Goal: Task Accomplishment & Management: Use online tool/utility

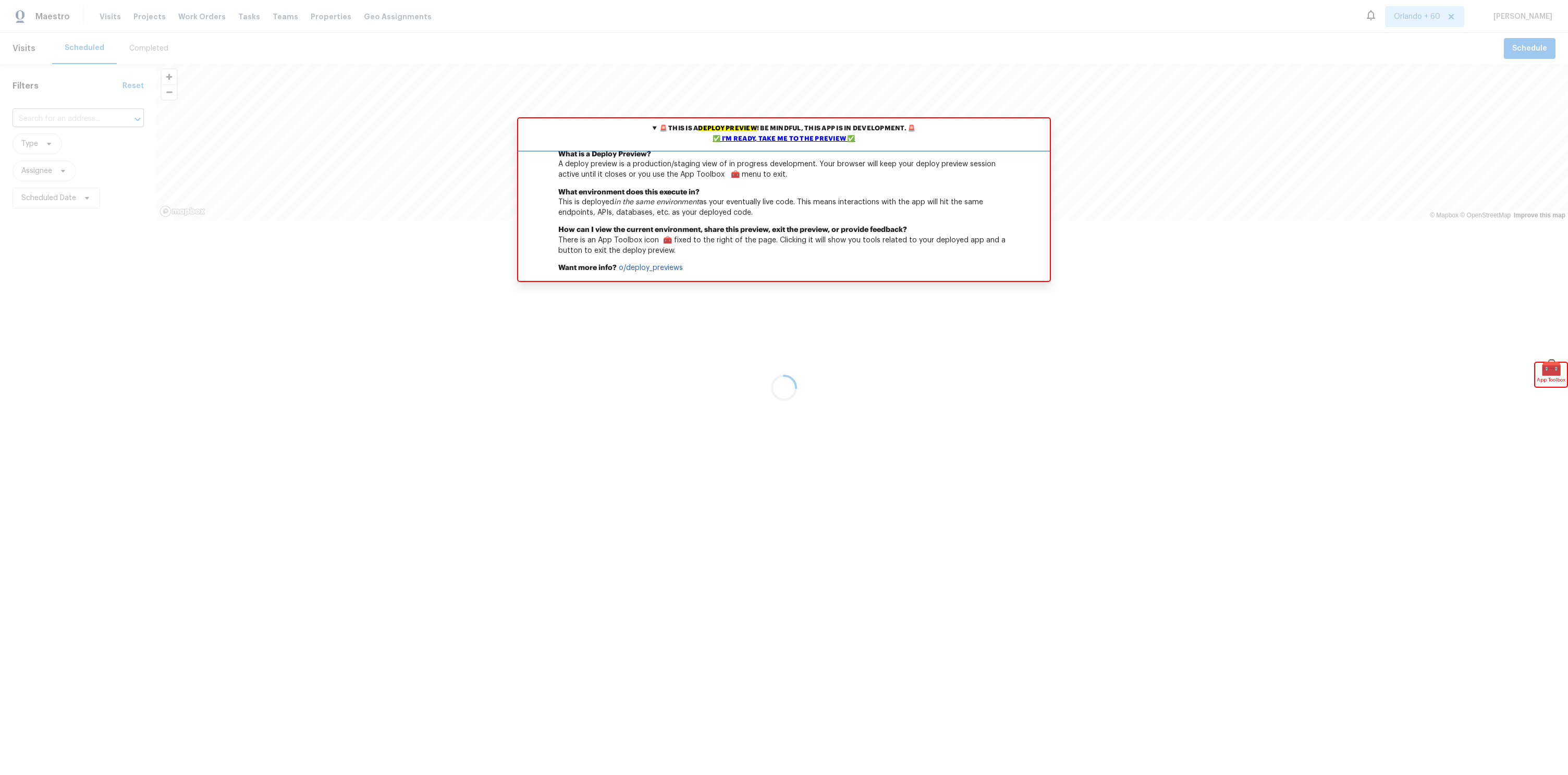
click at [777, 140] on div "✅ I'm ready, take me to the preview ✅" at bounding box center [784, 139] width 526 height 10
click at [735, 141] on div "✅ I'm ready, take me to the preview ✅" at bounding box center [784, 139] width 526 height 10
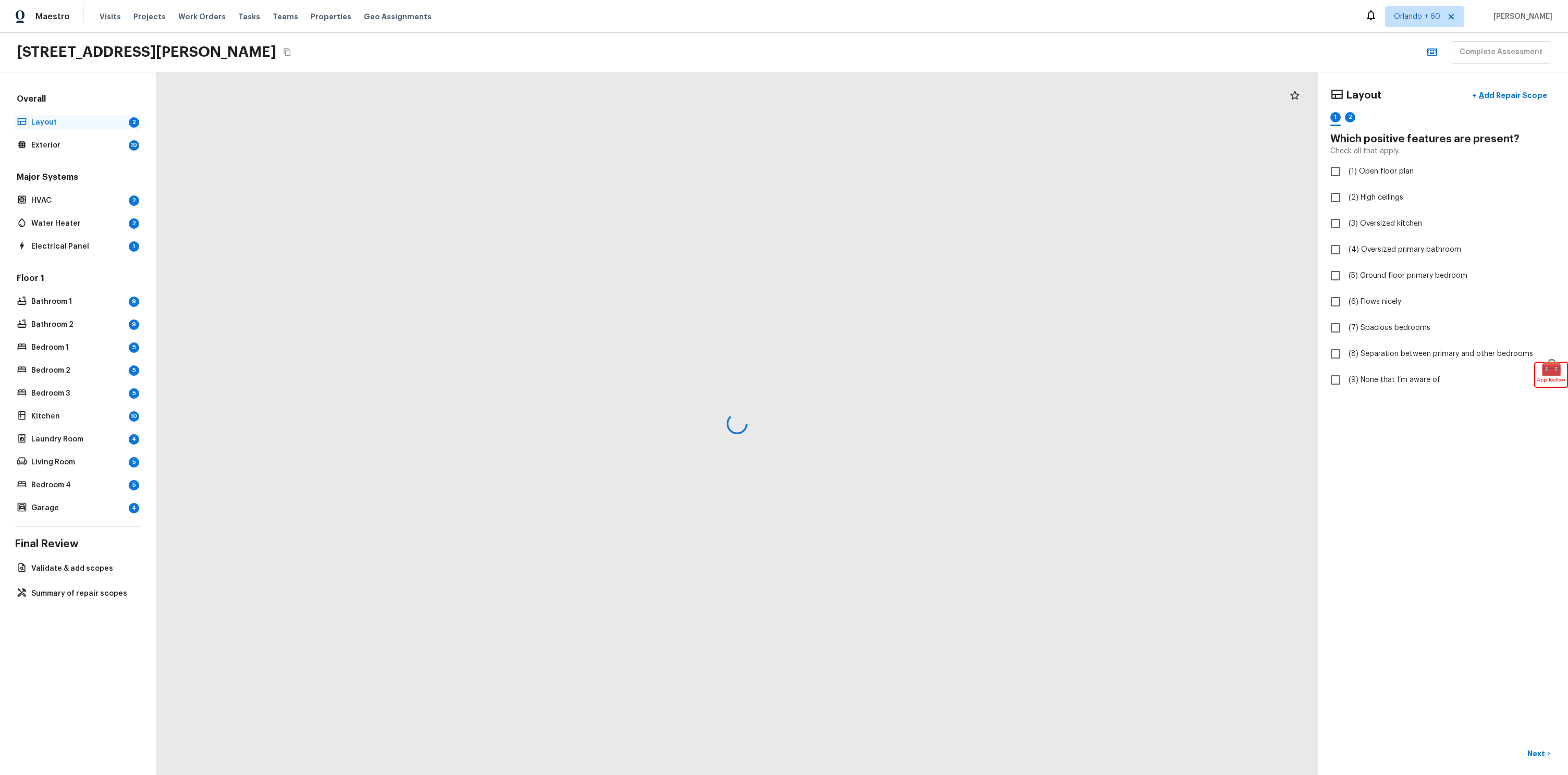
click at [29, 124] on div "Layout 2" at bounding box center [78, 123] width 127 height 15
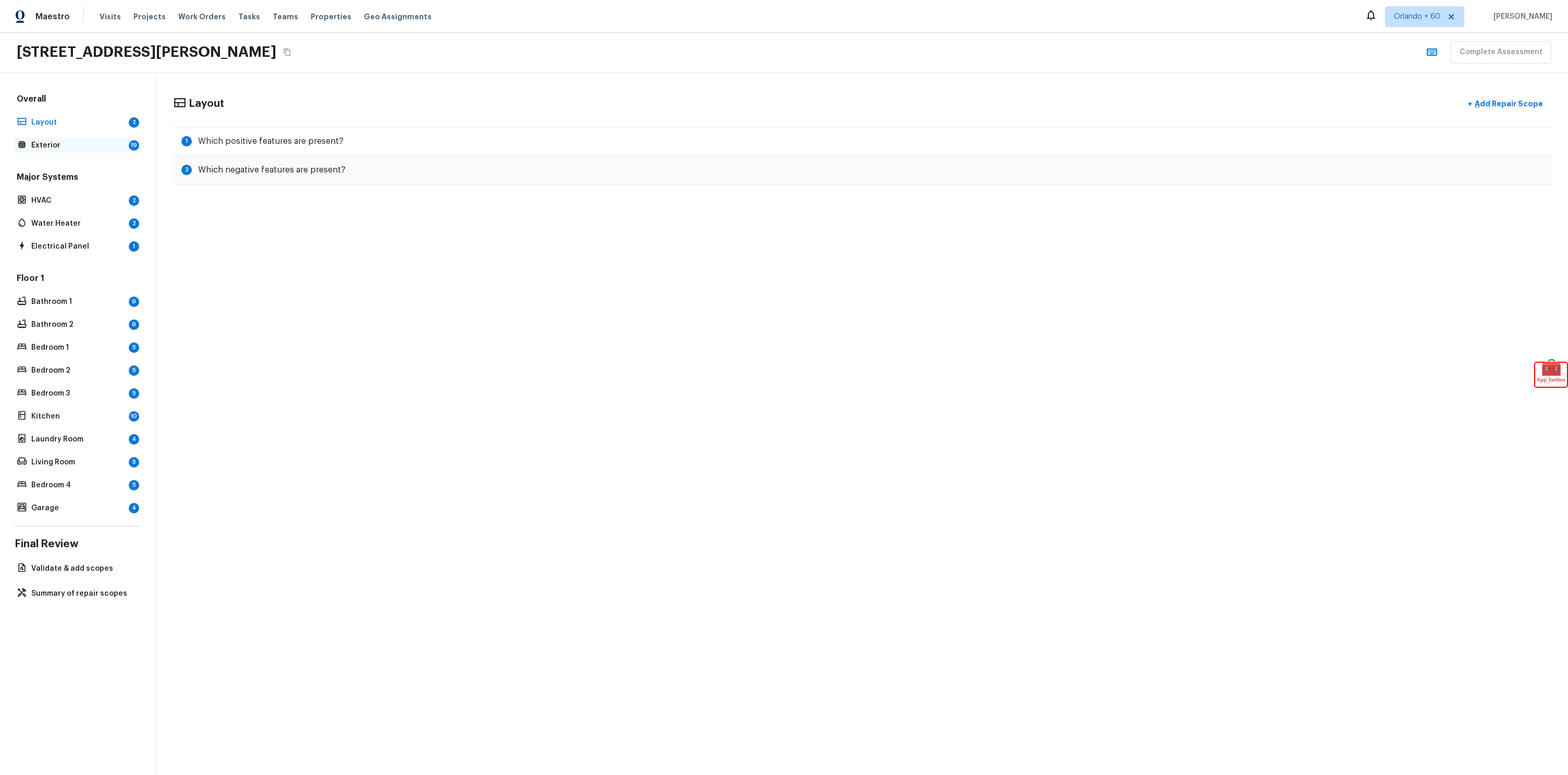
click at [40, 141] on p "Exterior" at bounding box center [77, 145] width 93 height 10
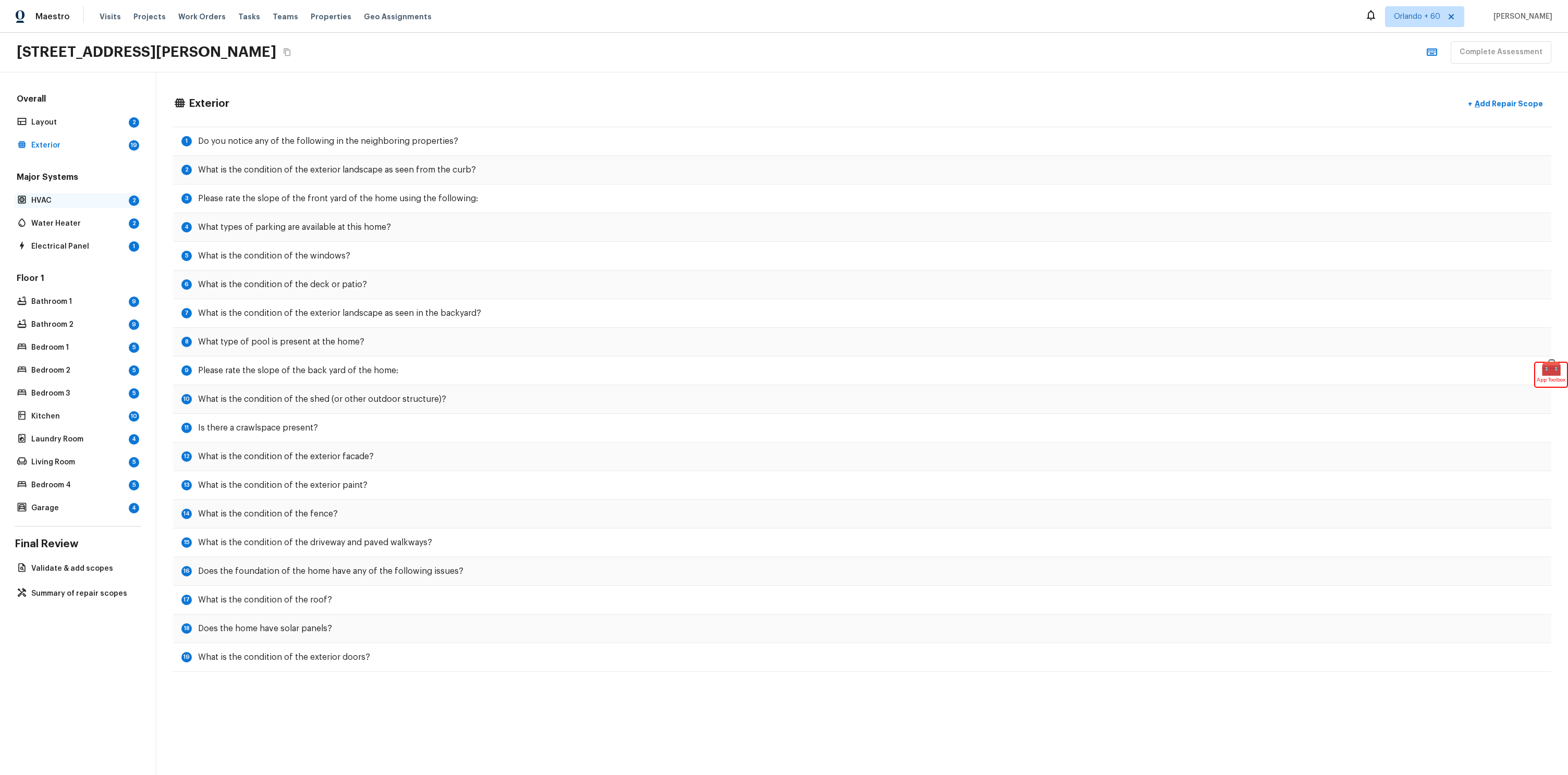
click at [75, 193] on div "HVAC 2" at bounding box center [78, 201] width 127 height 15
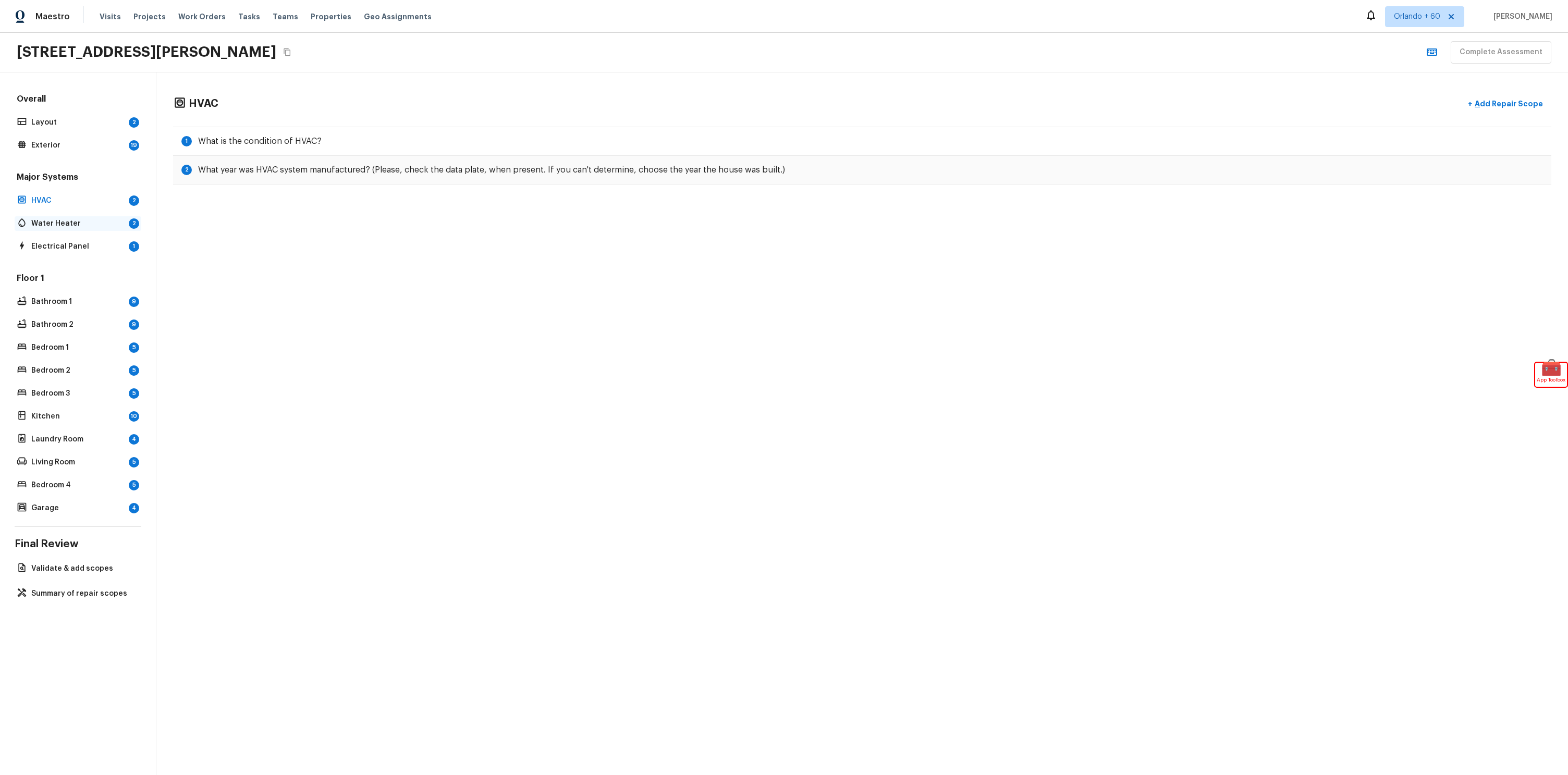
click at [79, 220] on p "Water Heater" at bounding box center [77, 223] width 93 height 10
click at [86, 239] on div "Major Systems HVAC 2 Water Heater 2 Electrical Panel 1" at bounding box center [78, 212] width 127 height 83
click at [89, 215] on div "Major Systems HVAC 2 Water Heater 2 Electrical Panel 1" at bounding box center [78, 212] width 127 height 83
click at [83, 198] on p "HVAC" at bounding box center [77, 200] width 93 height 10
click at [97, 155] on div "Overall Layout 2 Exterior 19 Major Systems HVAC 2 Water Heater 2 Electrical Pan…" at bounding box center [78, 304] width 127 height 422
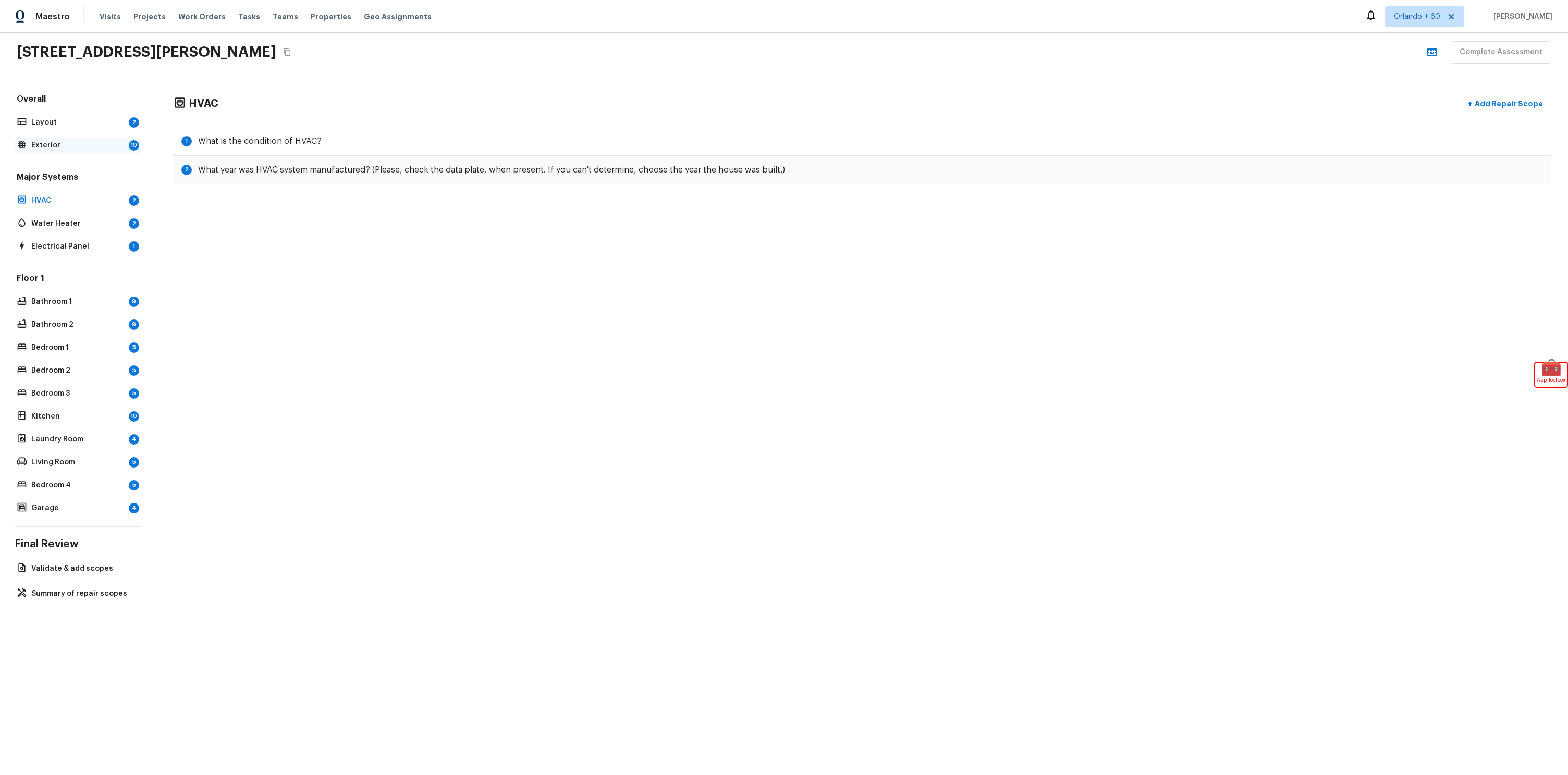
click at [93, 141] on p "Exterior" at bounding box center [77, 145] width 93 height 10
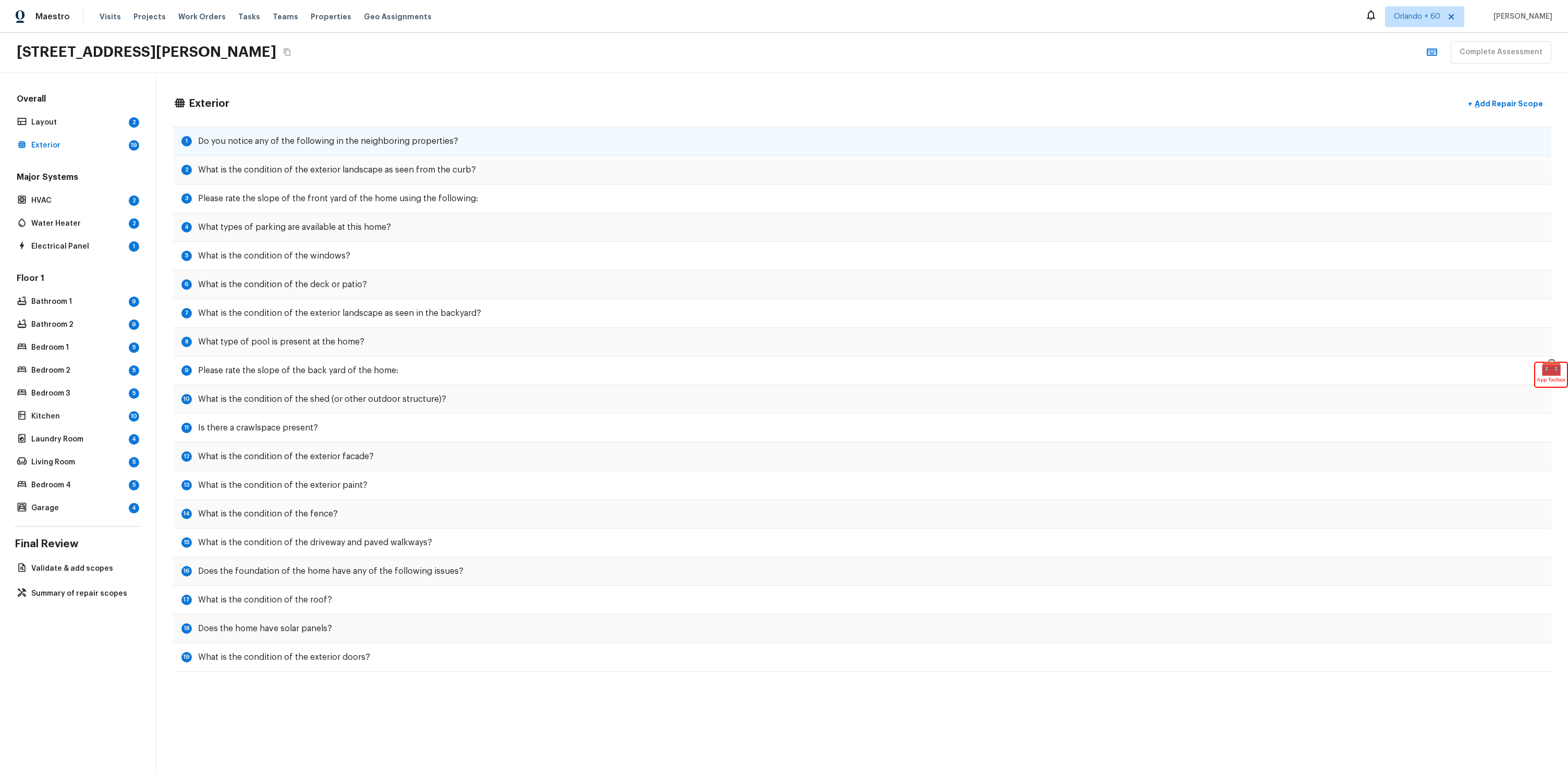
click at [278, 142] on h5 "Do you notice any of the following in the neighboring properties?" at bounding box center [328, 141] width 260 height 12
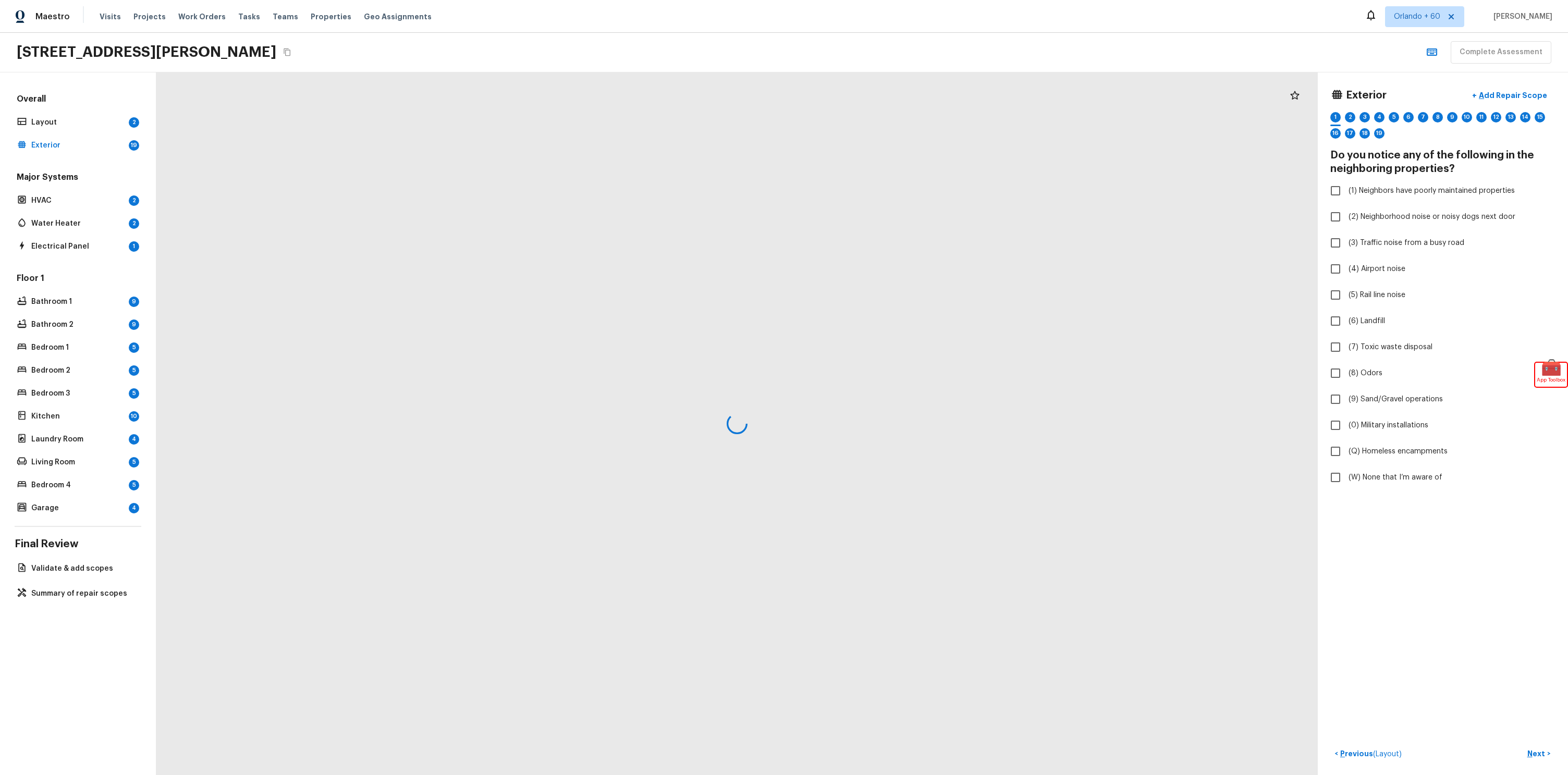
click at [95, 113] on div "Overall Layout 2 Exterior 19" at bounding box center [78, 123] width 127 height 59
click at [184, 117] on div at bounding box center [737, 424] width 1161 height 702
click at [135, 122] on div "2" at bounding box center [133, 122] width 10 height 10
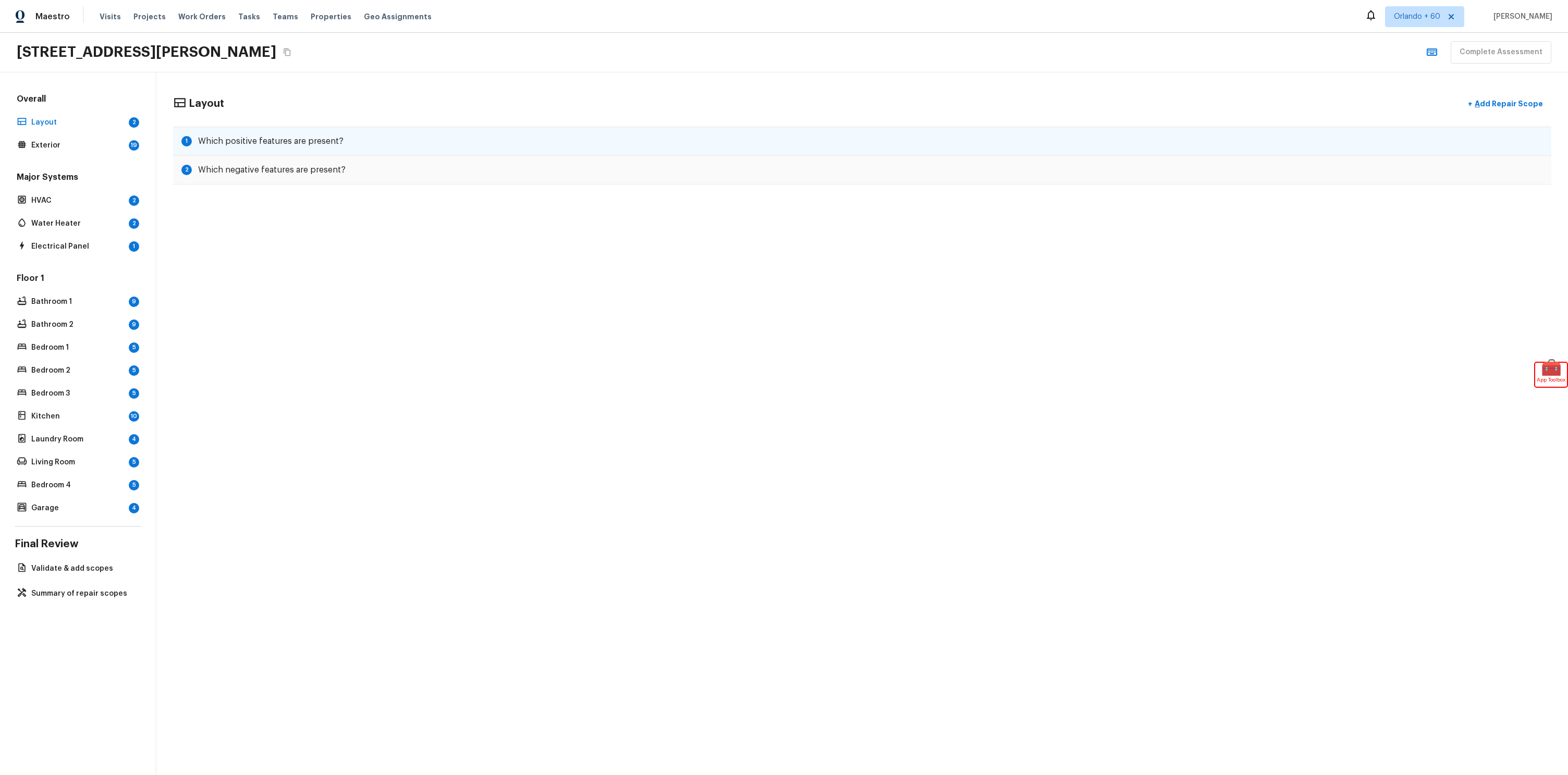
click at [270, 139] on h5 "Which positive features are present?" at bounding box center [270, 141] width 145 height 12
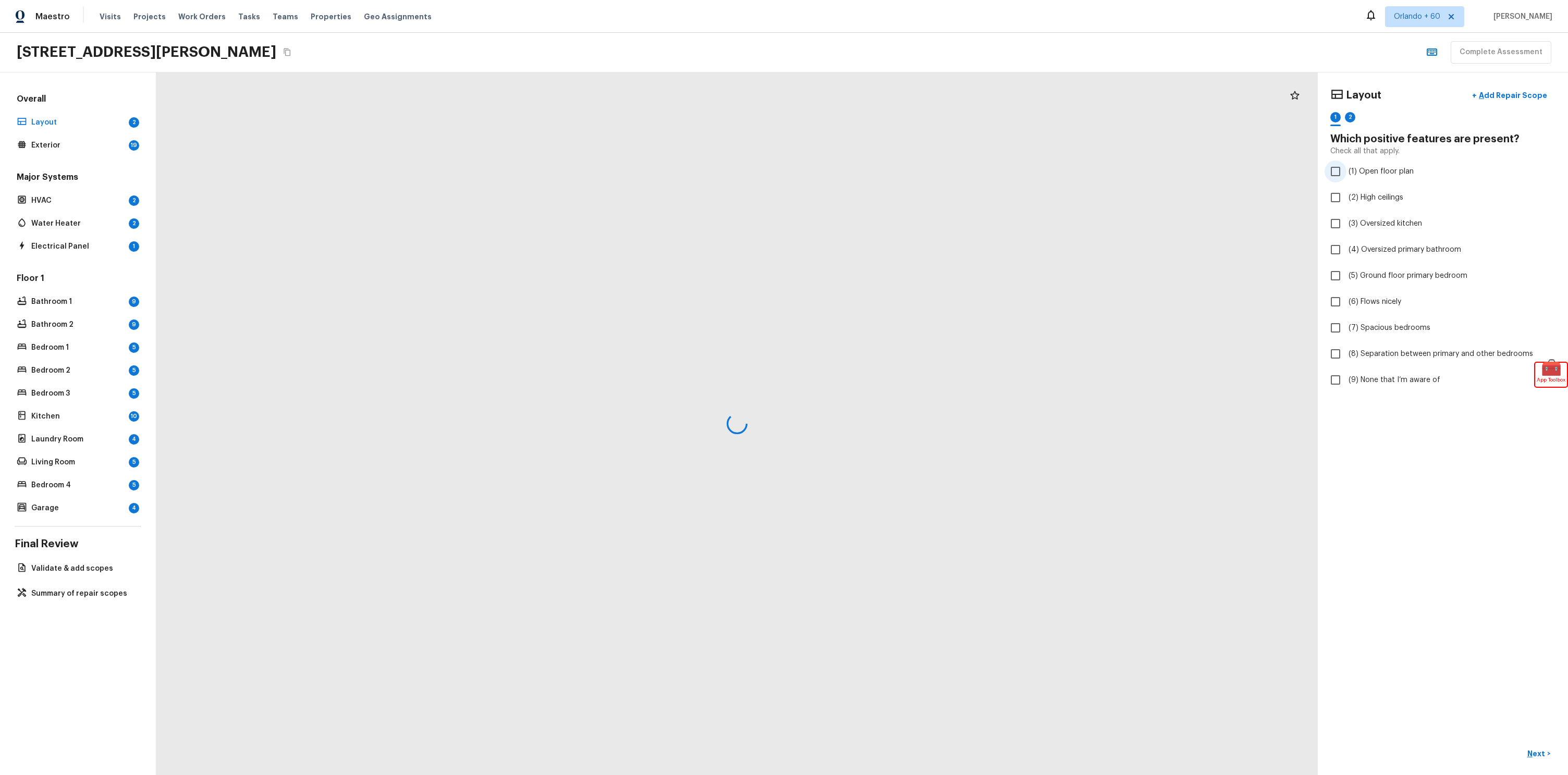
click at [1356, 172] on span "(1) Open floor plan" at bounding box center [1381, 171] width 65 height 10
click at [1347, 172] on input "(1) Open floor plan" at bounding box center [1336, 172] width 22 height 22
checkbox input "true"
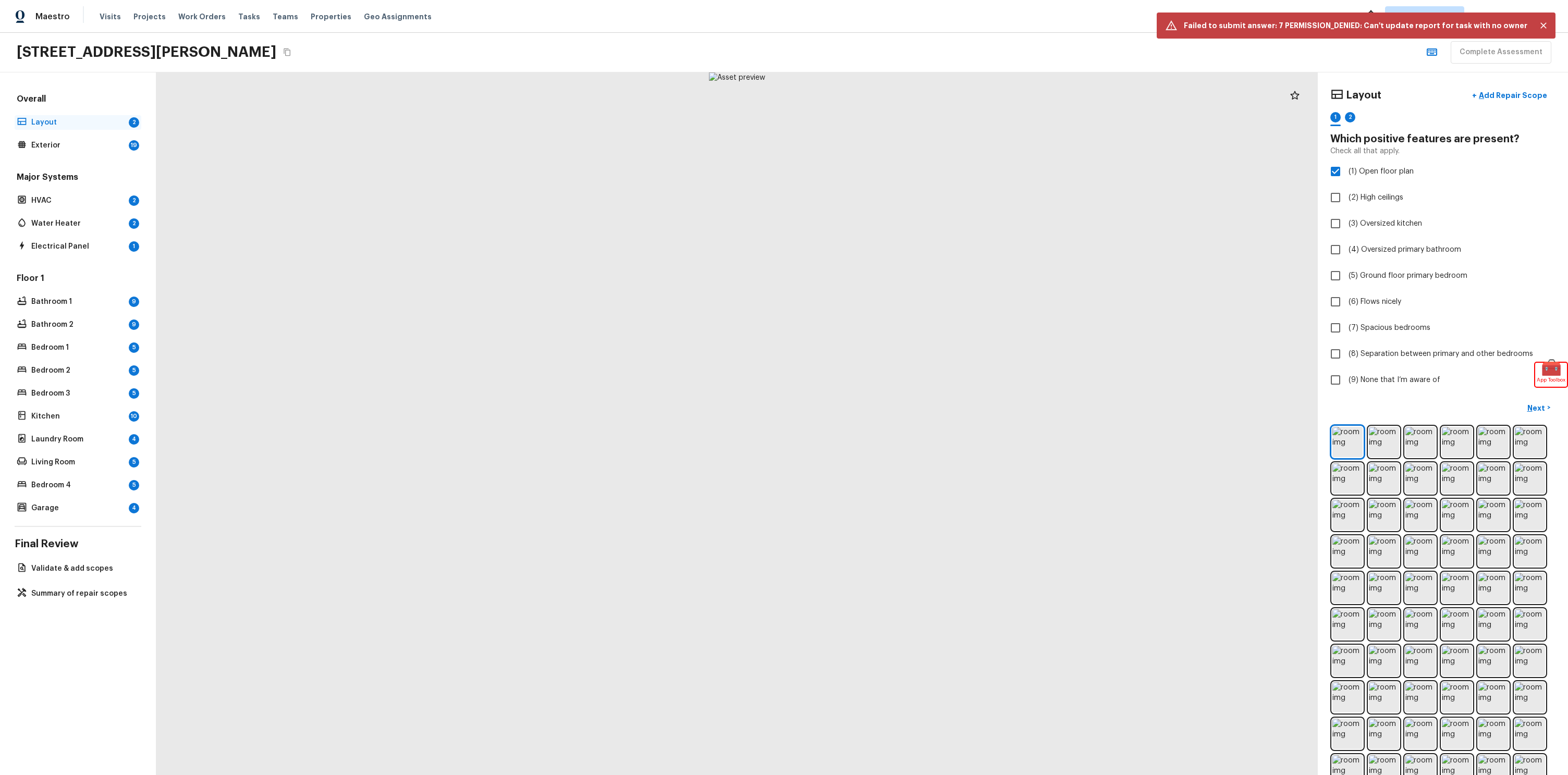
click at [90, 128] on div "Layout 2" at bounding box center [78, 123] width 127 height 15
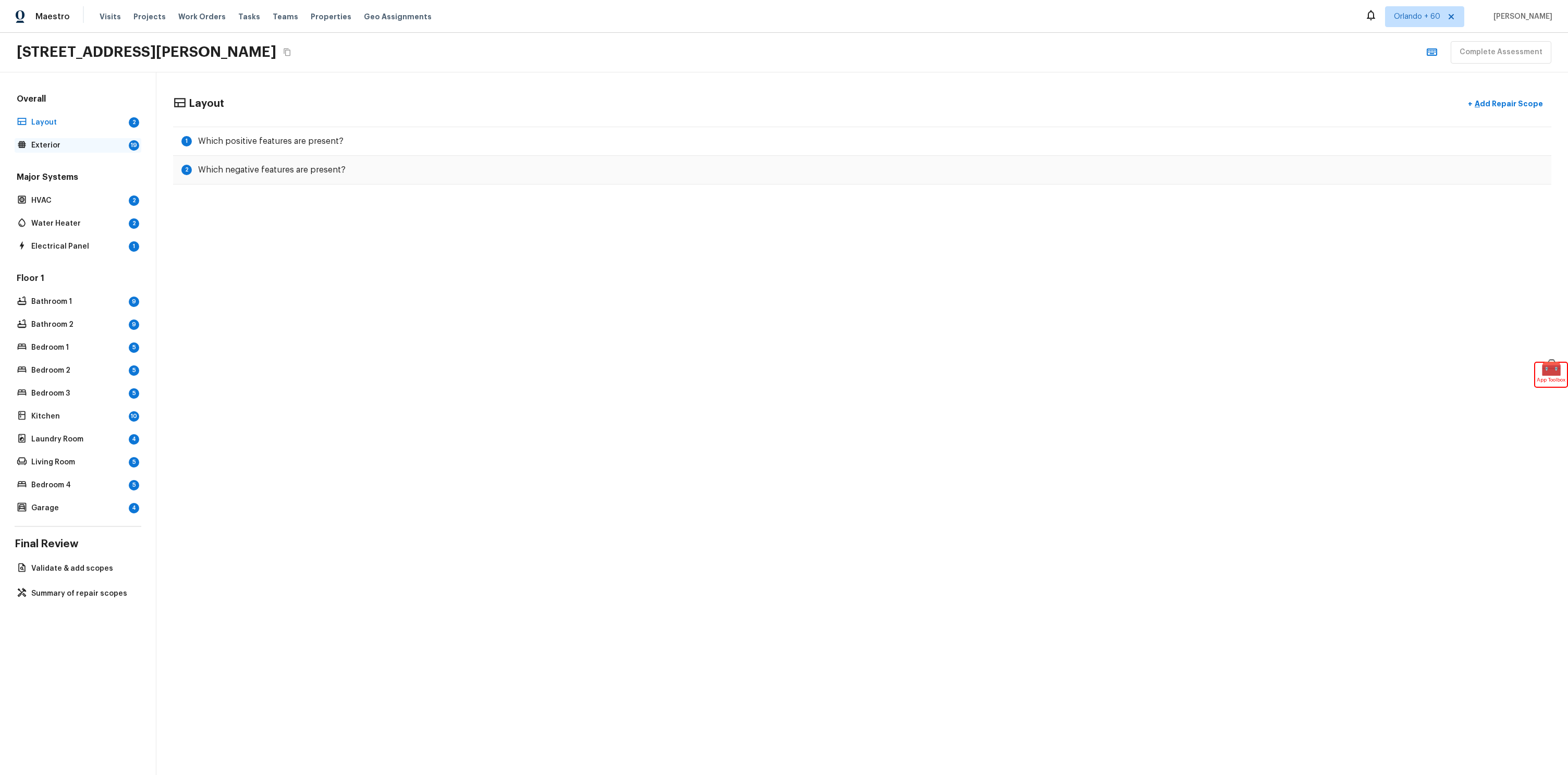
click at [94, 142] on p "Exterior" at bounding box center [77, 145] width 93 height 10
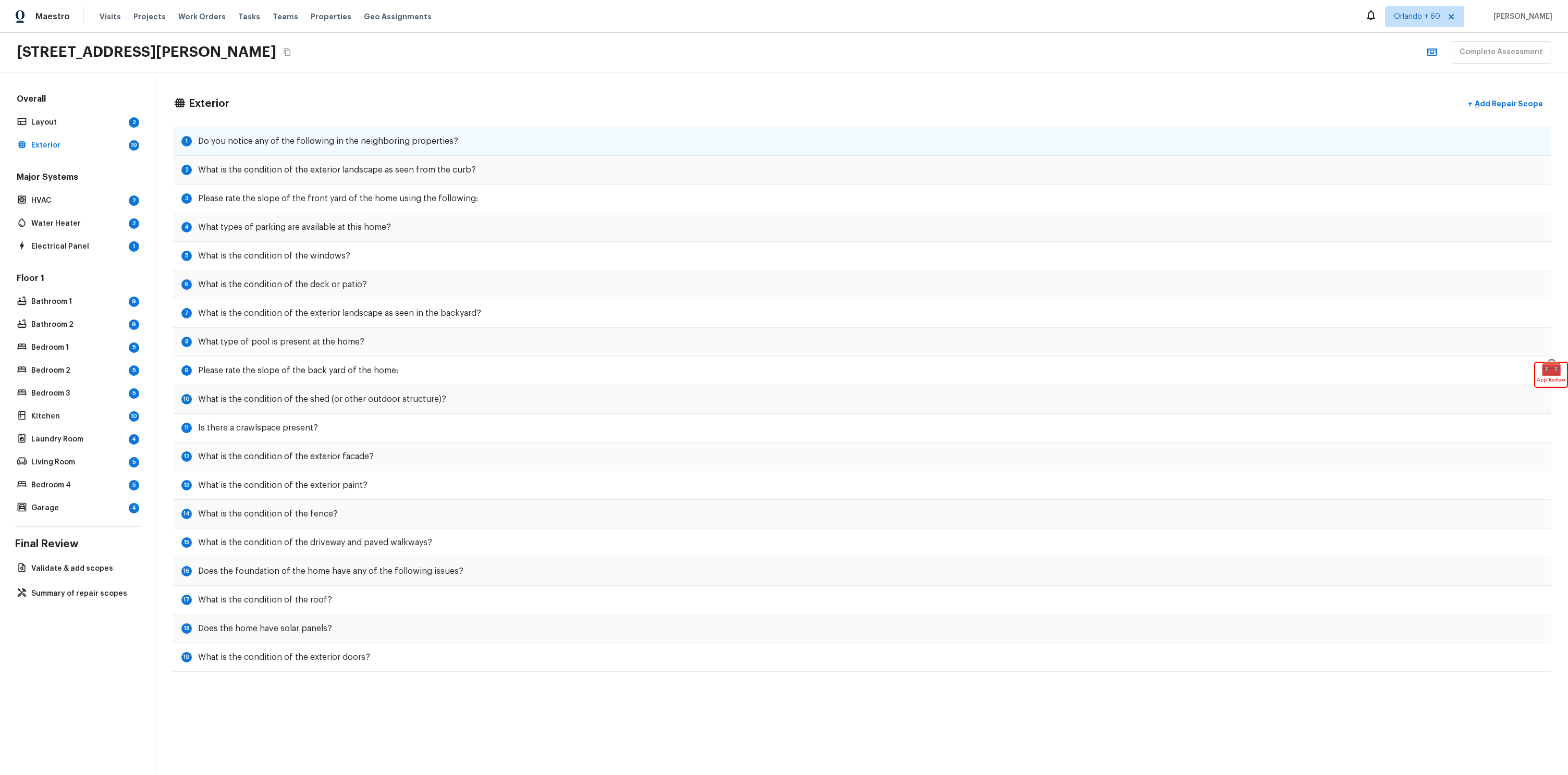
click at [306, 146] on h5 "Do you notice any of the following in the neighboring properties?" at bounding box center [328, 141] width 260 height 12
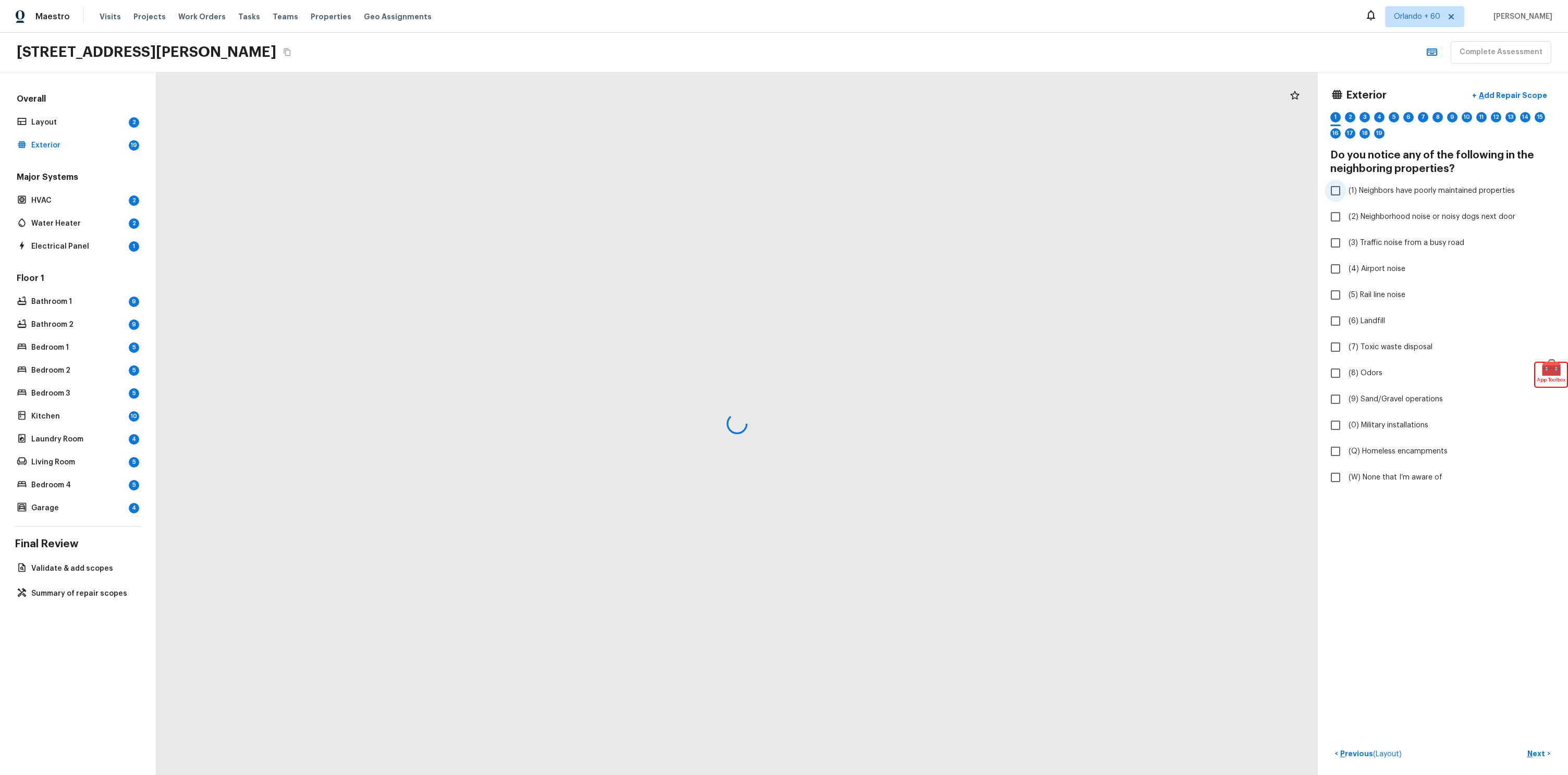
click at [1458, 181] on label "(1) Neighbors have poorly maintained properties" at bounding box center [1436, 191] width 222 height 22
click at [1347, 181] on input "(1) Neighbors have poorly maintained properties" at bounding box center [1336, 191] width 22 height 22
checkbox input "true"
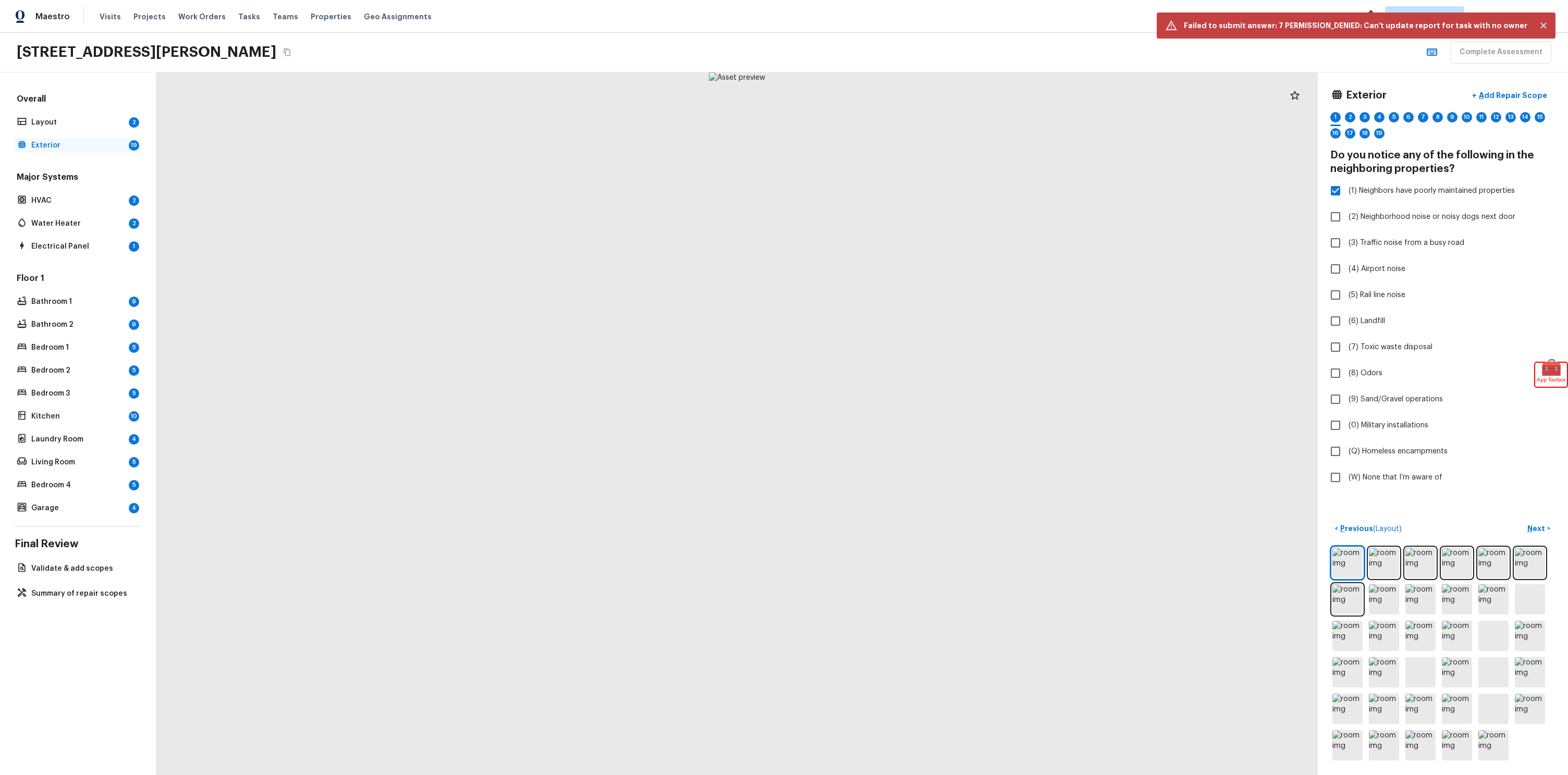
click at [107, 139] on div "Exterior 19" at bounding box center [78, 145] width 127 height 15
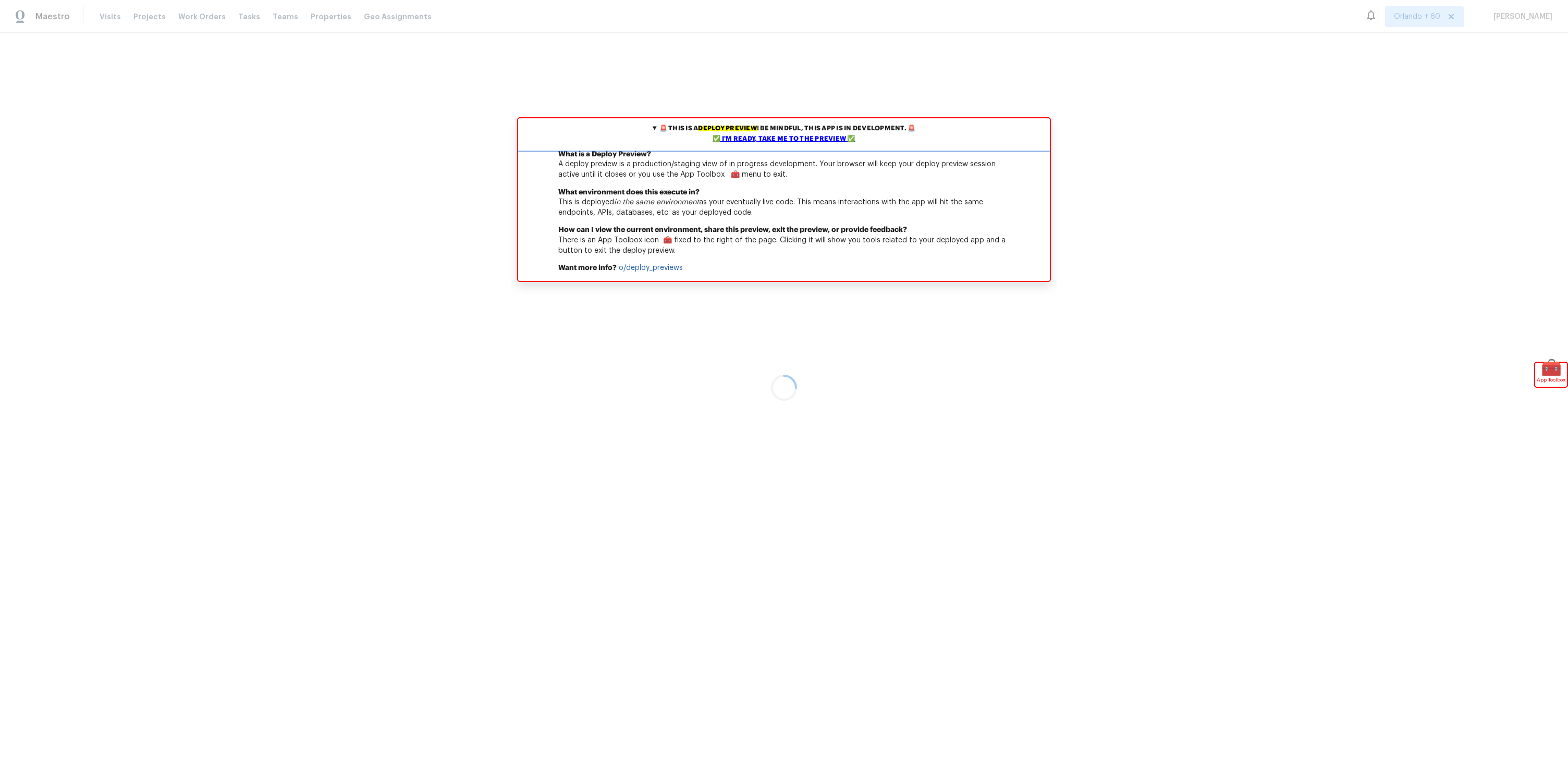
click at [821, 136] on div "✅ I'm ready, take me to the preview ✅" at bounding box center [784, 139] width 526 height 10
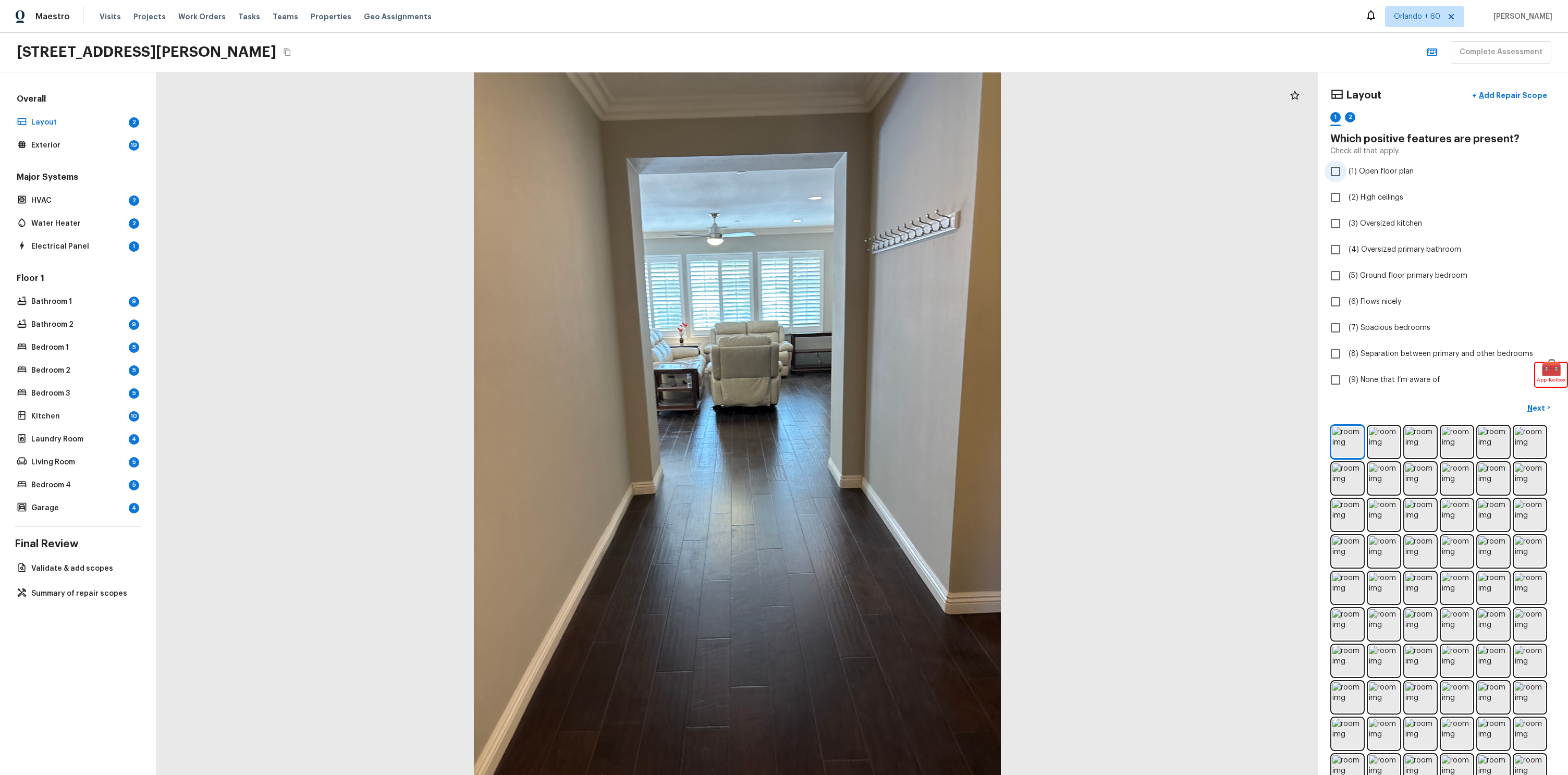
click at [1350, 175] on span "(1) Open floor plan" at bounding box center [1381, 171] width 65 height 10
click at [1347, 175] on input "(1) Open floor plan" at bounding box center [1336, 172] width 22 height 22
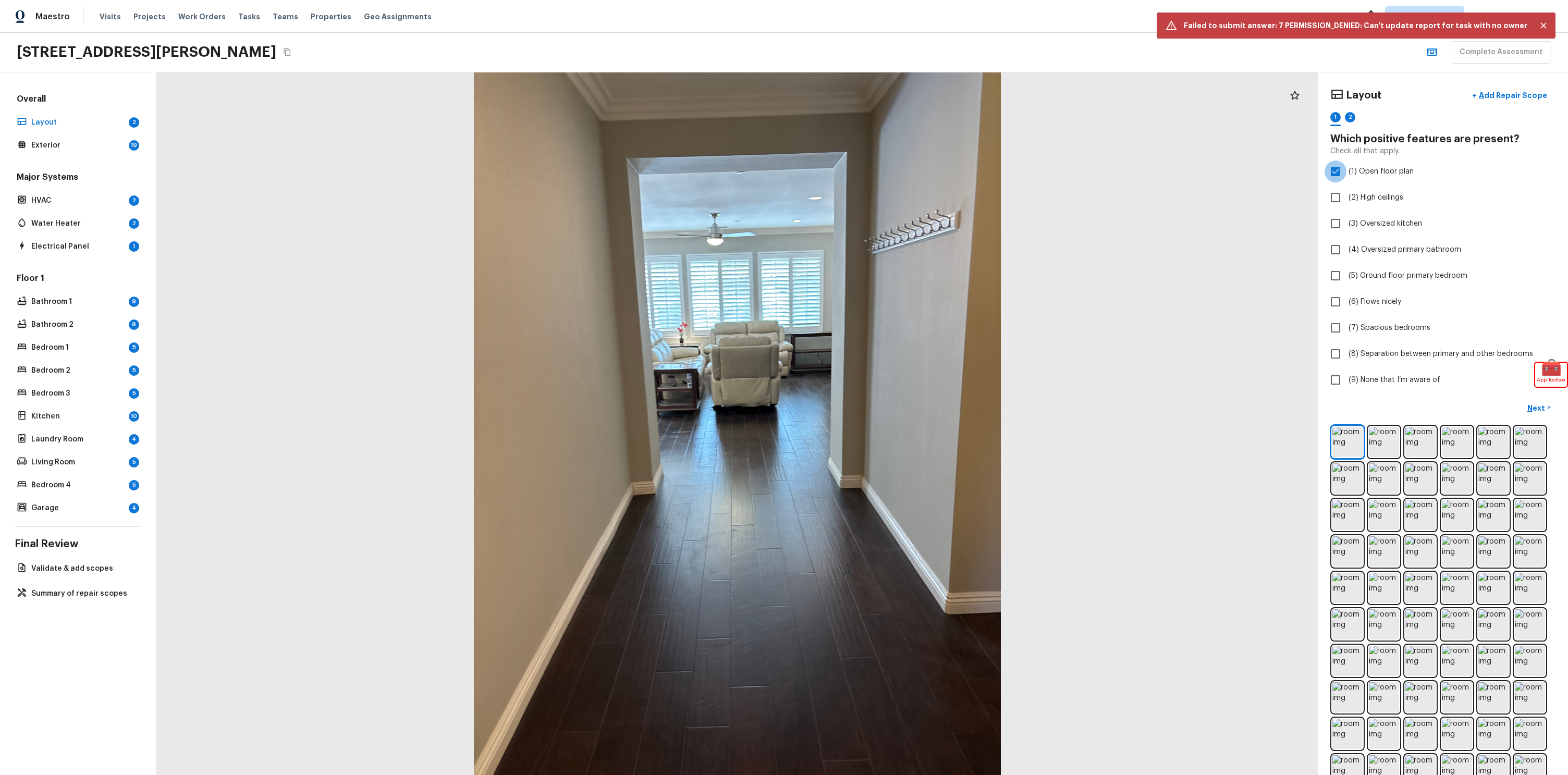
click at [1334, 170] on input "(1) Open floor plan" at bounding box center [1336, 172] width 22 height 22
checkbox input "false"
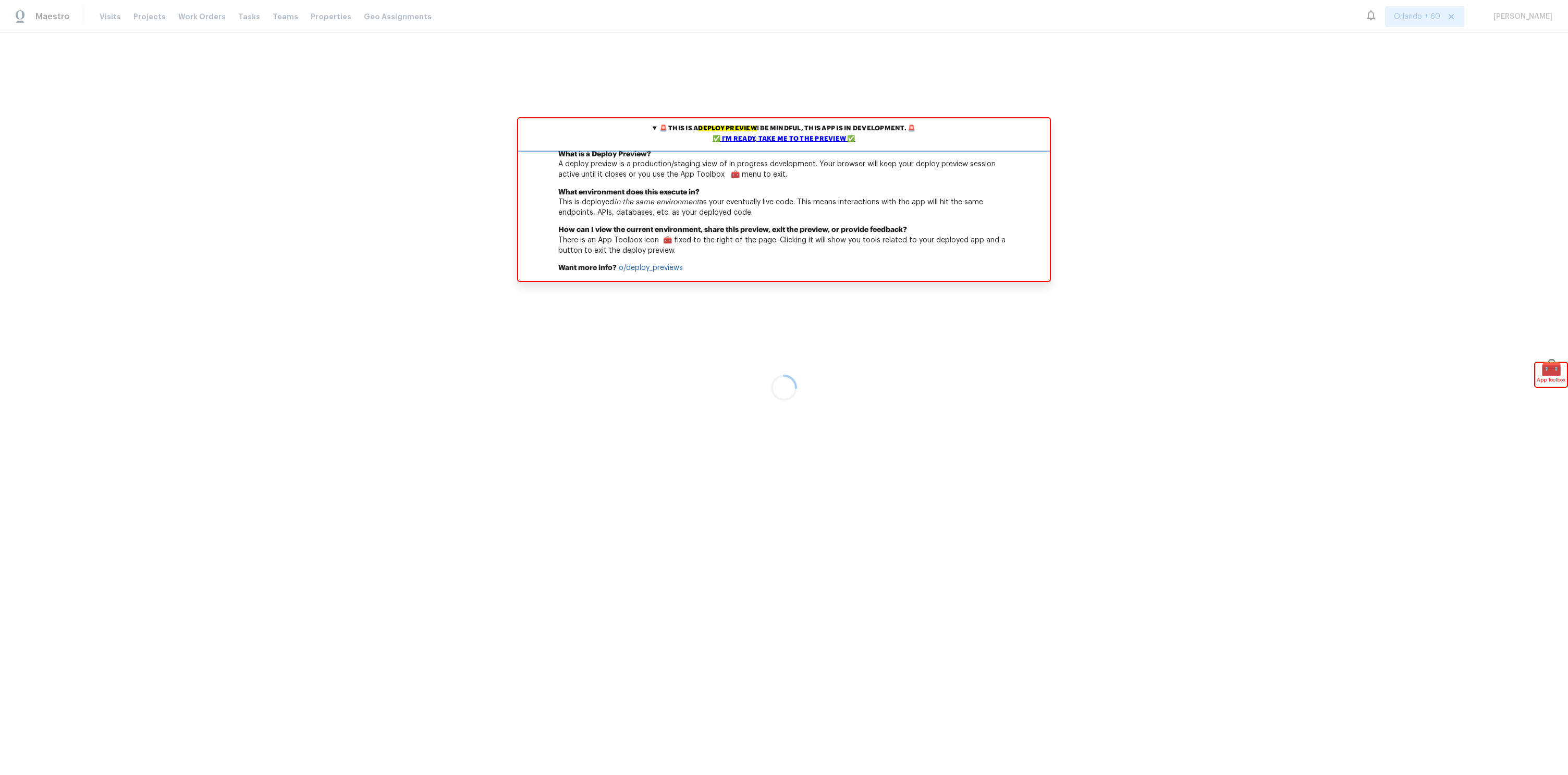
click at [741, 139] on div "✅ I'm ready, take me to the preview ✅" at bounding box center [784, 139] width 526 height 10
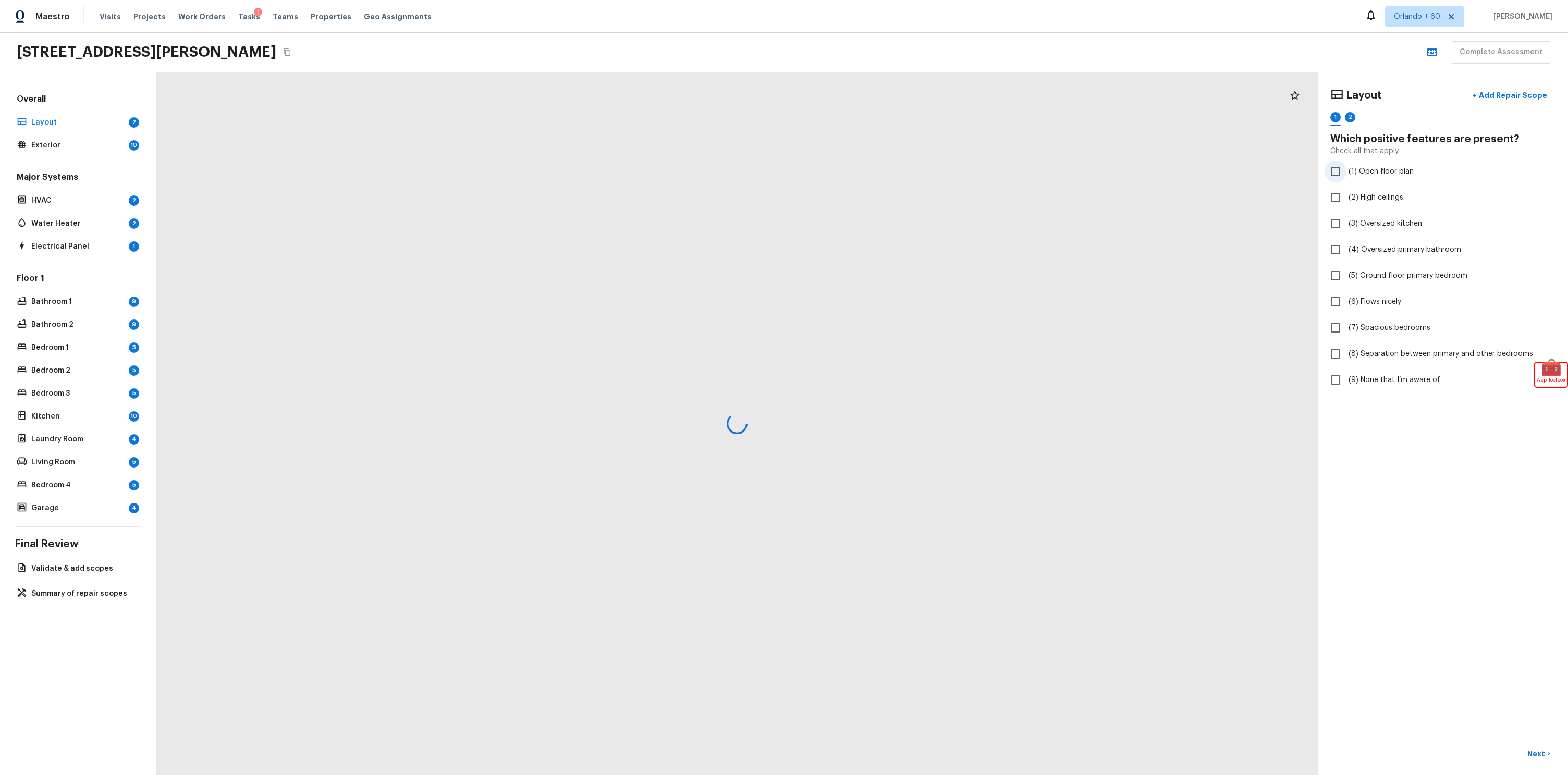
click at [1342, 171] on input "(1) Open floor plan" at bounding box center [1336, 172] width 22 height 22
checkbox input "true"
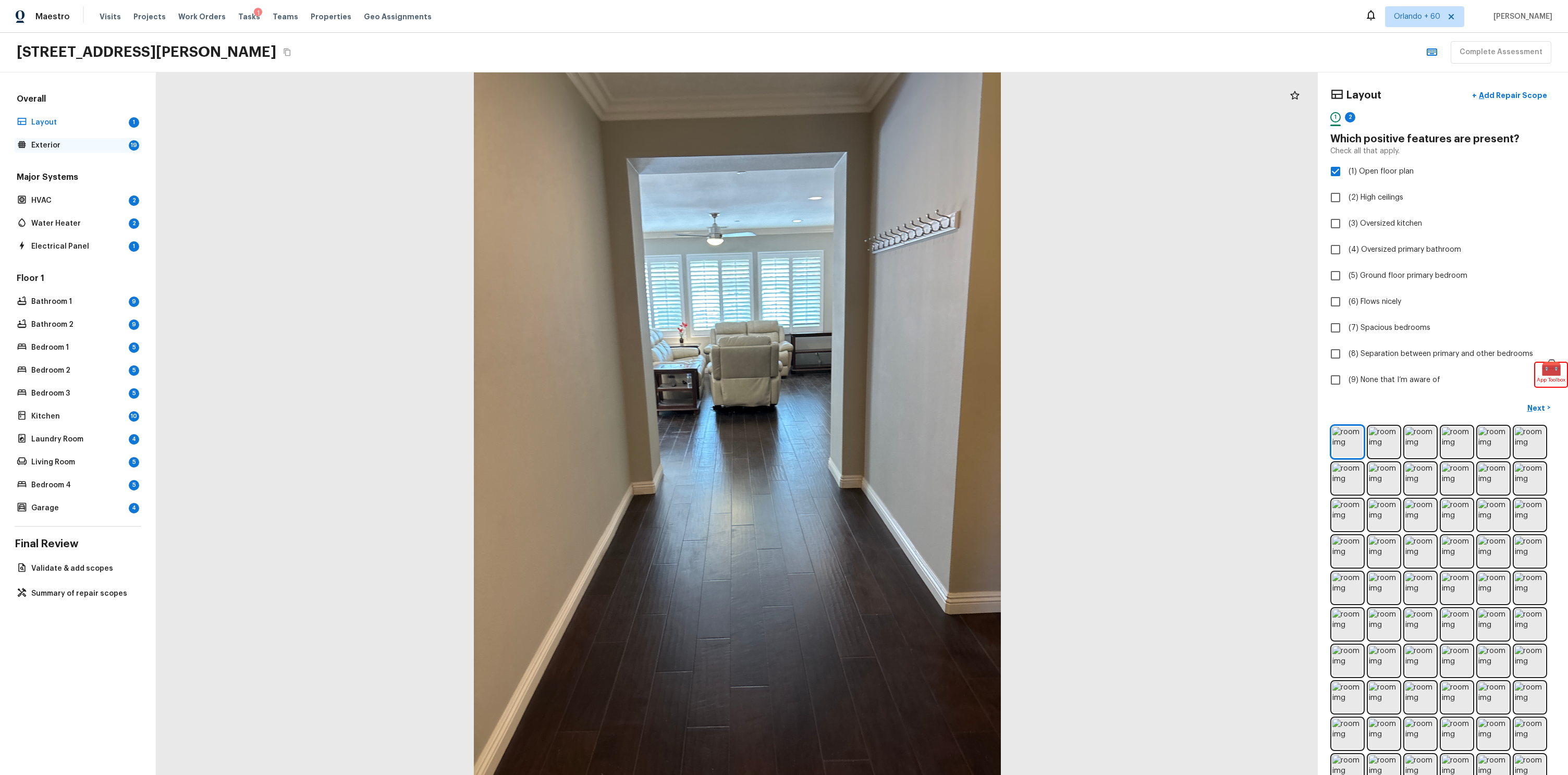
click at [68, 142] on p "Exterior" at bounding box center [77, 145] width 93 height 10
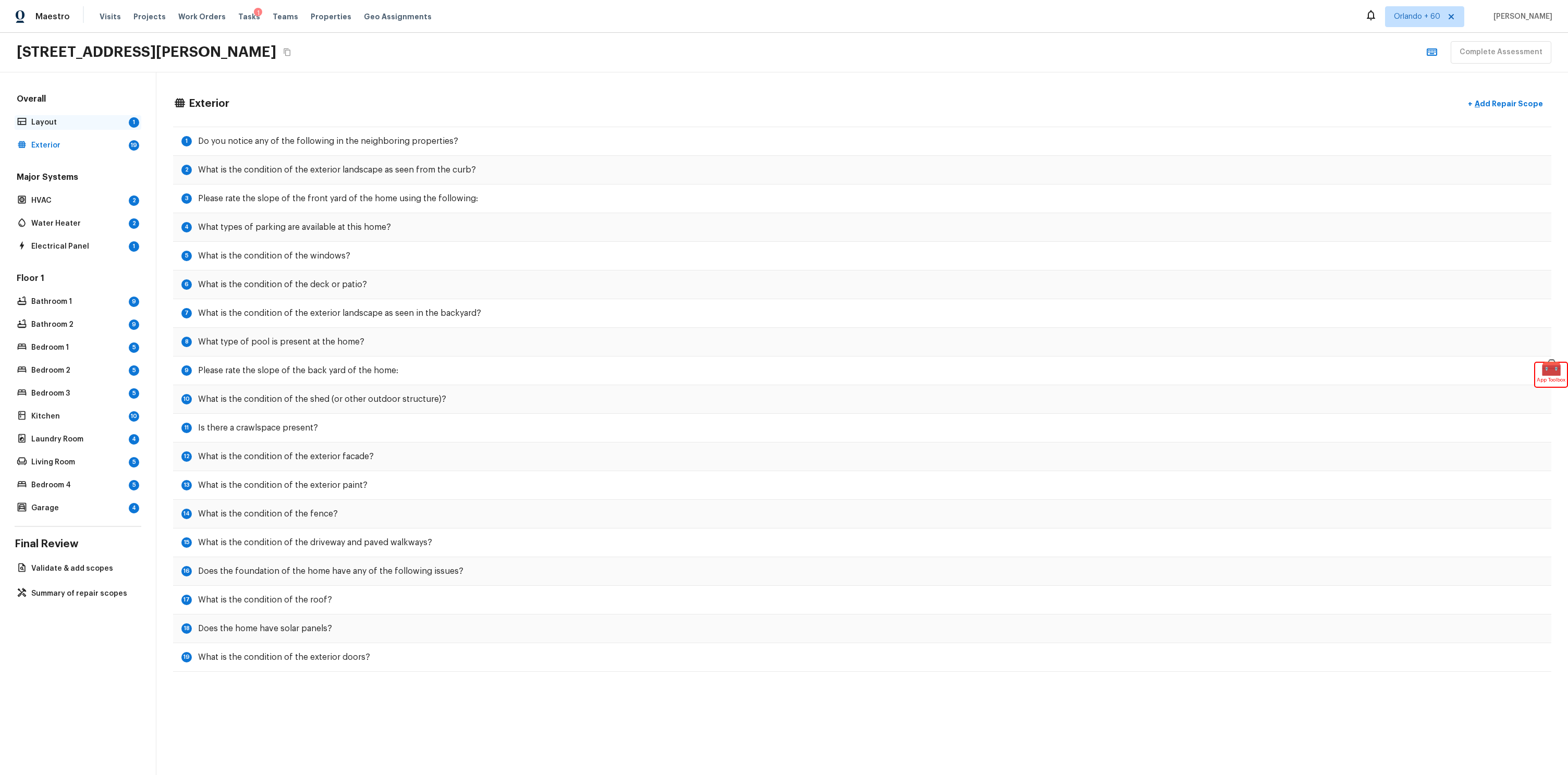
click at [73, 123] on p "Layout" at bounding box center [77, 122] width 93 height 10
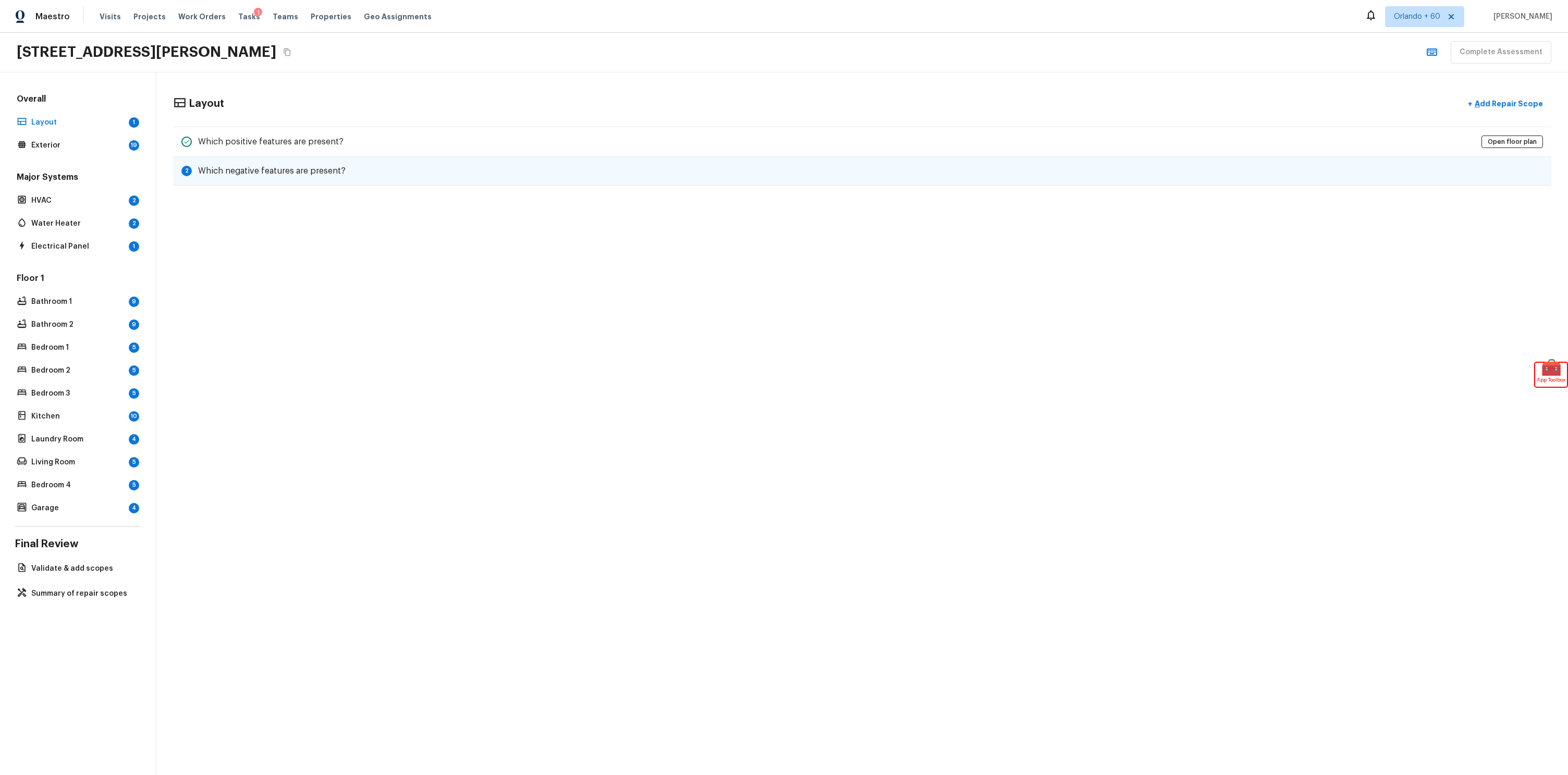
click at [648, 181] on div "2 Which negative features are present?" at bounding box center [862, 172] width 1378 height 29
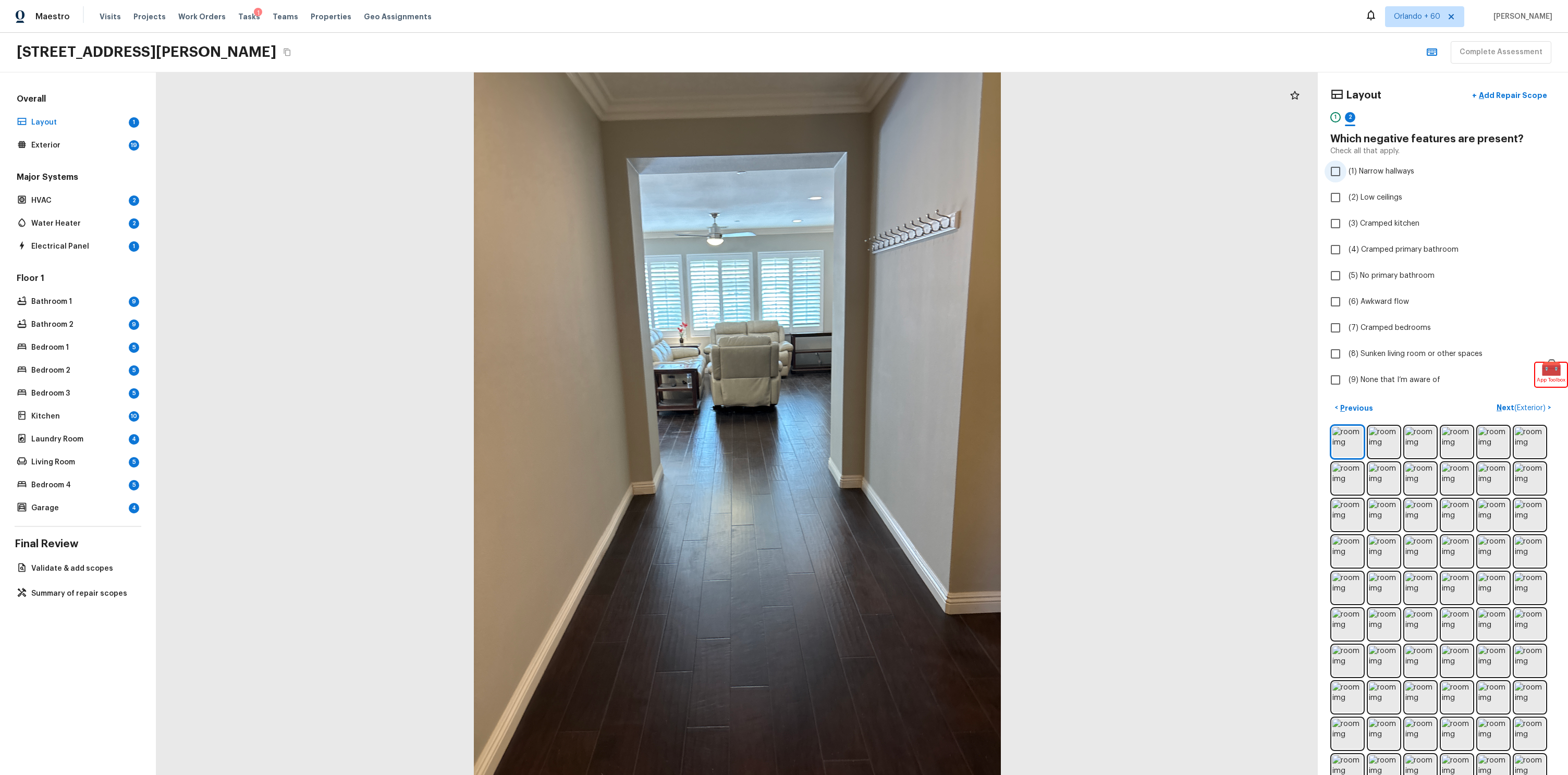
click at [1360, 171] on span "(1) Narrow hallways" at bounding box center [1381, 171] width 65 height 10
click at [1347, 171] on input "(1) Narrow hallways" at bounding box center [1336, 172] width 22 height 22
checkbox input "true"
click at [71, 122] on p "Layout" at bounding box center [77, 122] width 93 height 10
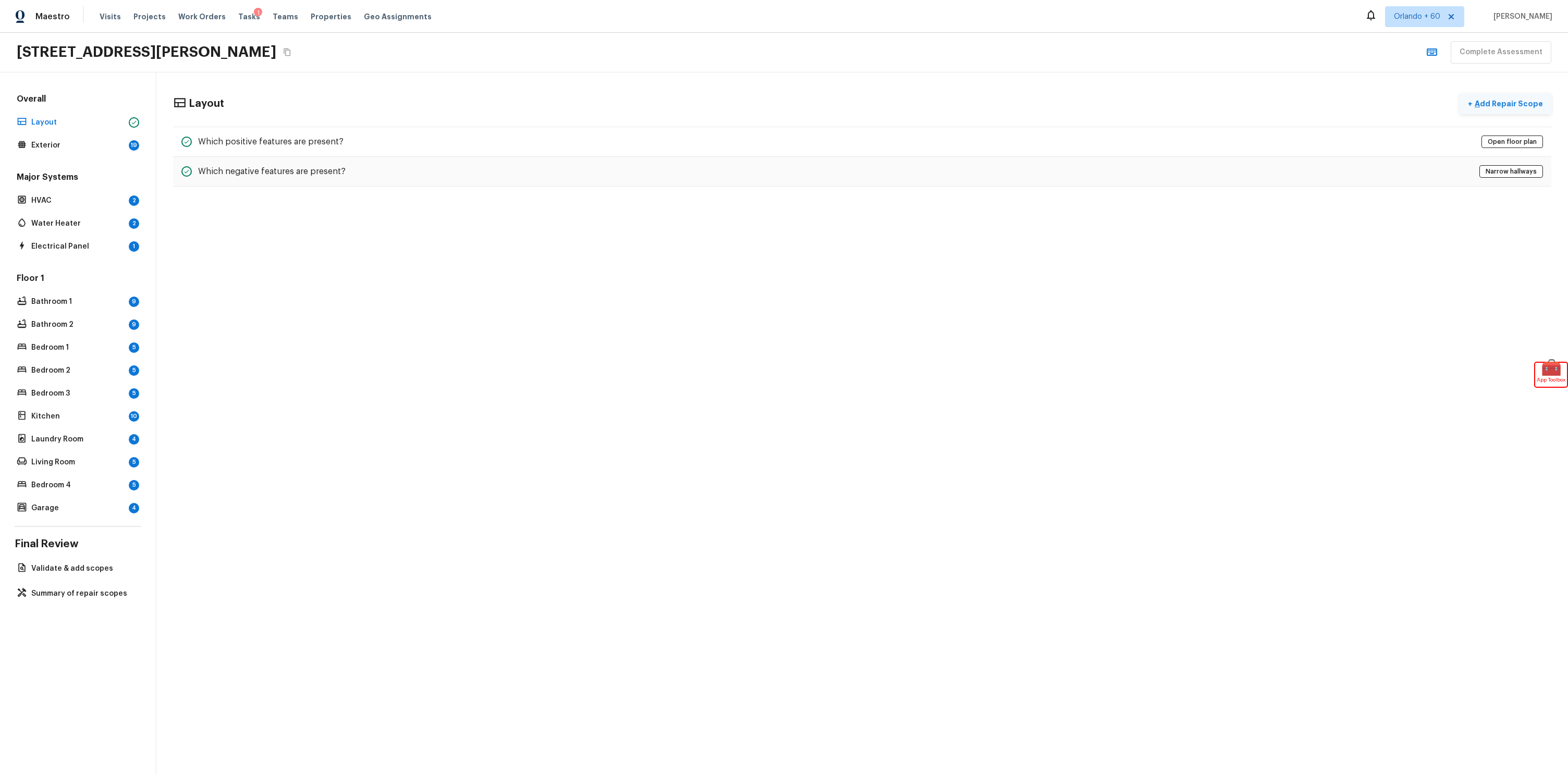
click at [1484, 107] on p "Add Repair Scope" at bounding box center [1508, 103] width 71 height 10
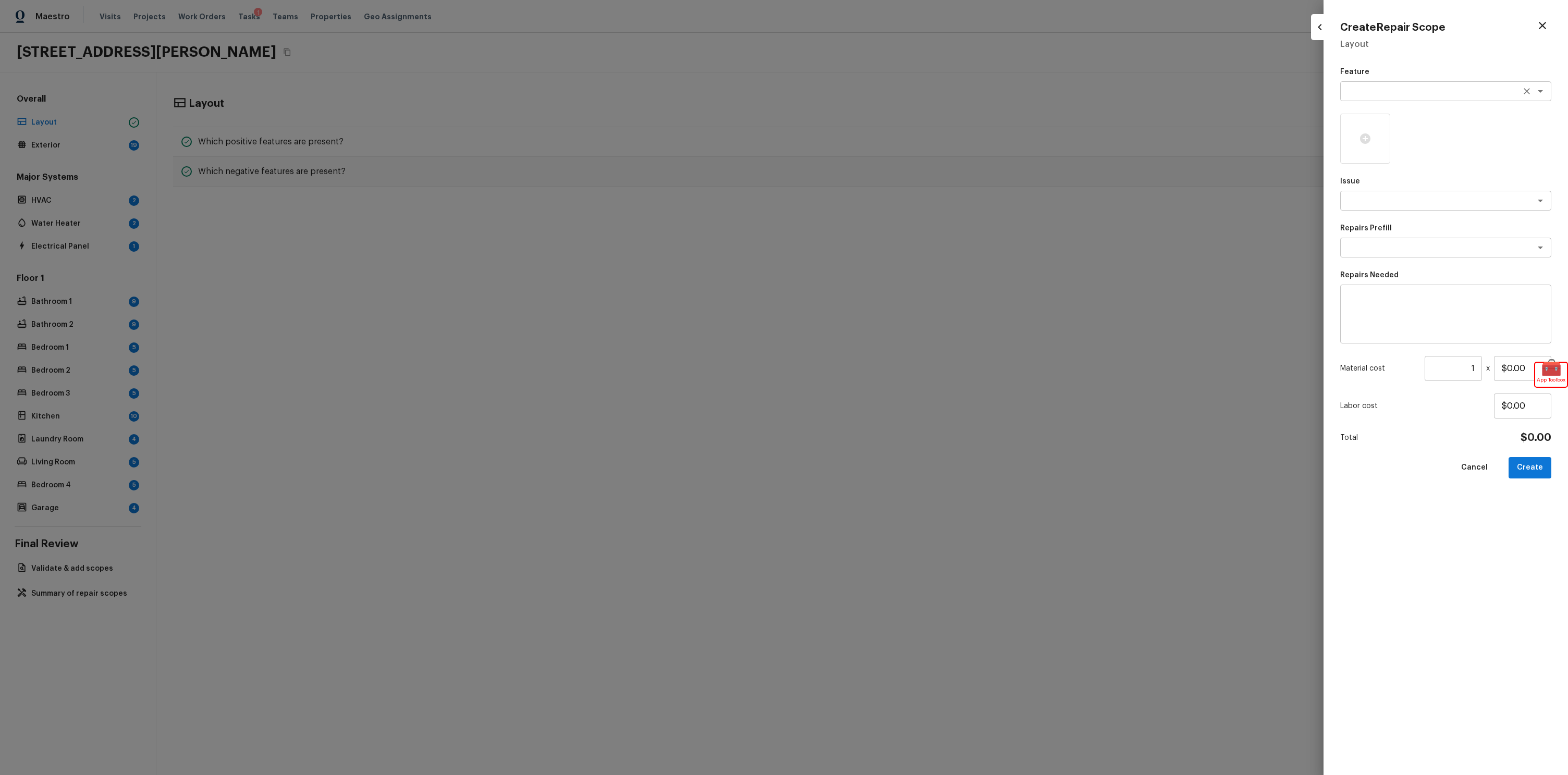
click at [1456, 89] on textarea at bounding box center [1431, 91] width 172 height 10
drag, startPoint x: 1147, startPoint y: 164, endPoint x: 1196, endPoint y: 165, distance: 49.0
click at [1146, 163] on div at bounding box center [784, 388] width 1568 height 775
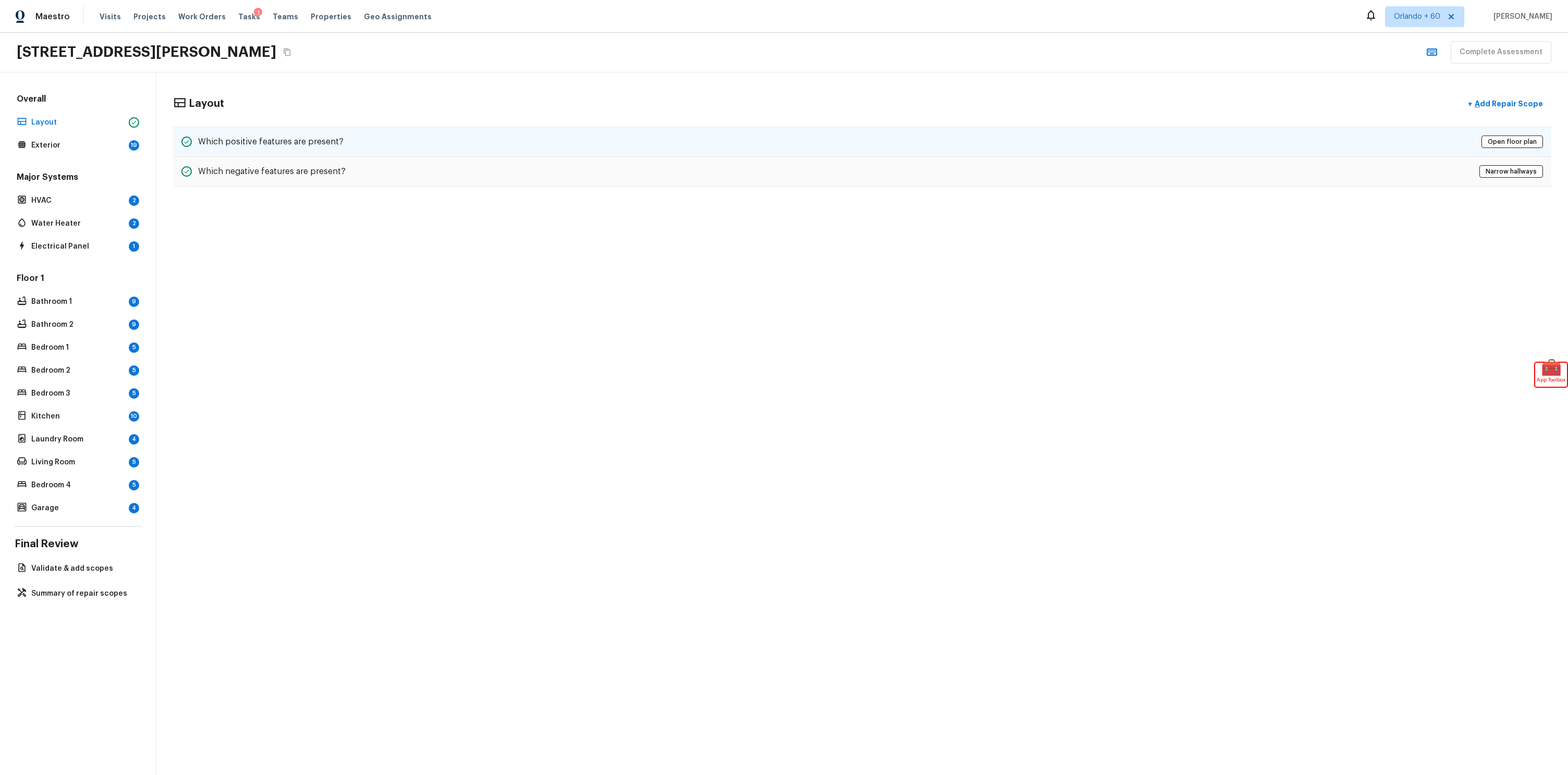
click at [1409, 142] on div "Which positive features are present? Open floor plan" at bounding box center [862, 142] width 1378 height 30
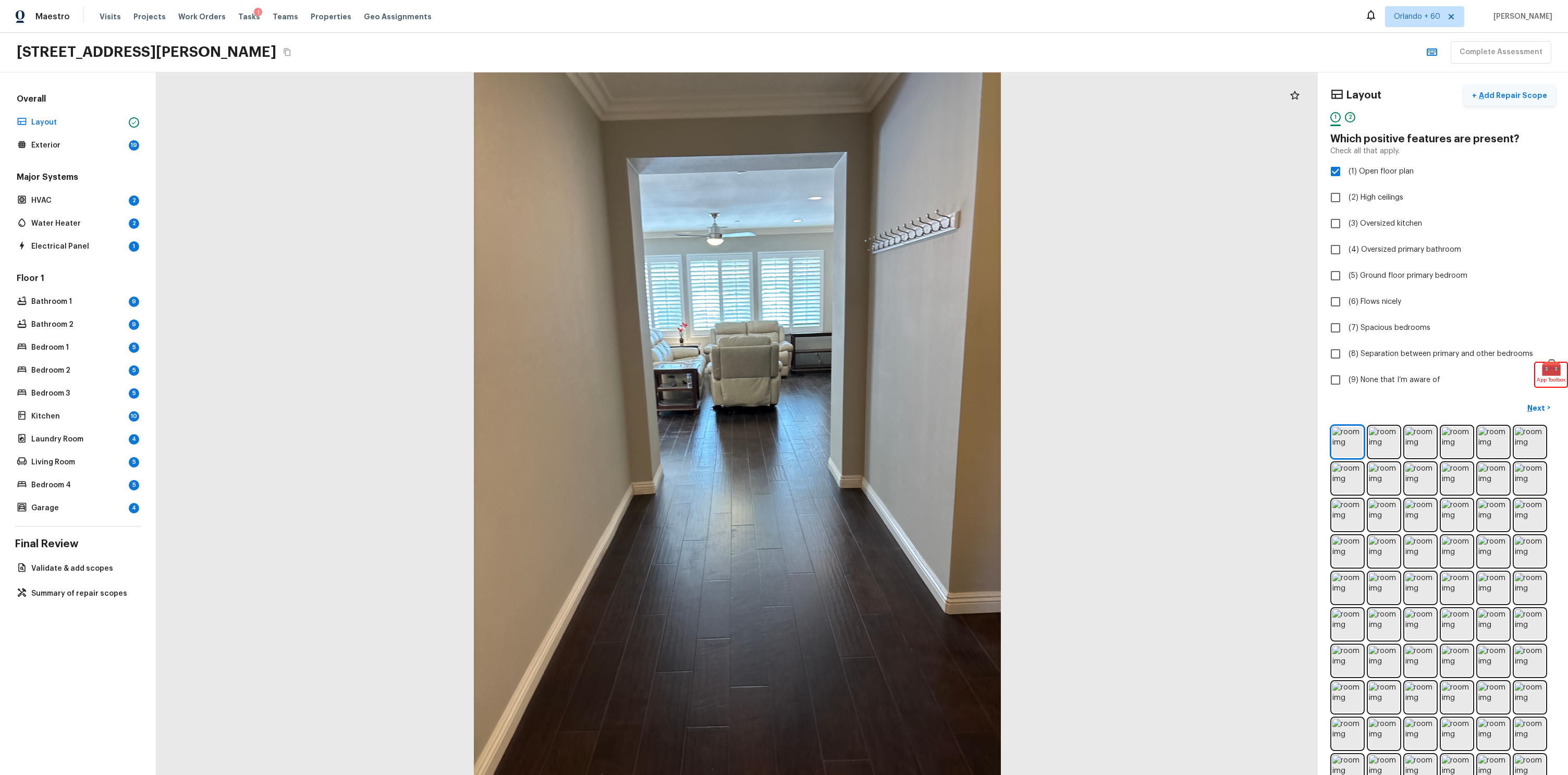
click at [1504, 99] on p "Add Repair Scope" at bounding box center [1512, 94] width 71 height 10
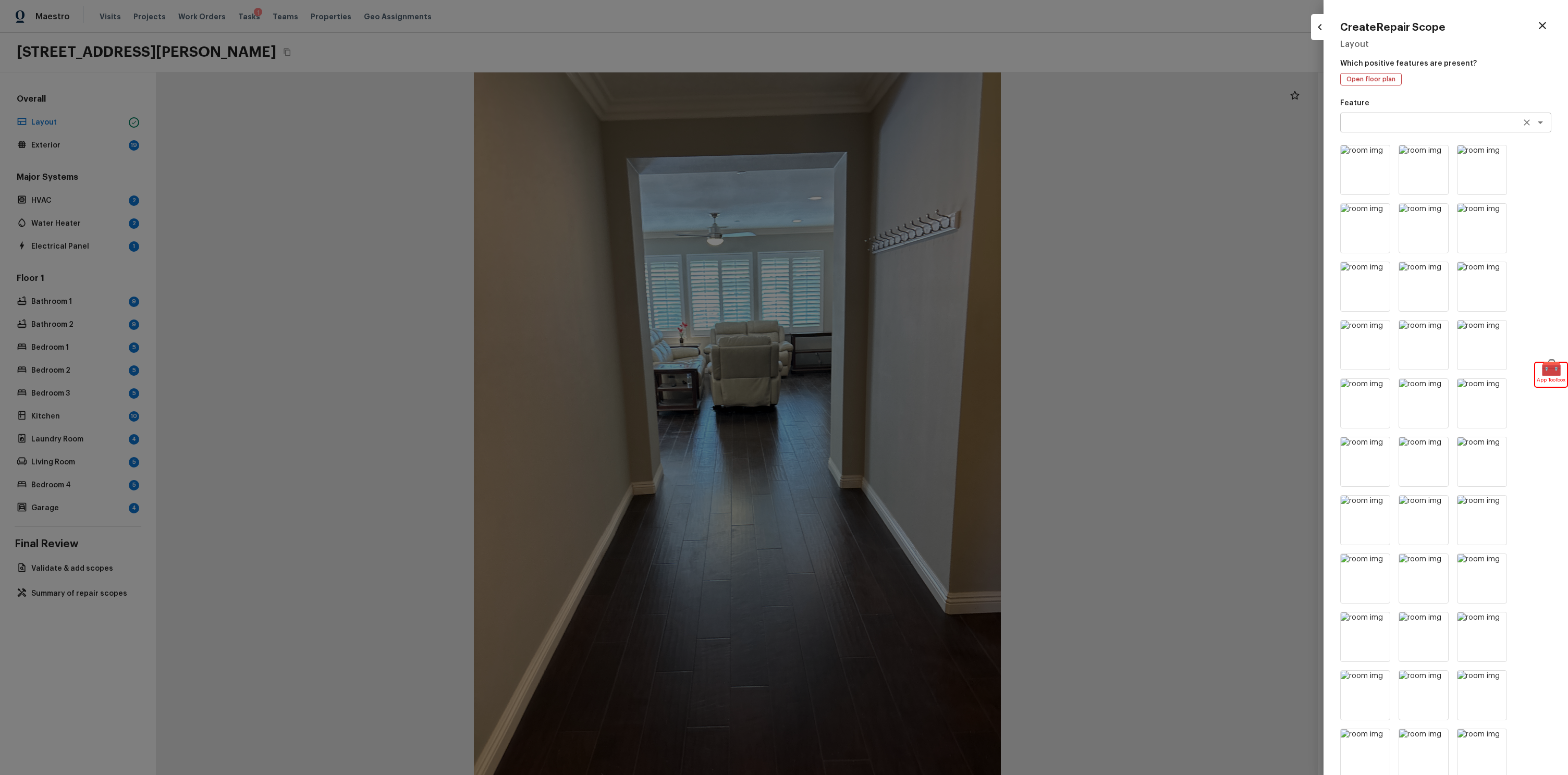
click at [1396, 127] on div "x ​" at bounding box center [1446, 123] width 211 height 20
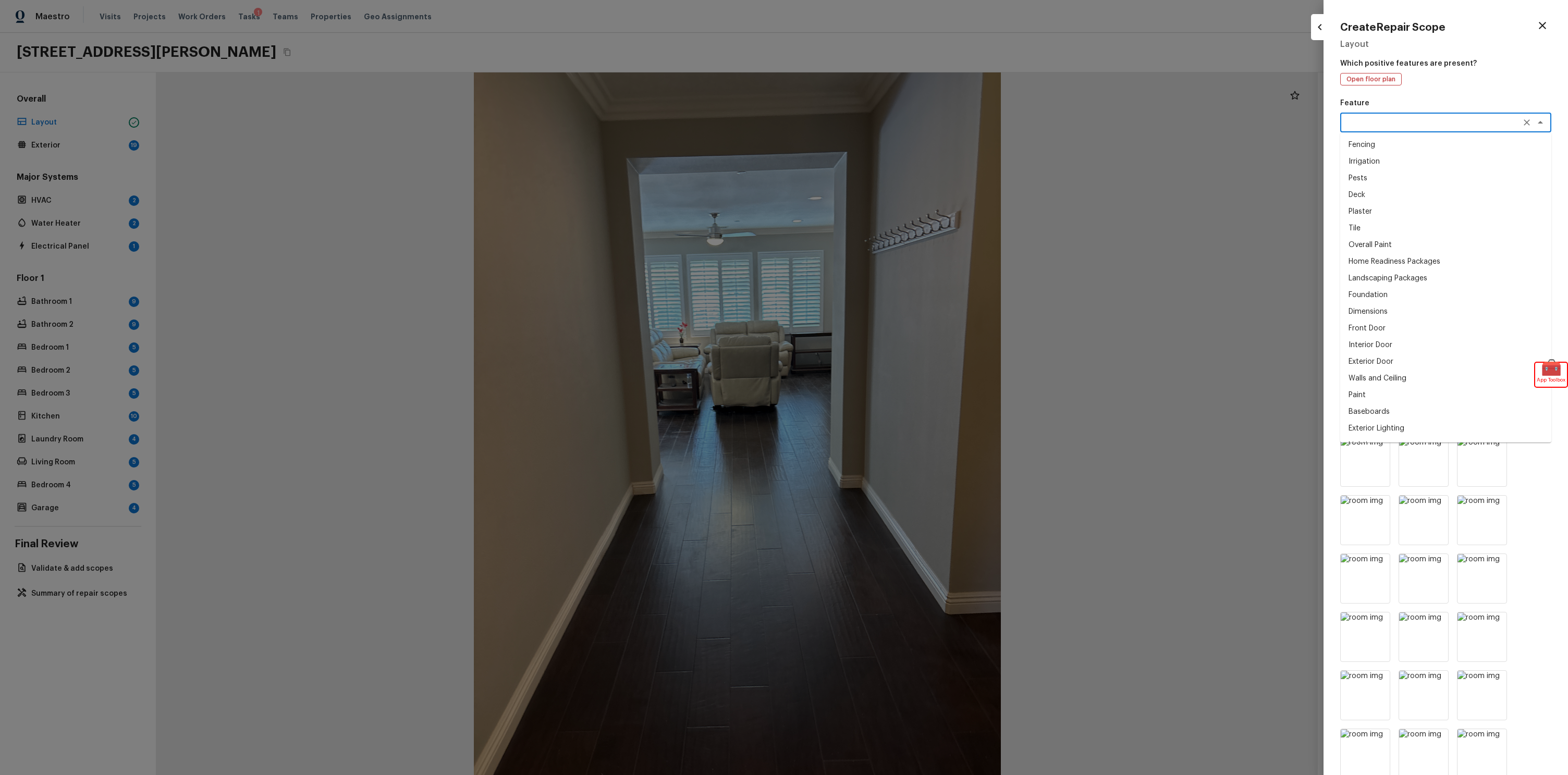
click at [1398, 181] on li "Pests" at bounding box center [1446, 178] width 211 height 16
type textarea "Pests"
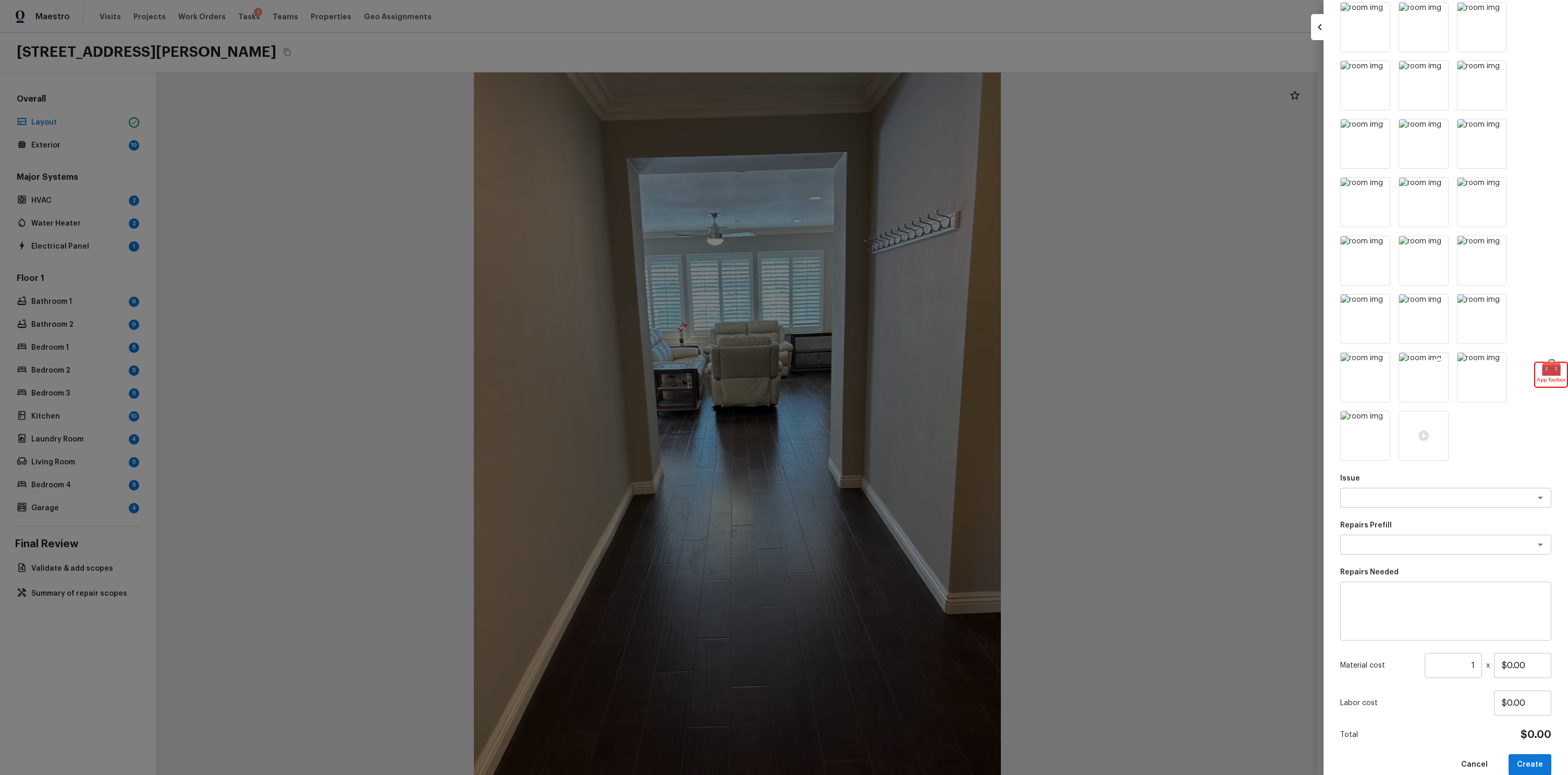
scroll to position [918, 0]
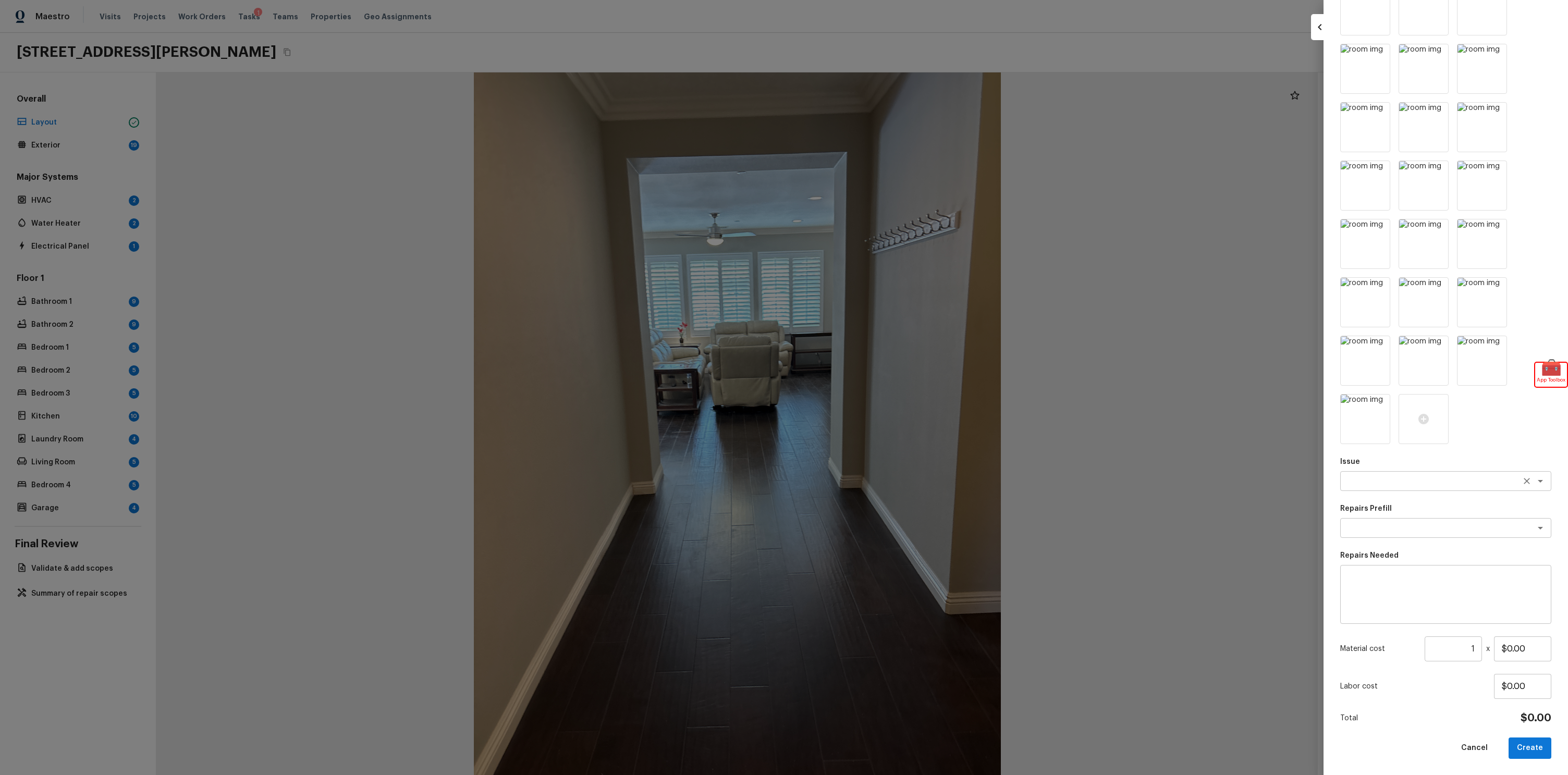
click at [1379, 483] on textarea at bounding box center [1431, 480] width 172 height 10
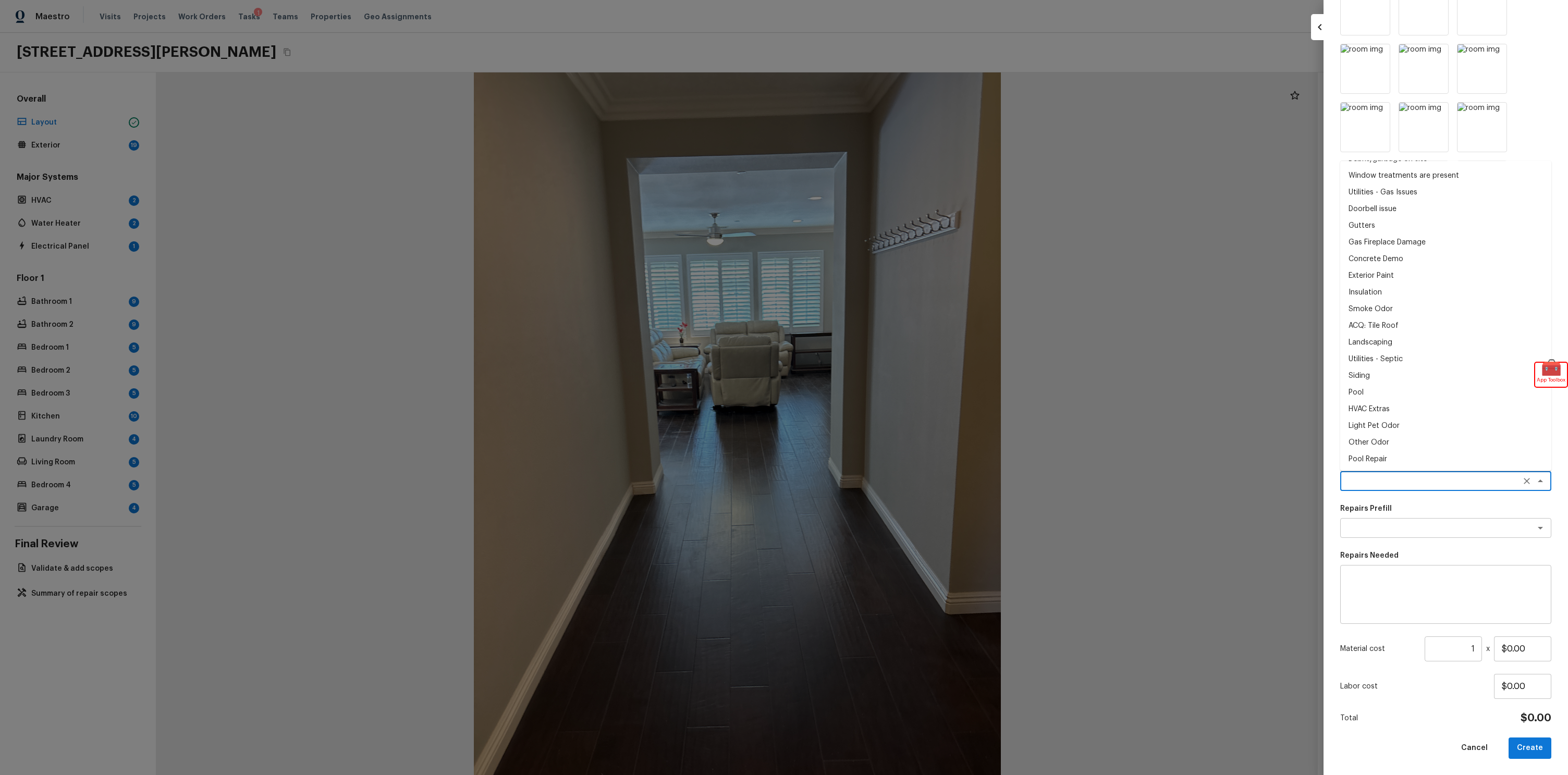
click at [1389, 299] on ul "Exterior Door Hardware Masonry General Plumbing Drywall Mailbox Concrete Repair…" at bounding box center [1446, 316] width 211 height 310
click at [1407, 434] on li "Framing & Trusses" at bounding box center [1446, 442] width 211 height 16
type textarea "Framing & Trusses"
click at [1406, 524] on textarea at bounding box center [1431, 527] width 172 height 10
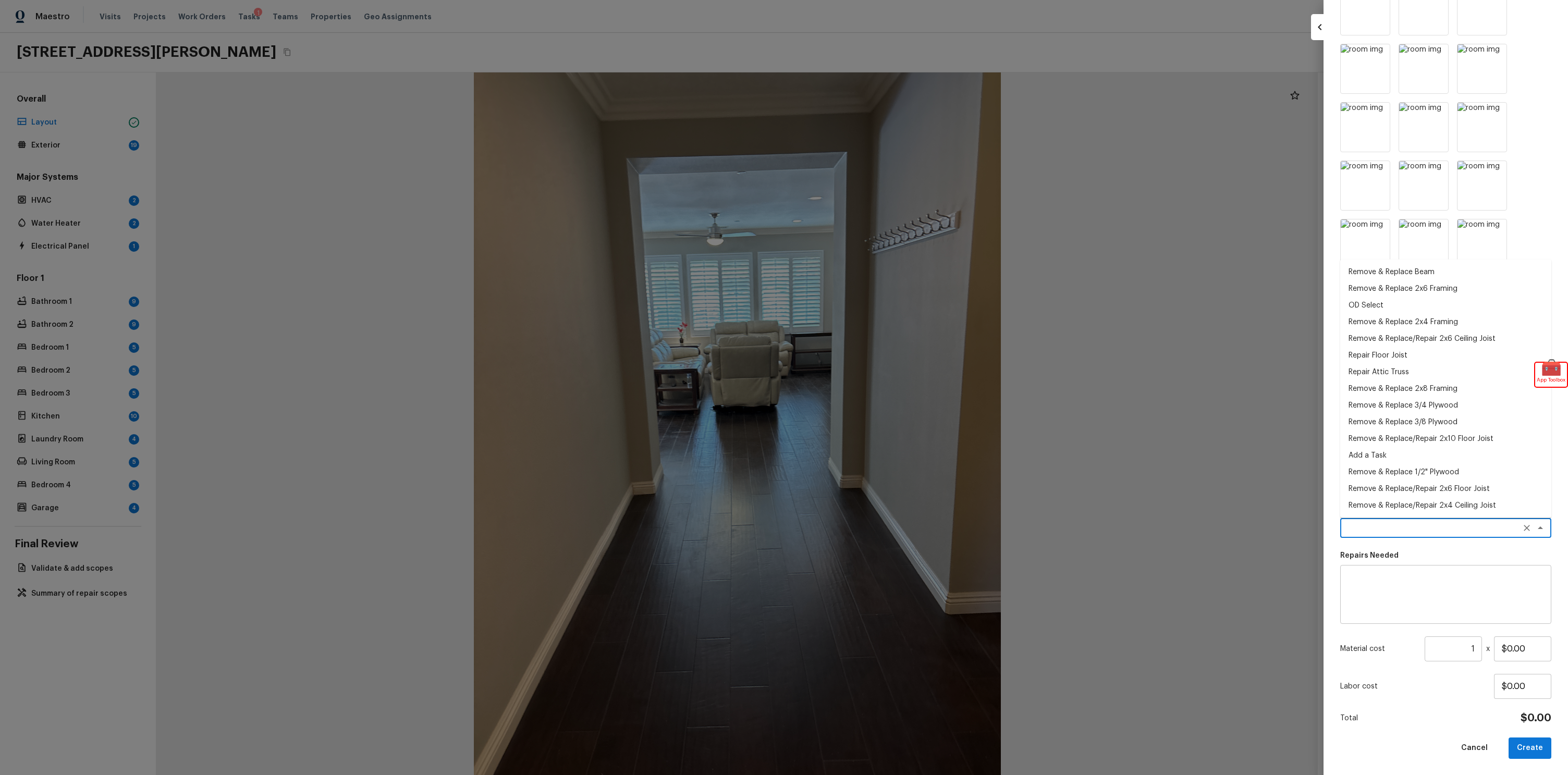
click at [1401, 459] on li "Add a Task" at bounding box center [1446, 456] width 211 height 16
type textarea "Add a Task"
type textarea "HPM to detail"
type input "$1.00"
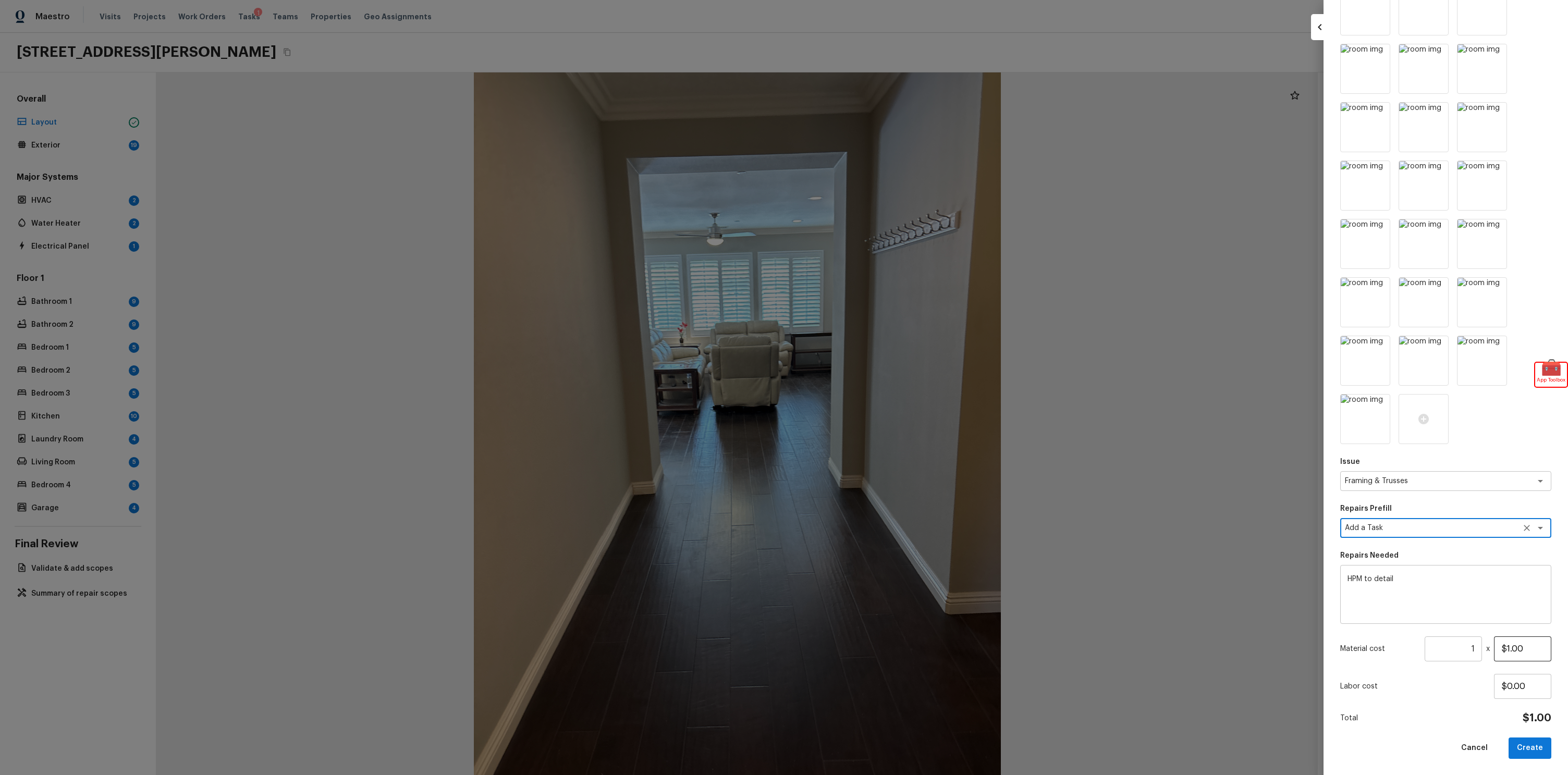
drag, startPoint x: 1455, startPoint y: 652, endPoint x: 1500, endPoint y: 648, distance: 45.2
click at [1500, 648] on div "Material cost 1 ​ x $1.00" at bounding box center [1446, 649] width 211 height 25
type input "424"
click at [1531, 744] on button "Create" at bounding box center [1529, 749] width 43 height 22
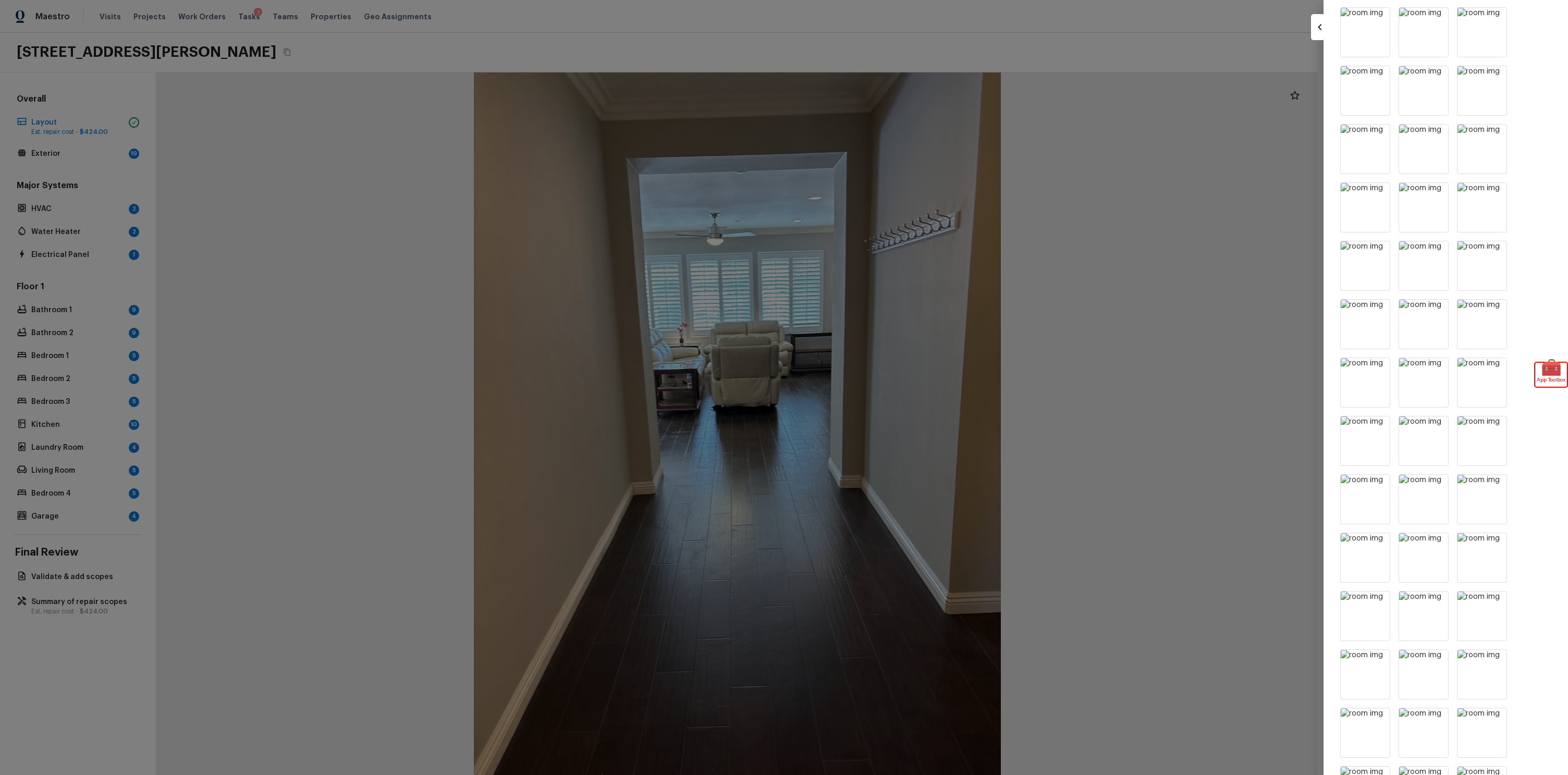
scroll to position [0, 0]
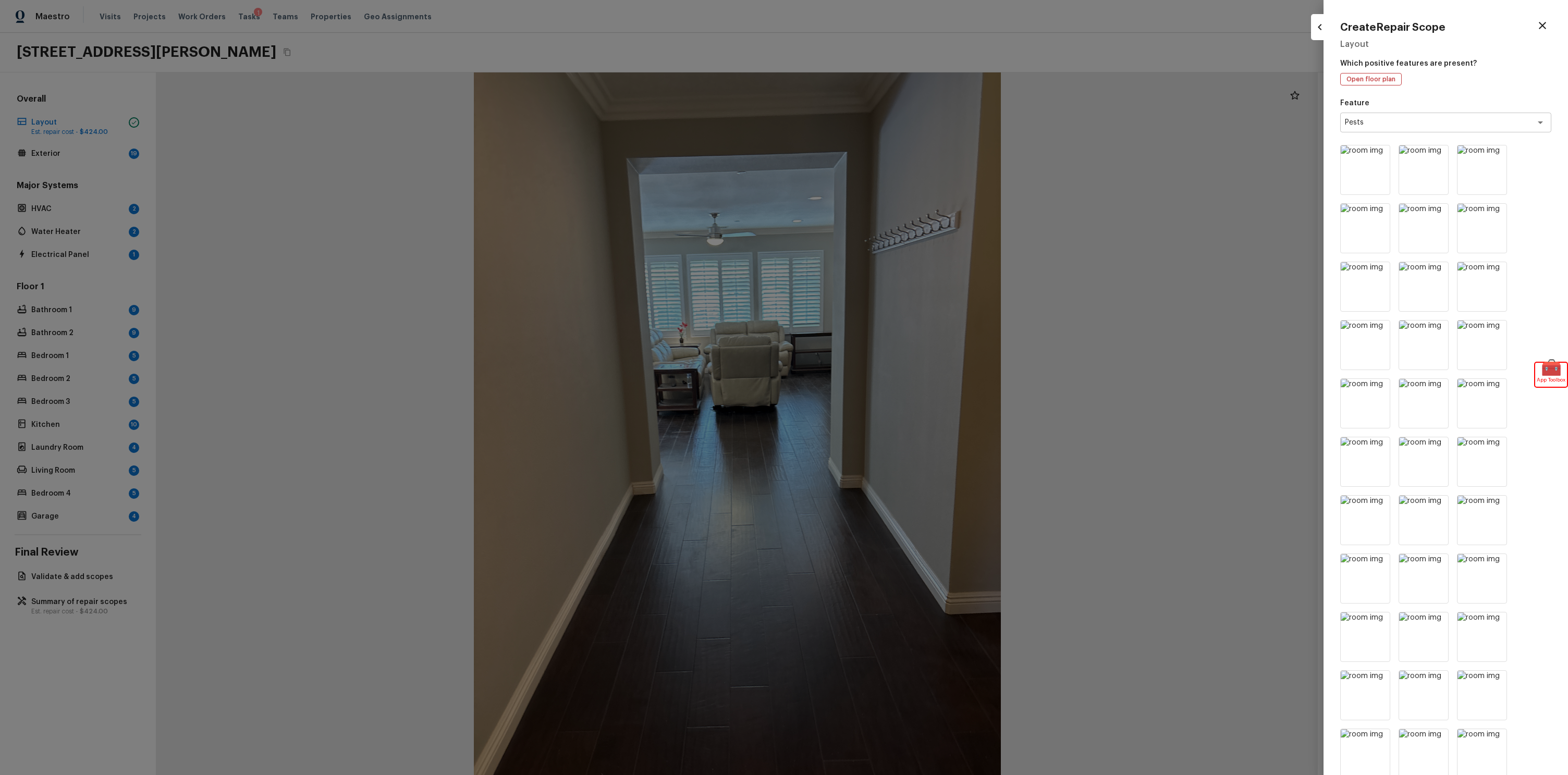
click at [1547, 18] on button "button" at bounding box center [1543, 25] width 18 height 18
type input "1"
type input "$0.00"
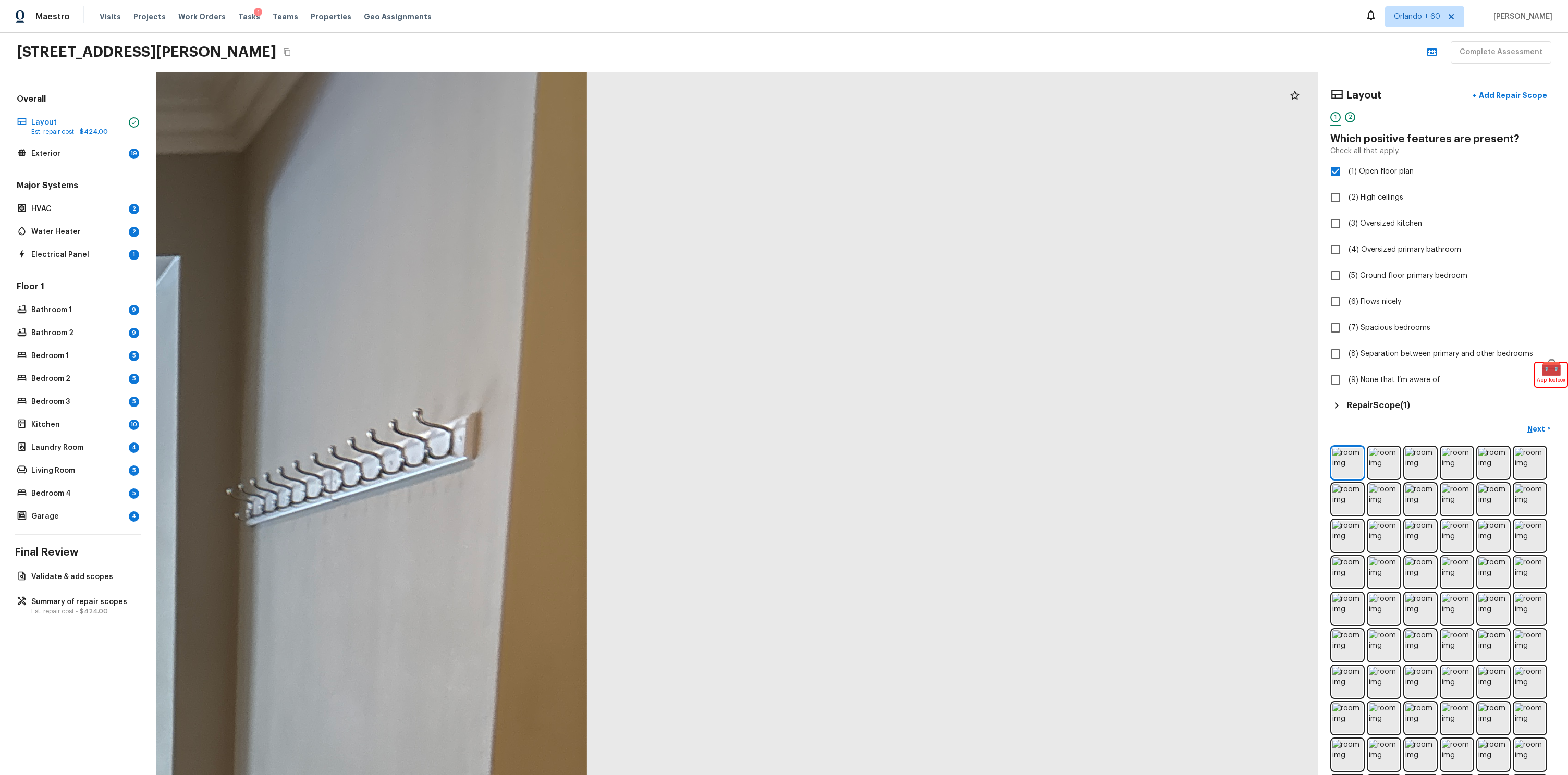
click at [1184, 64] on div "7147 Jantina Ct, Eastvale, CA 92880 Complete Assessment" at bounding box center [784, 53] width 1568 height 40
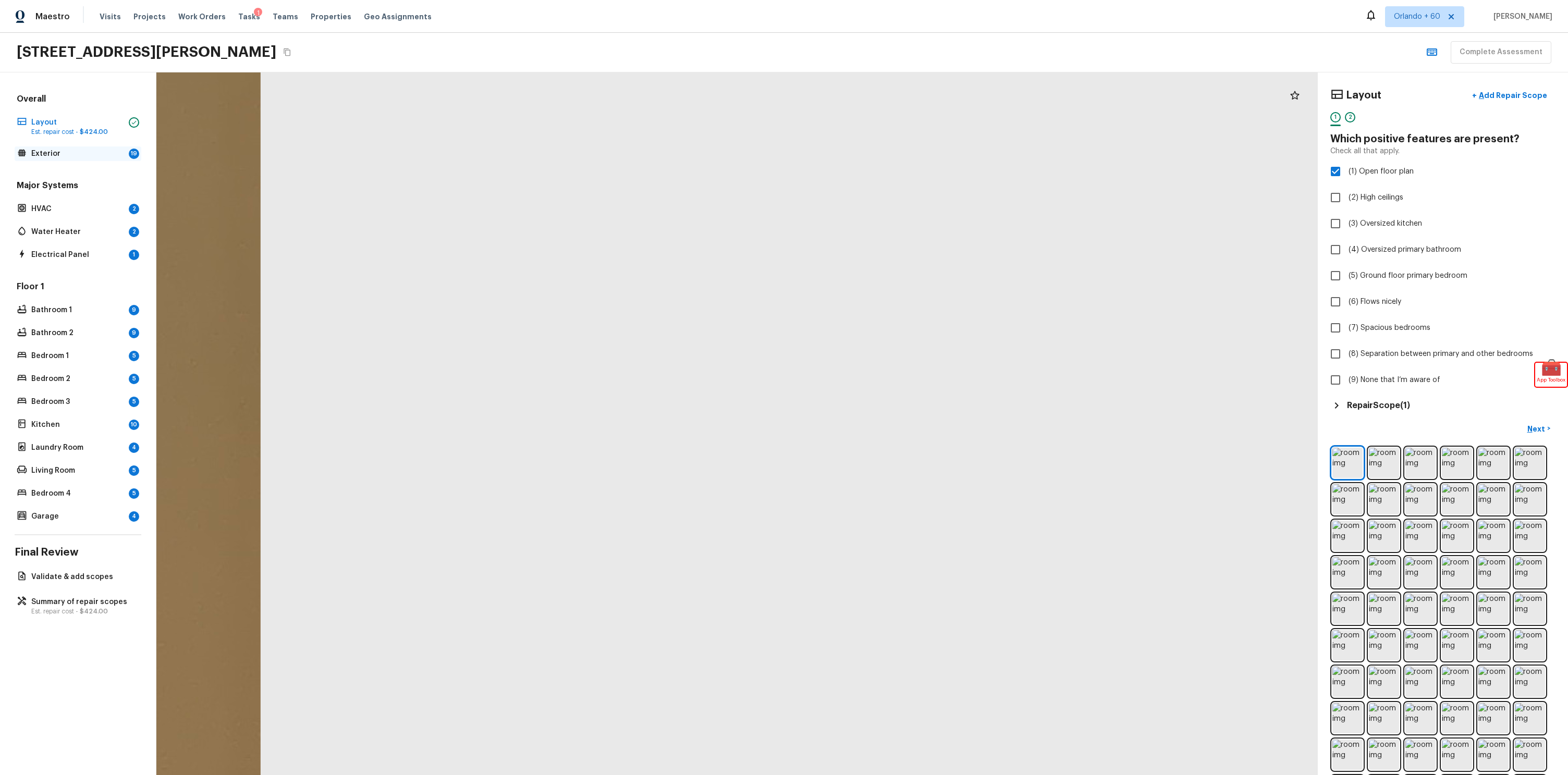
click at [28, 153] on div "Exterior 19" at bounding box center [78, 153] width 127 height 15
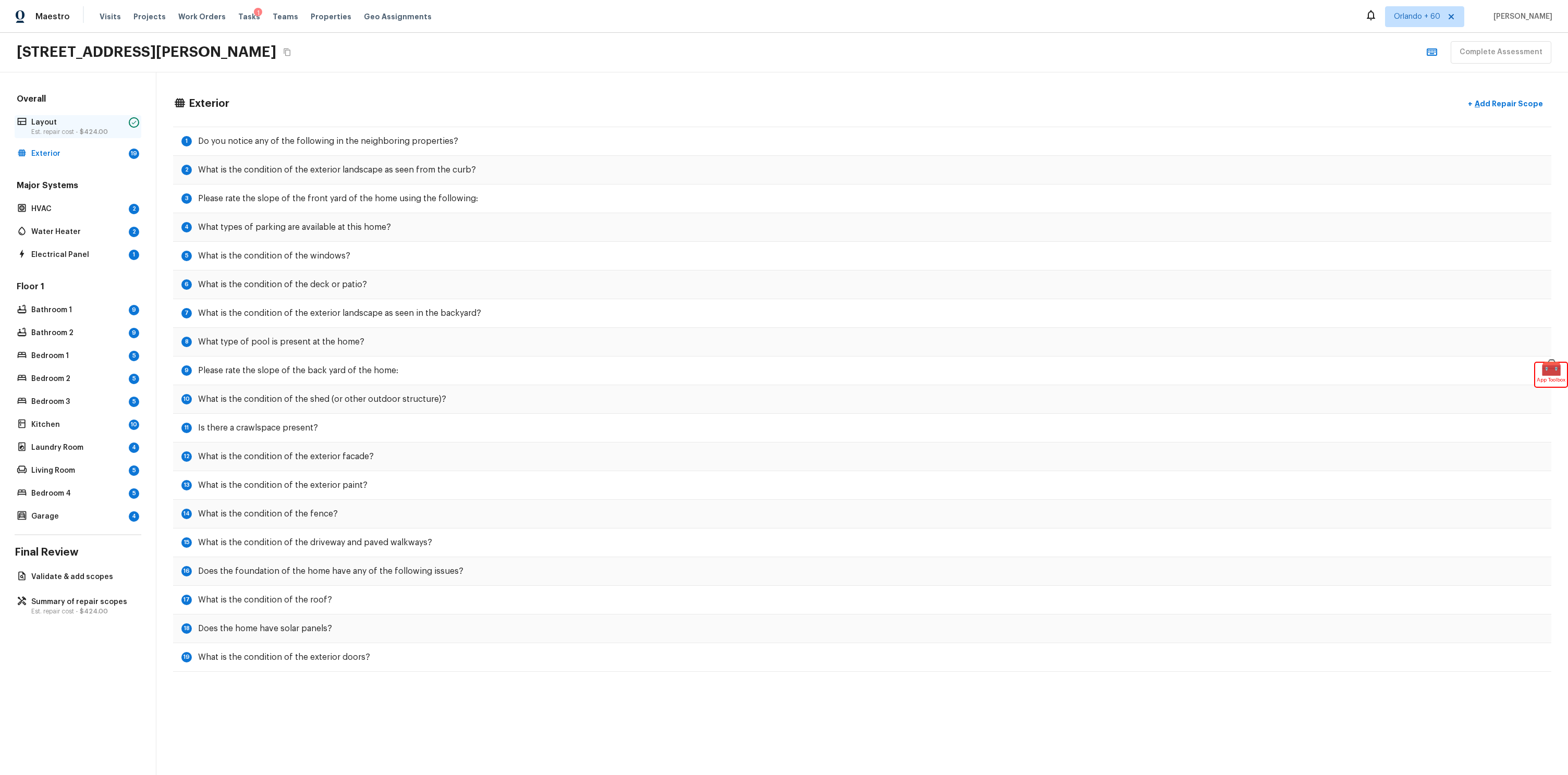
click at [51, 123] on p "Layout" at bounding box center [77, 122] width 93 height 10
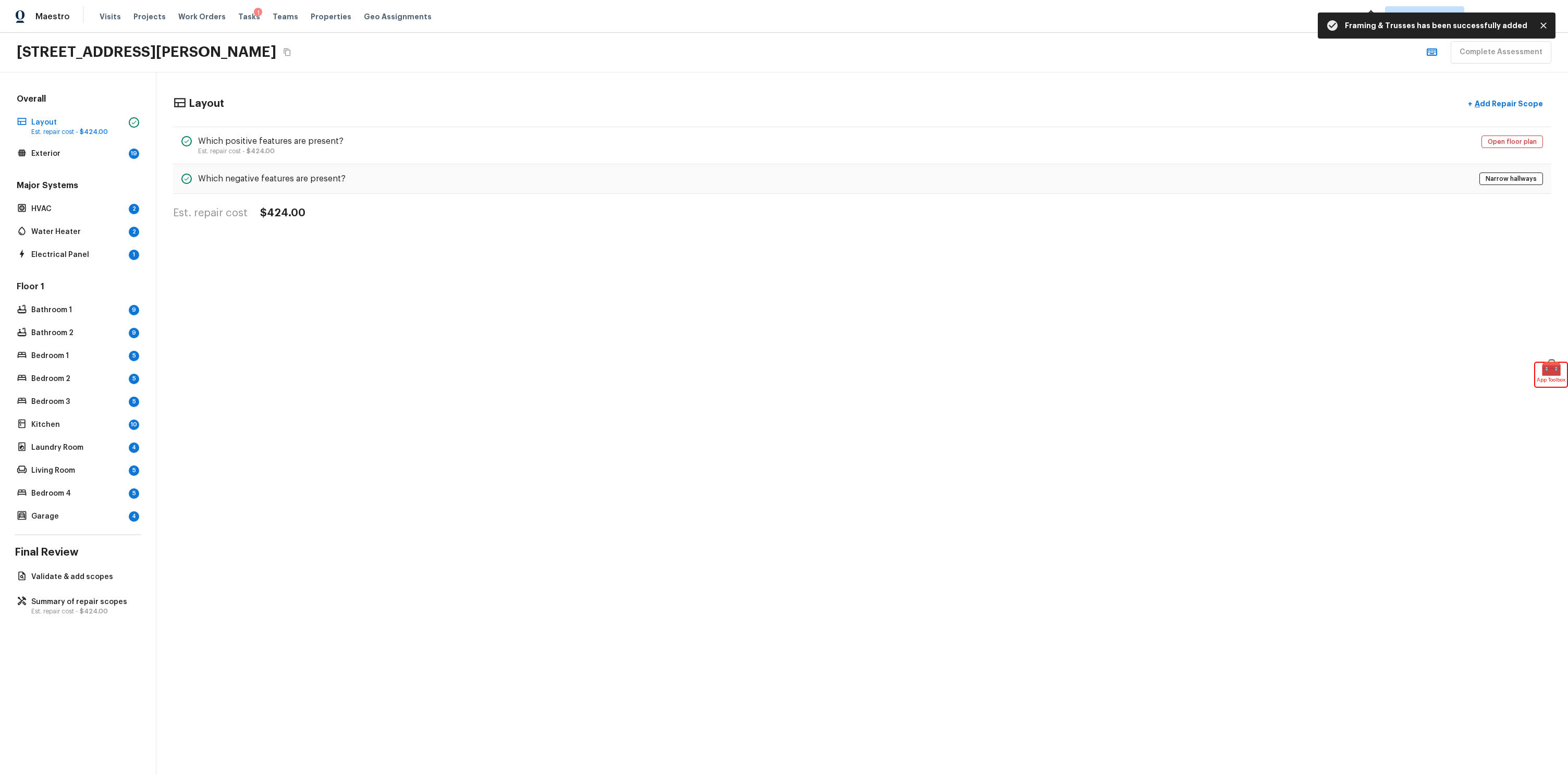
click at [1548, 26] on icon "Close" at bounding box center [1543, 25] width 10 height 10
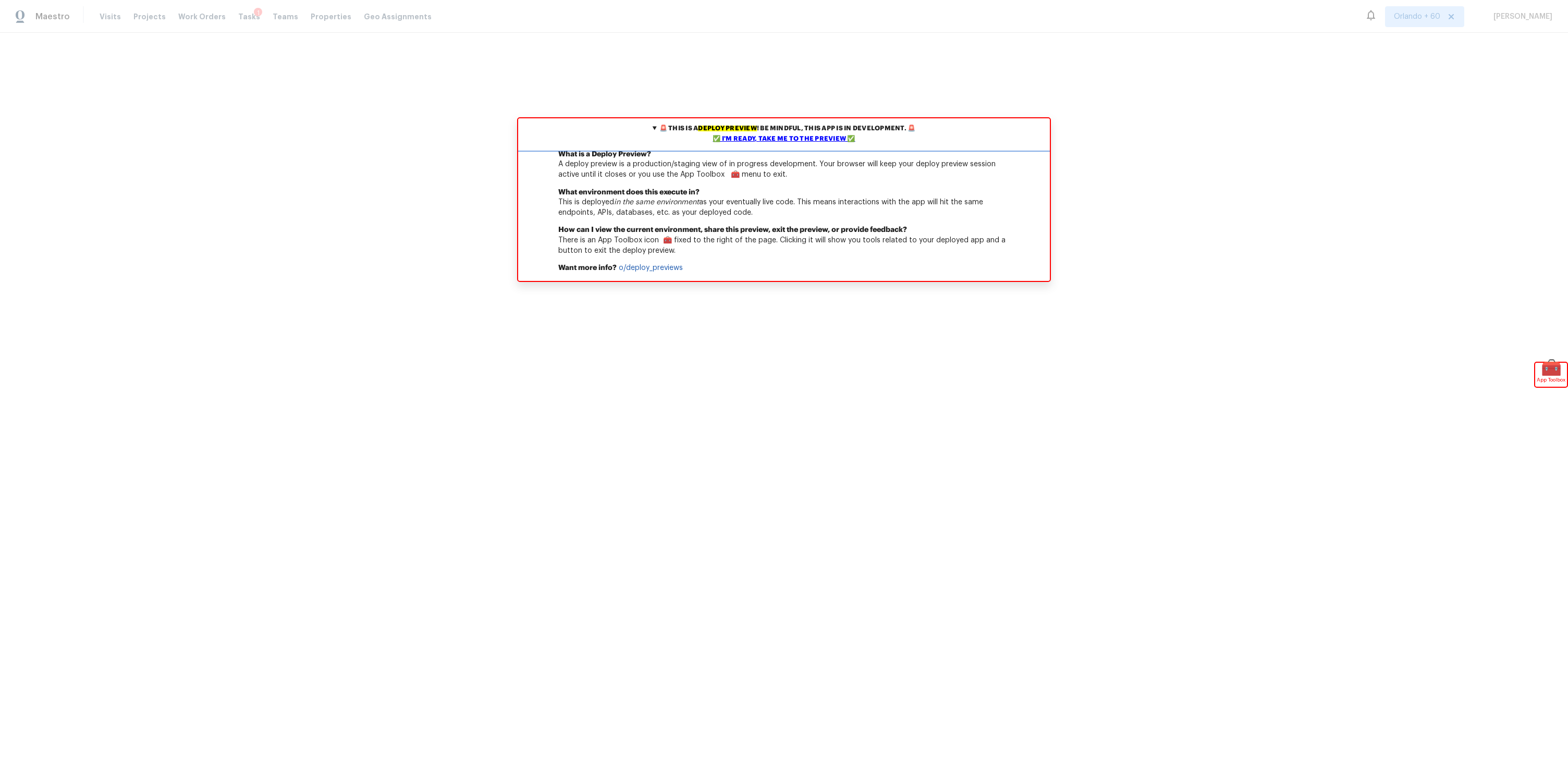
click at [793, 141] on div "✅ I'm ready, take me to the preview ✅" at bounding box center [784, 139] width 526 height 10
click at [803, 144] on div "✅ I'm ready, take me to the preview ✅" at bounding box center [784, 139] width 526 height 10
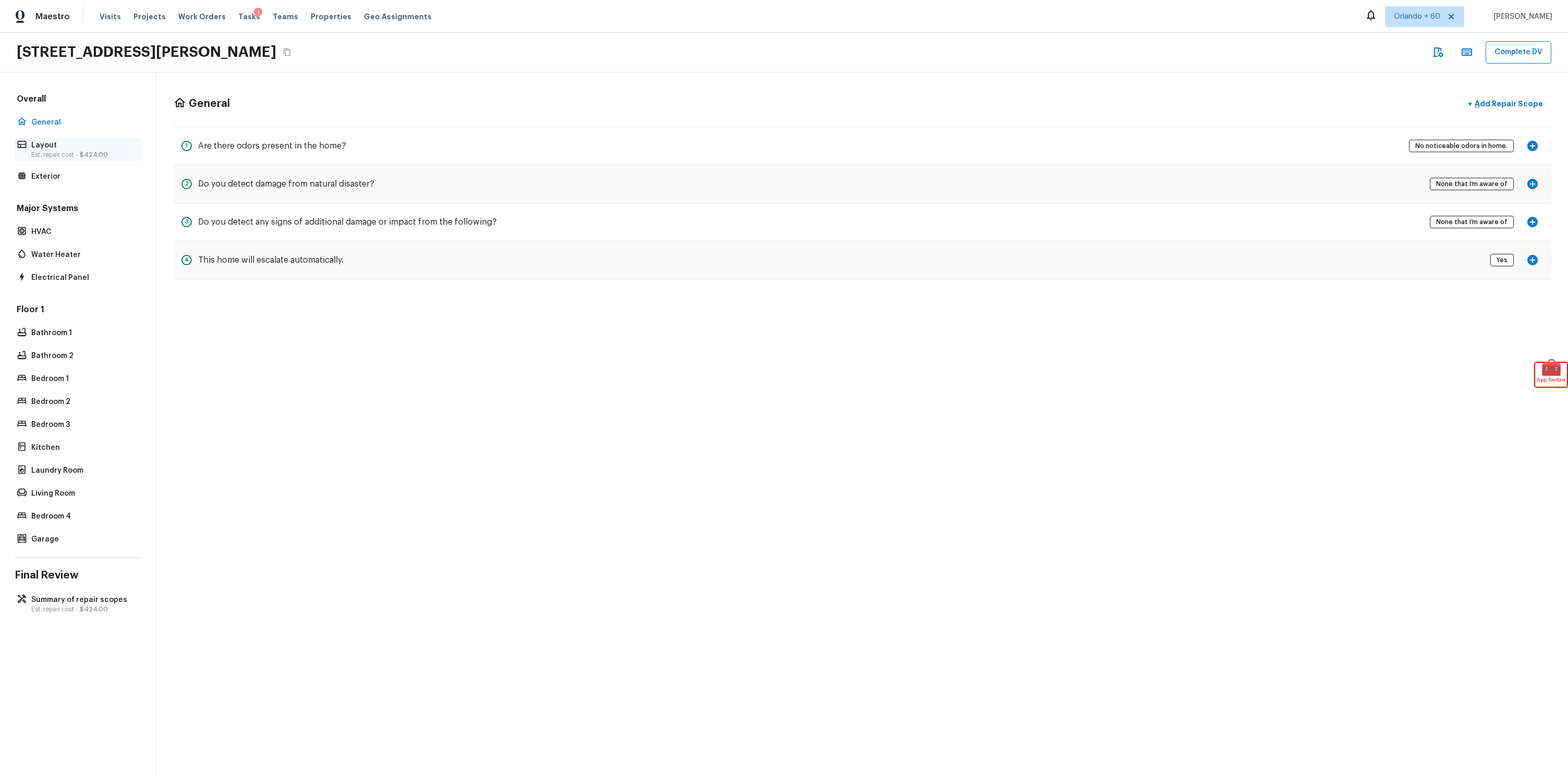
click at [80, 144] on p "Layout" at bounding box center [83, 145] width 103 height 10
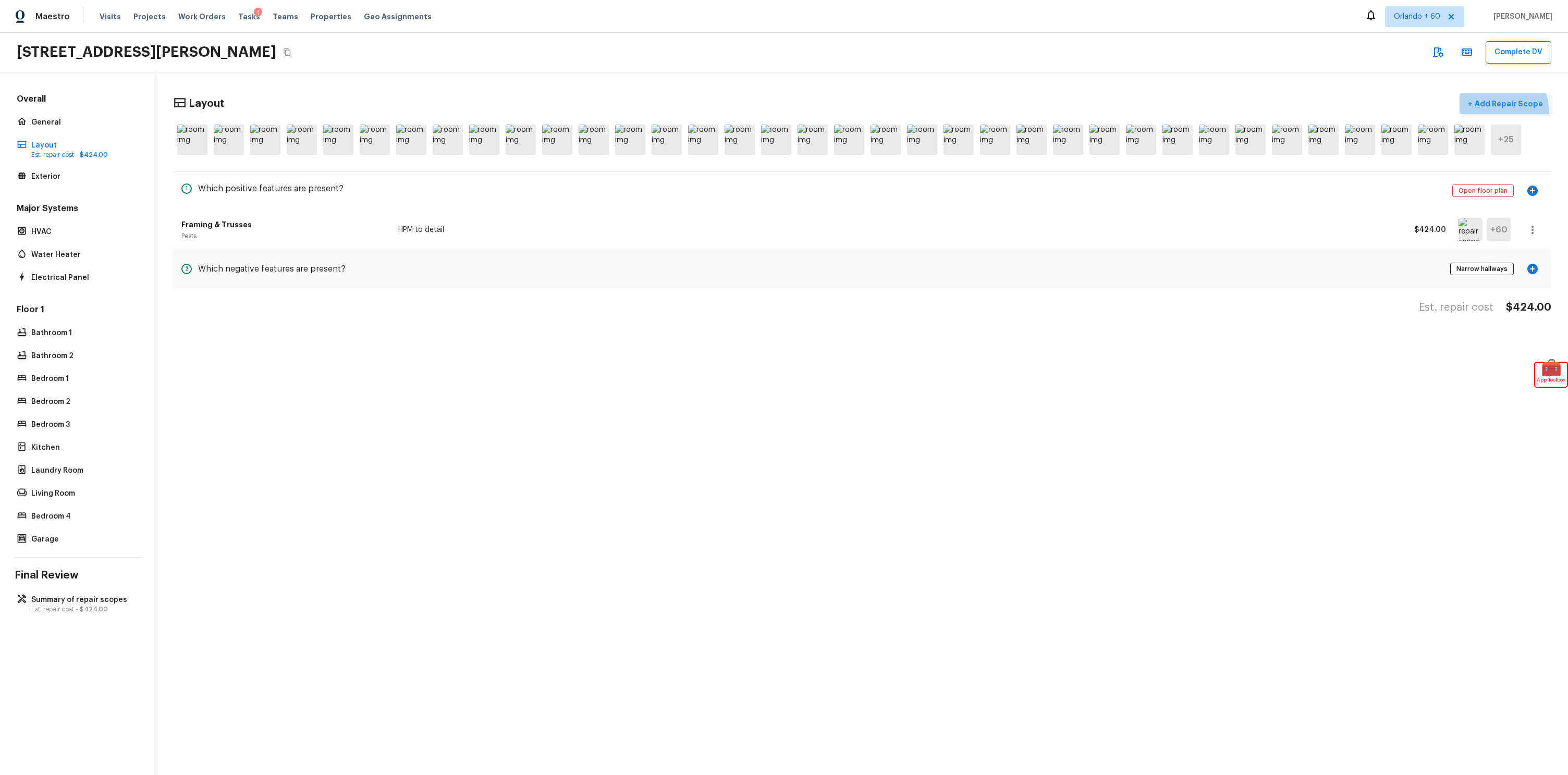
click at [1490, 113] on button "+ Add Repair Scope" at bounding box center [1504, 104] width 92 height 22
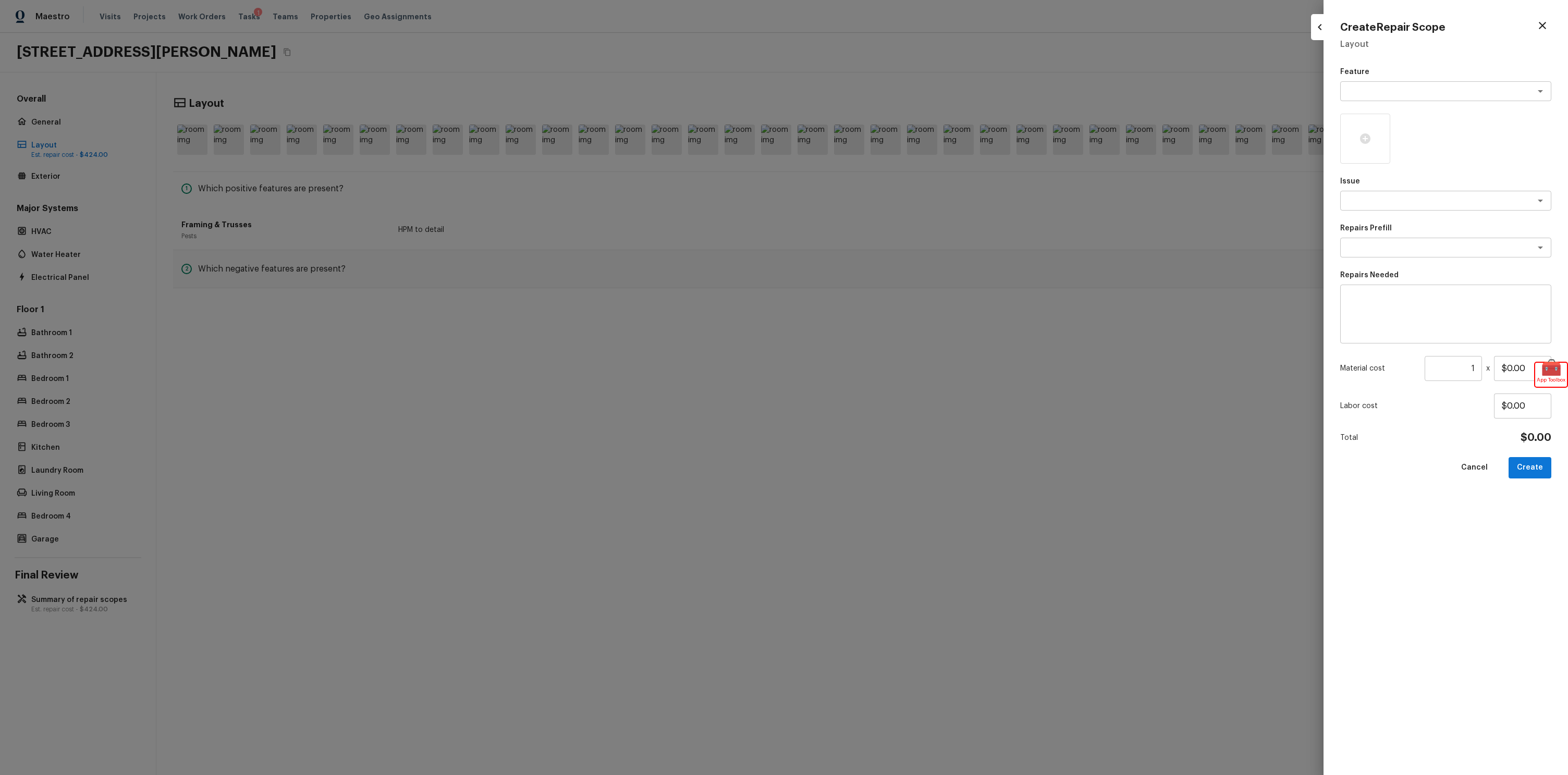
click at [1403, 71] on p "Feature" at bounding box center [1446, 72] width 211 height 10
click at [1396, 97] on div "x ​" at bounding box center [1446, 92] width 211 height 20
click at [1410, 206] on li "Overall Paint" at bounding box center [1446, 213] width 211 height 16
type textarea "Overall Paint"
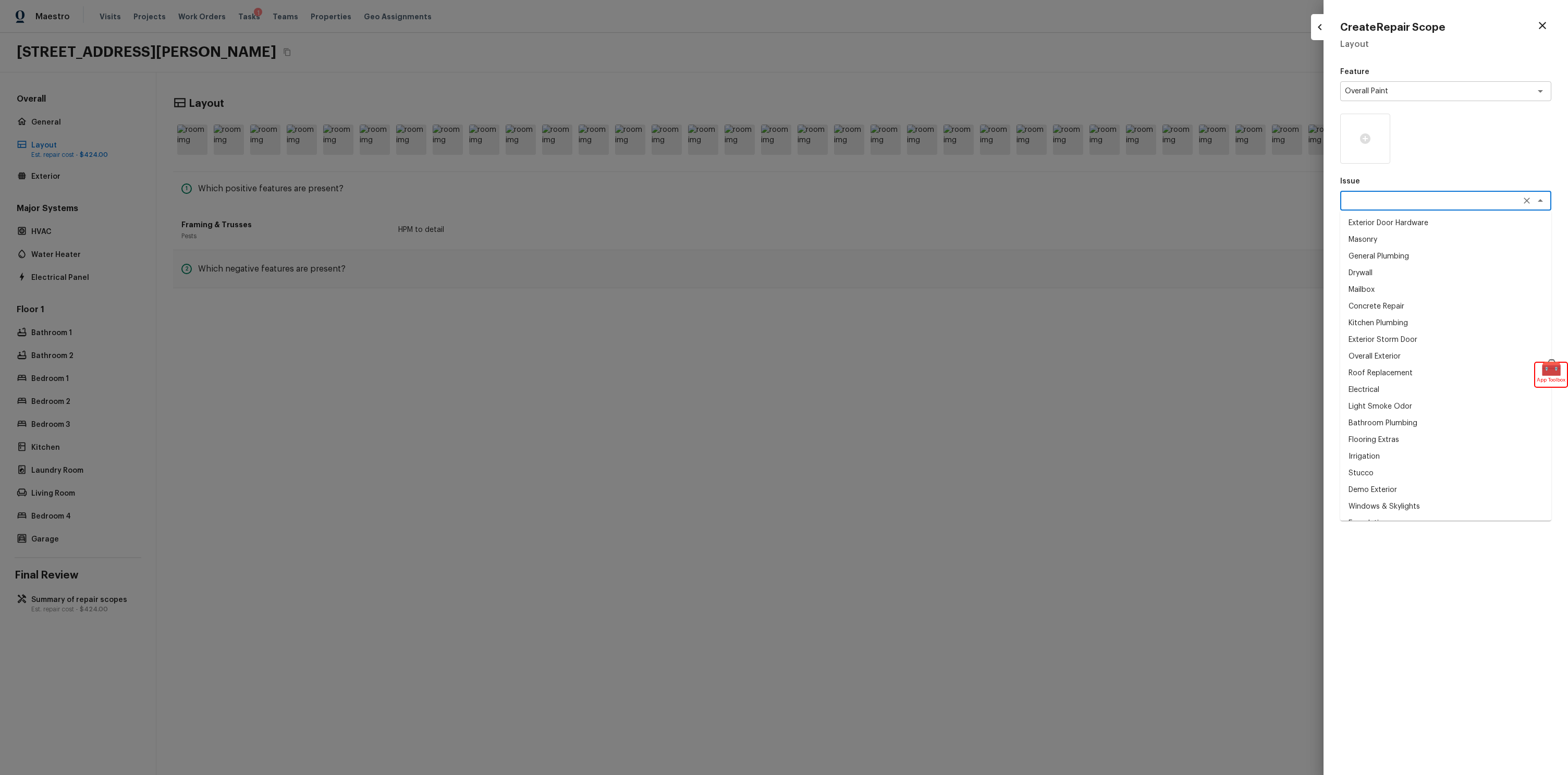
drag, startPoint x: 1389, startPoint y: 197, endPoint x: 1392, endPoint y: 205, distance: 8.5
click at [1389, 197] on textarea at bounding box center [1431, 200] width 172 height 10
click at [1398, 273] on li "Drywall" at bounding box center [1446, 273] width 211 height 16
type textarea "Drywall"
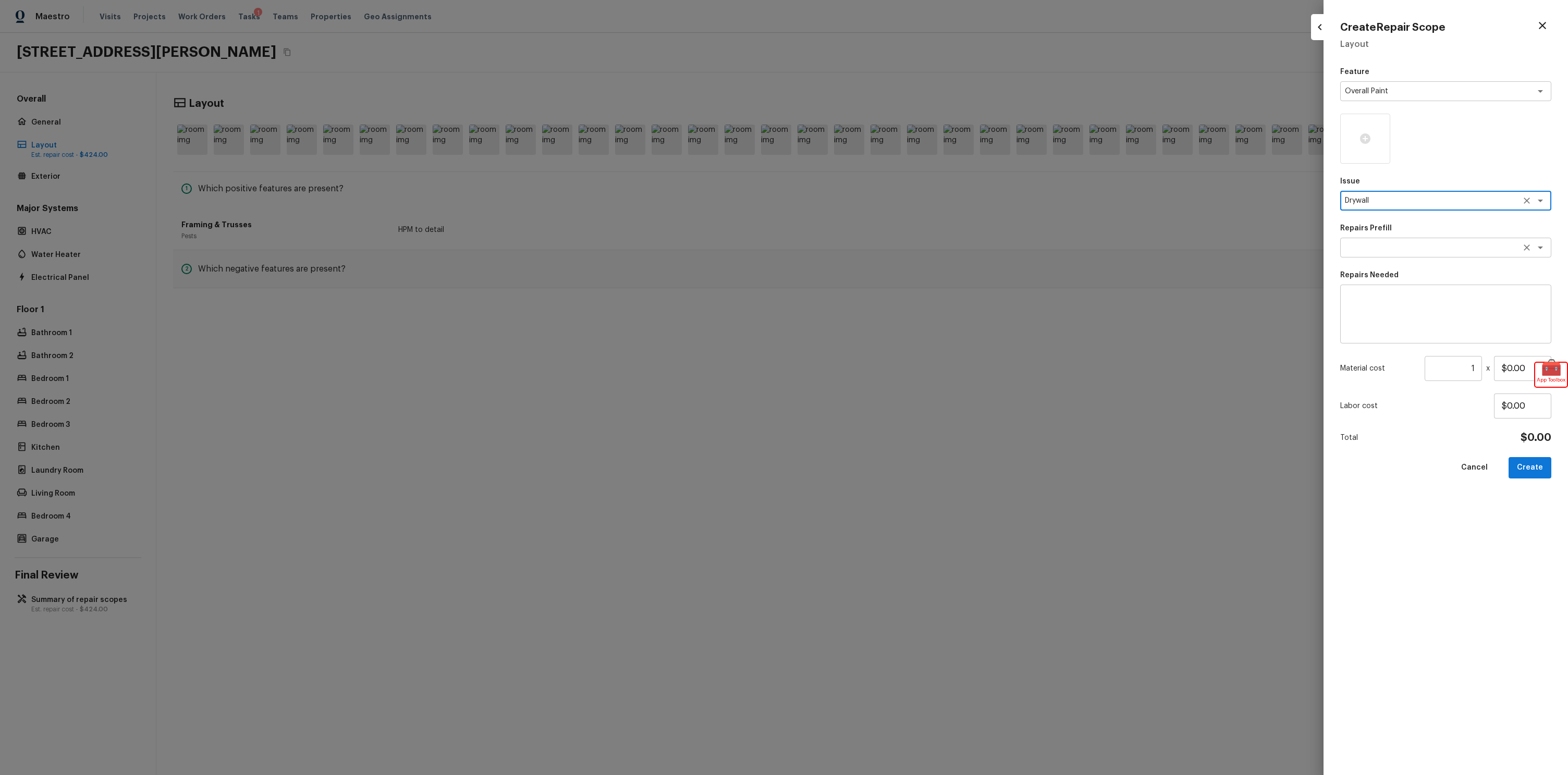
click at [1406, 247] on textarea at bounding box center [1431, 247] width 172 height 10
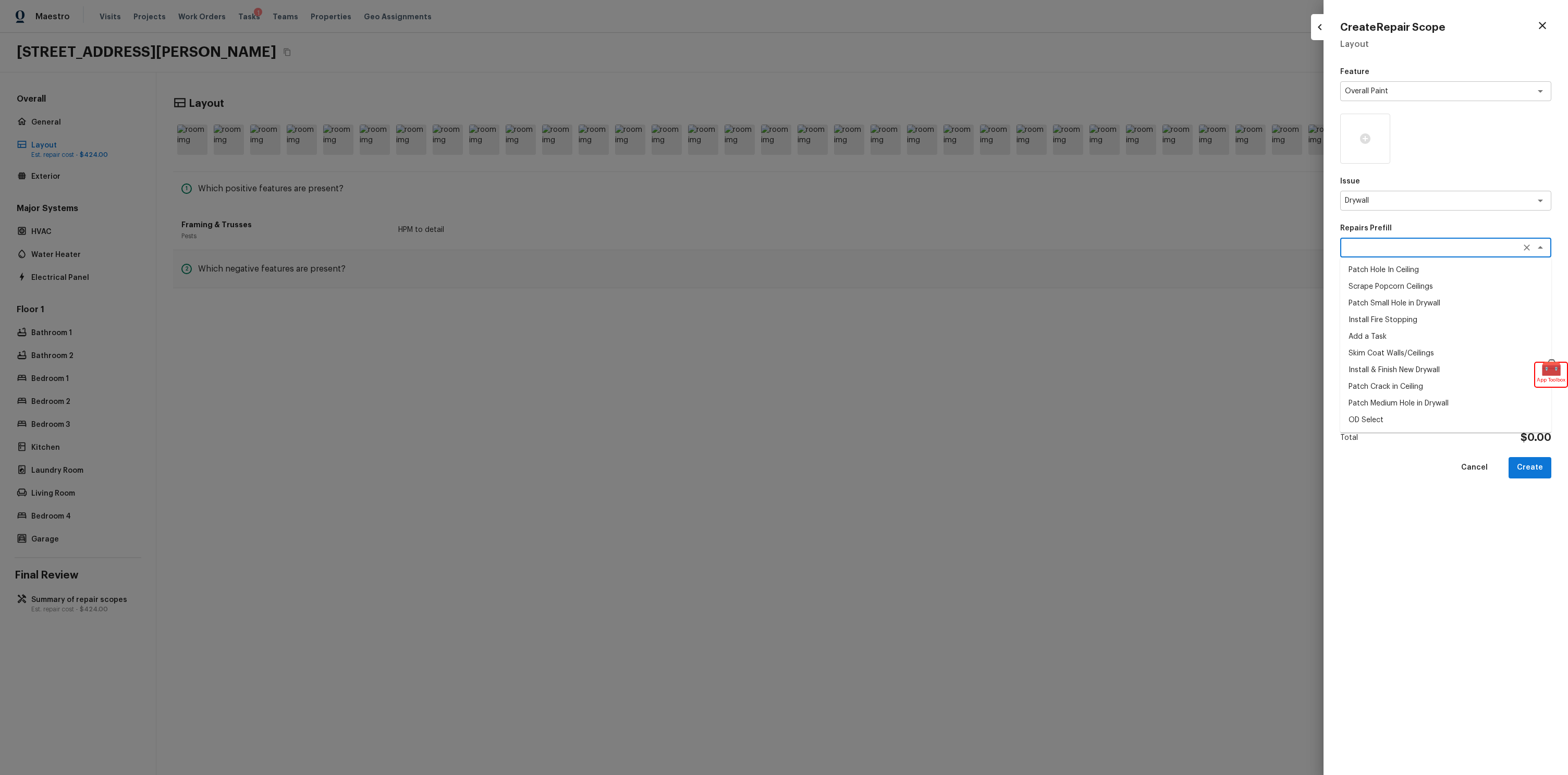
click at [1411, 343] on li "Add a Task" at bounding box center [1446, 337] width 211 height 16
type textarea "Add a Task"
type textarea "HPM to detail"
type input "$1.00"
click at [1419, 255] on div "Add a Task x ​" at bounding box center [1446, 248] width 211 height 20
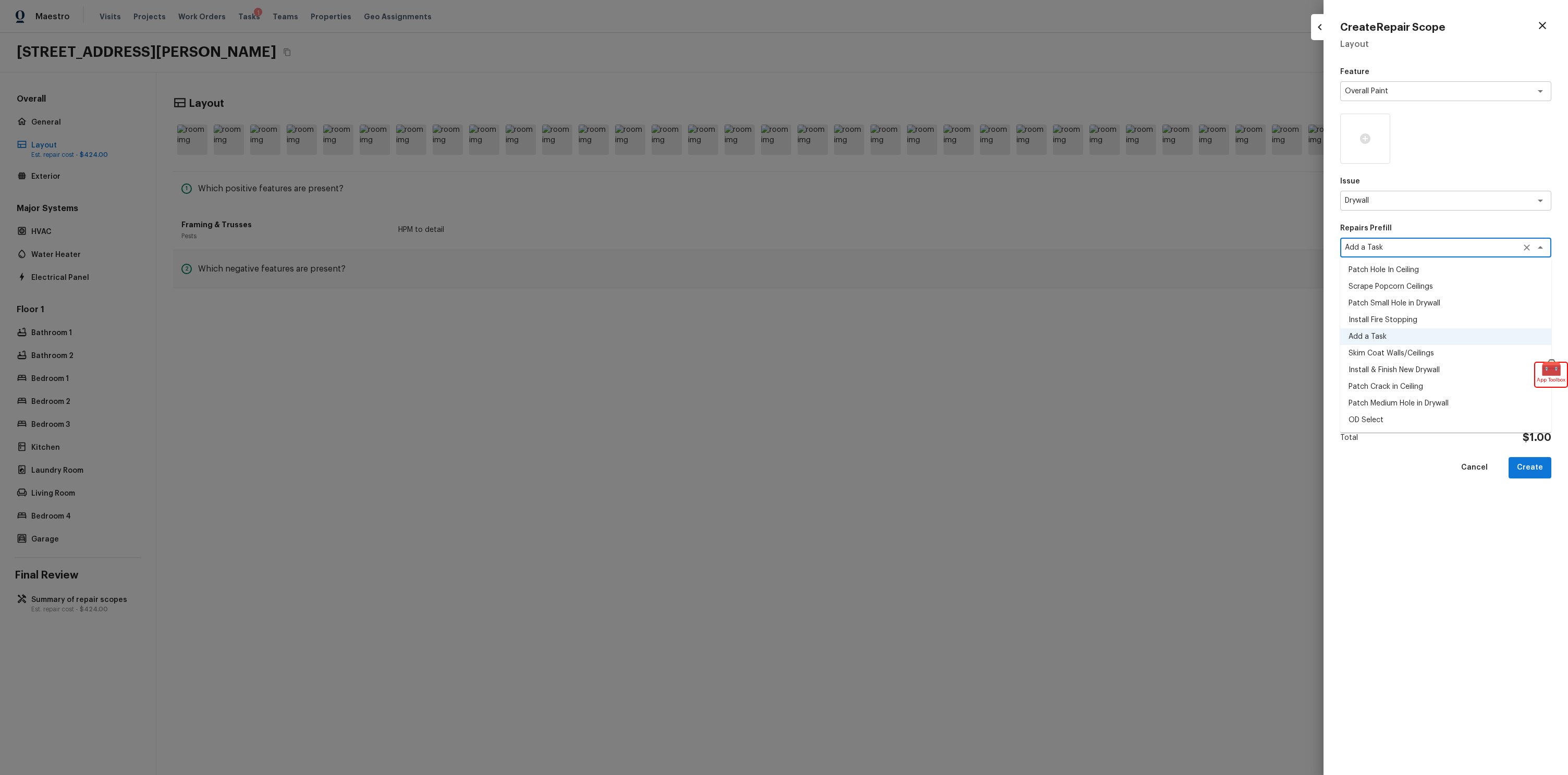
click at [1386, 292] on li "Scrape Popcorn Ceilings" at bounding box center [1446, 287] width 211 height 16
type textarea "Scrape Popcorn Ceilings"
type textarea "Scrape propcorn ceilings, repair tape joints as needed. texture to match."
type input "$2.50"
click at [1385, 152] on div at bounding box center [1365, 138] width 50 height 50
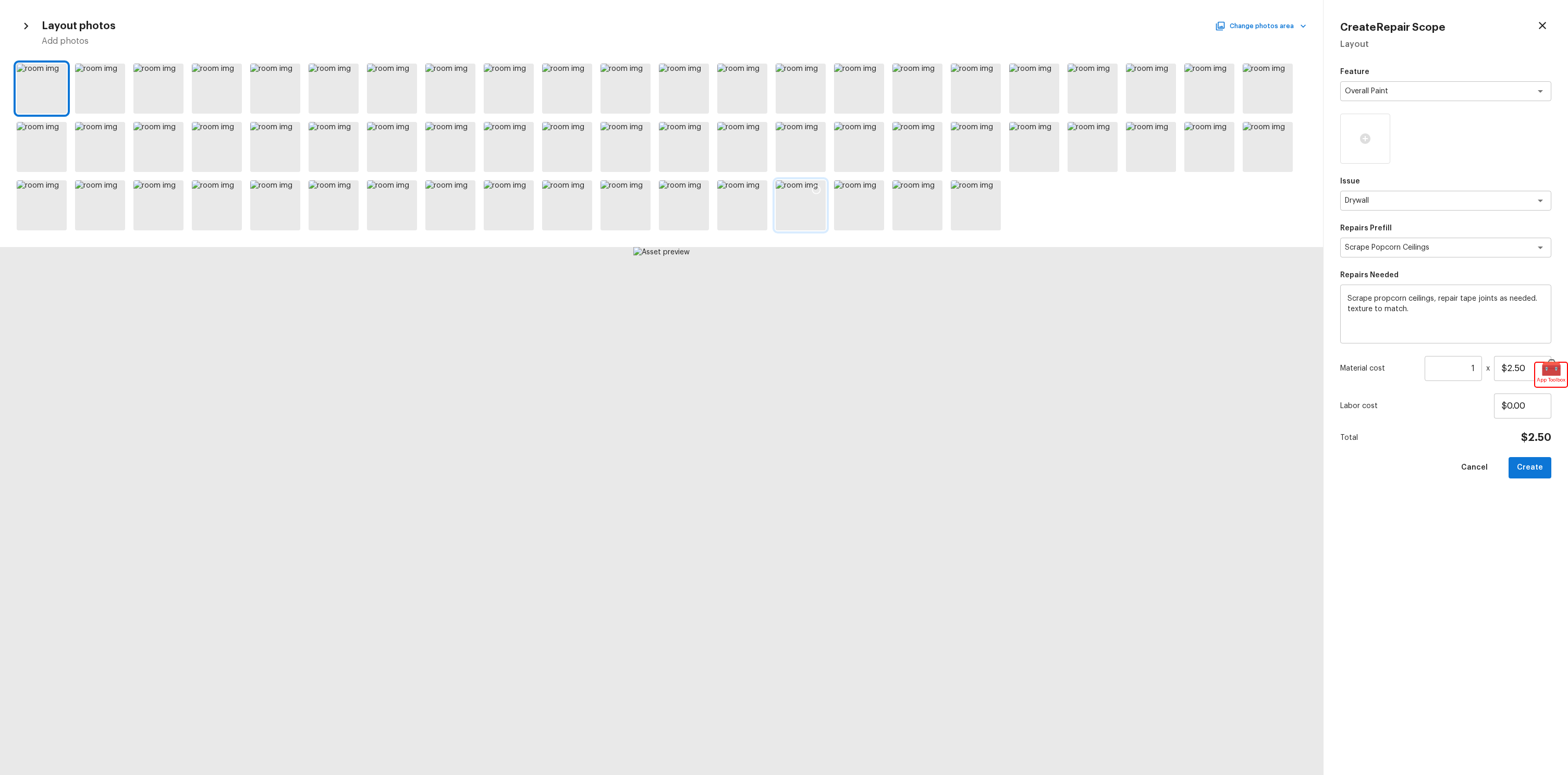
click at [784, 211] on div at bounding box center [800, 205] width 50 height 50
click at [814, 188] on icon at bounding box center [816, 189] width 10 height 10
click at [901, 190] on div at bounding box center [916, 205] width 50 height 50
click at [956, 193] on div at bounding box center [975, 205] width 50 height 50
click at [938, 183] on div at bounding box center [933, 191] width 19 height 22
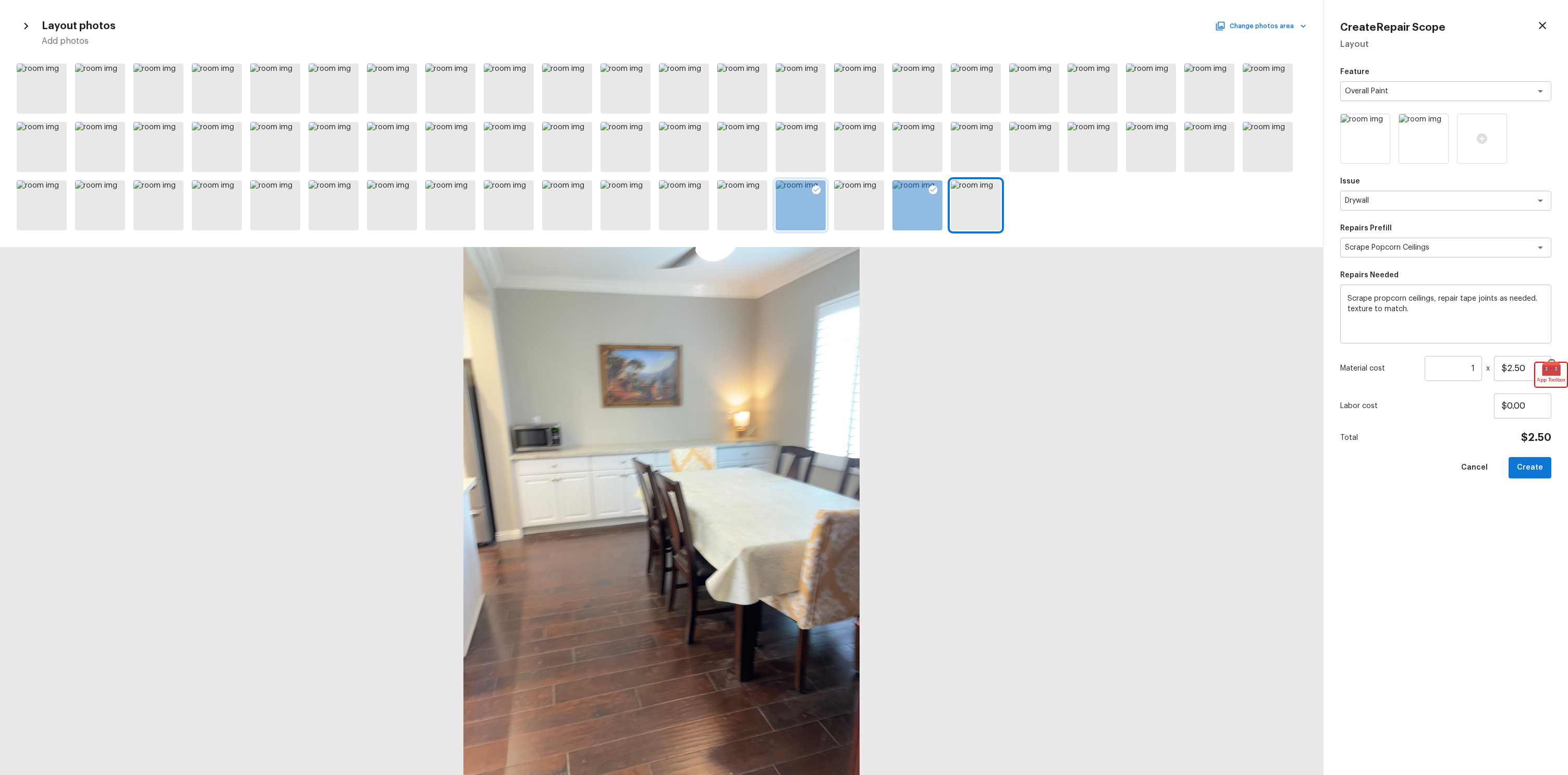
click at [1536, 473] on button "Create" at bounding box center [1529, 468] width 43 height 22
type input "$0.00"
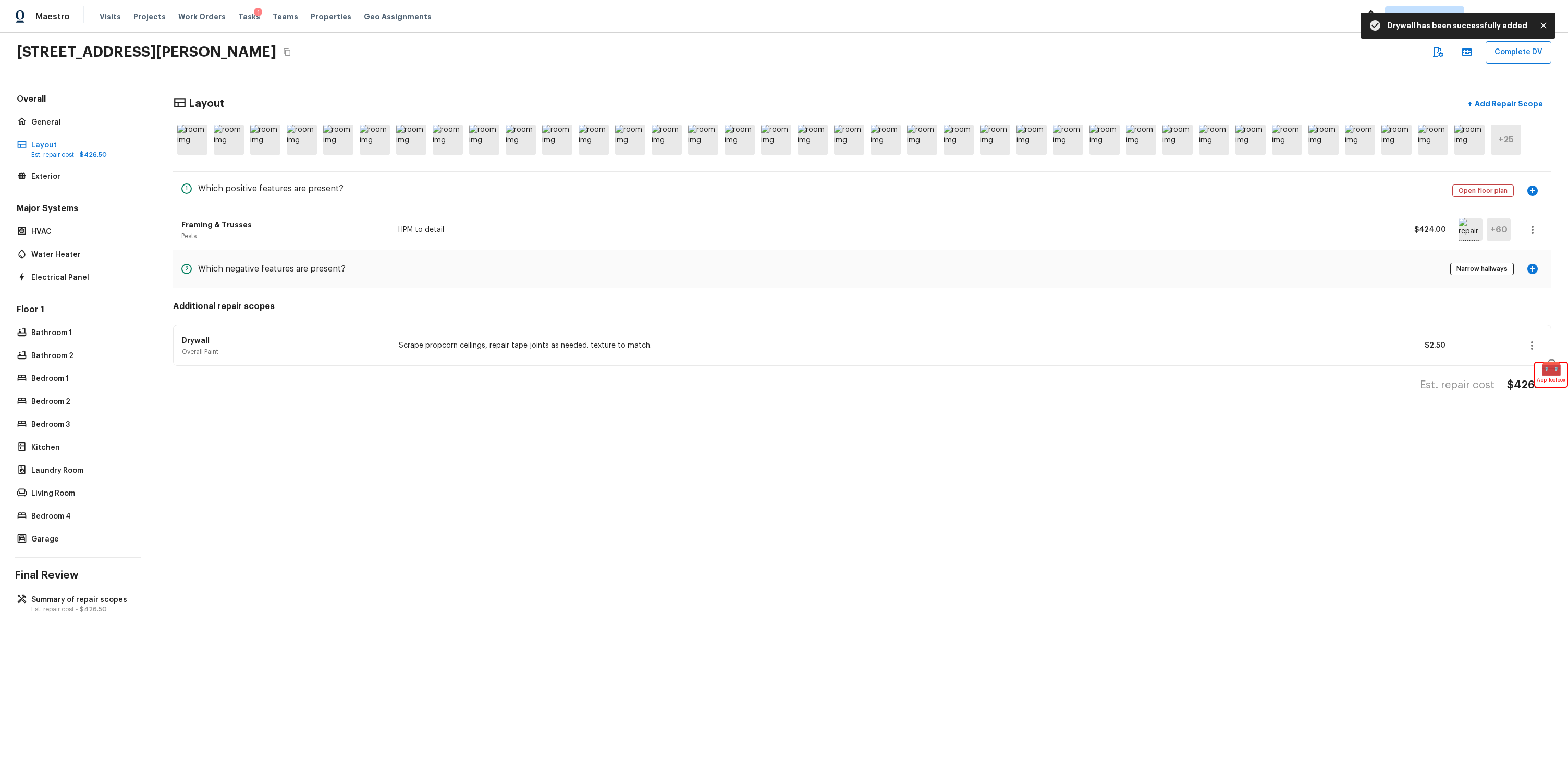
click at [956, 444] on div "Layout + Add Repair Scope + 25 1 Which positive features are present? Open floo…" at bounding box center [861, 424] width 1411 height 702
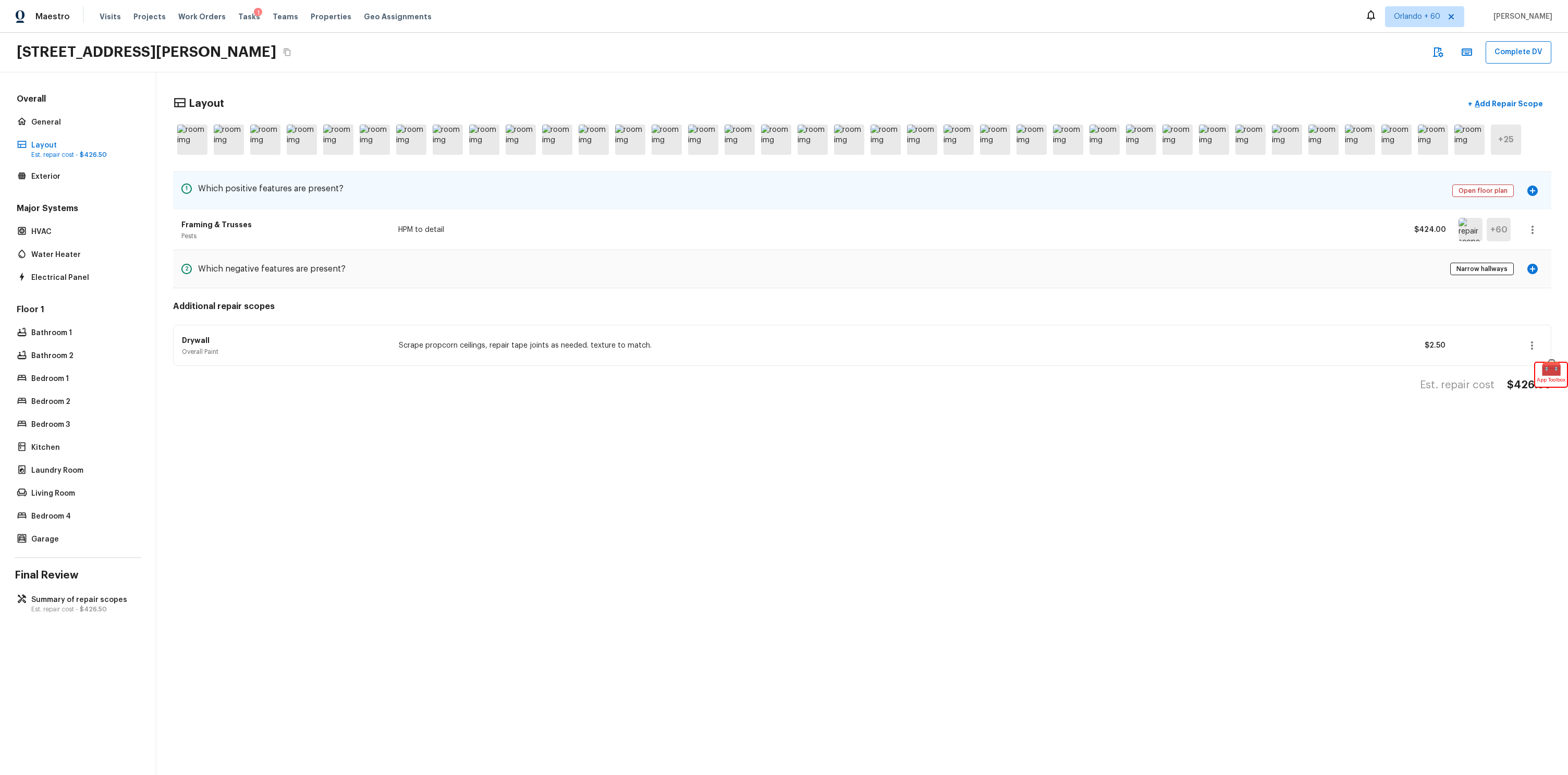
click at [1528, 190] on icon "button" at bounding box center [1532, 190] width 10 height 10
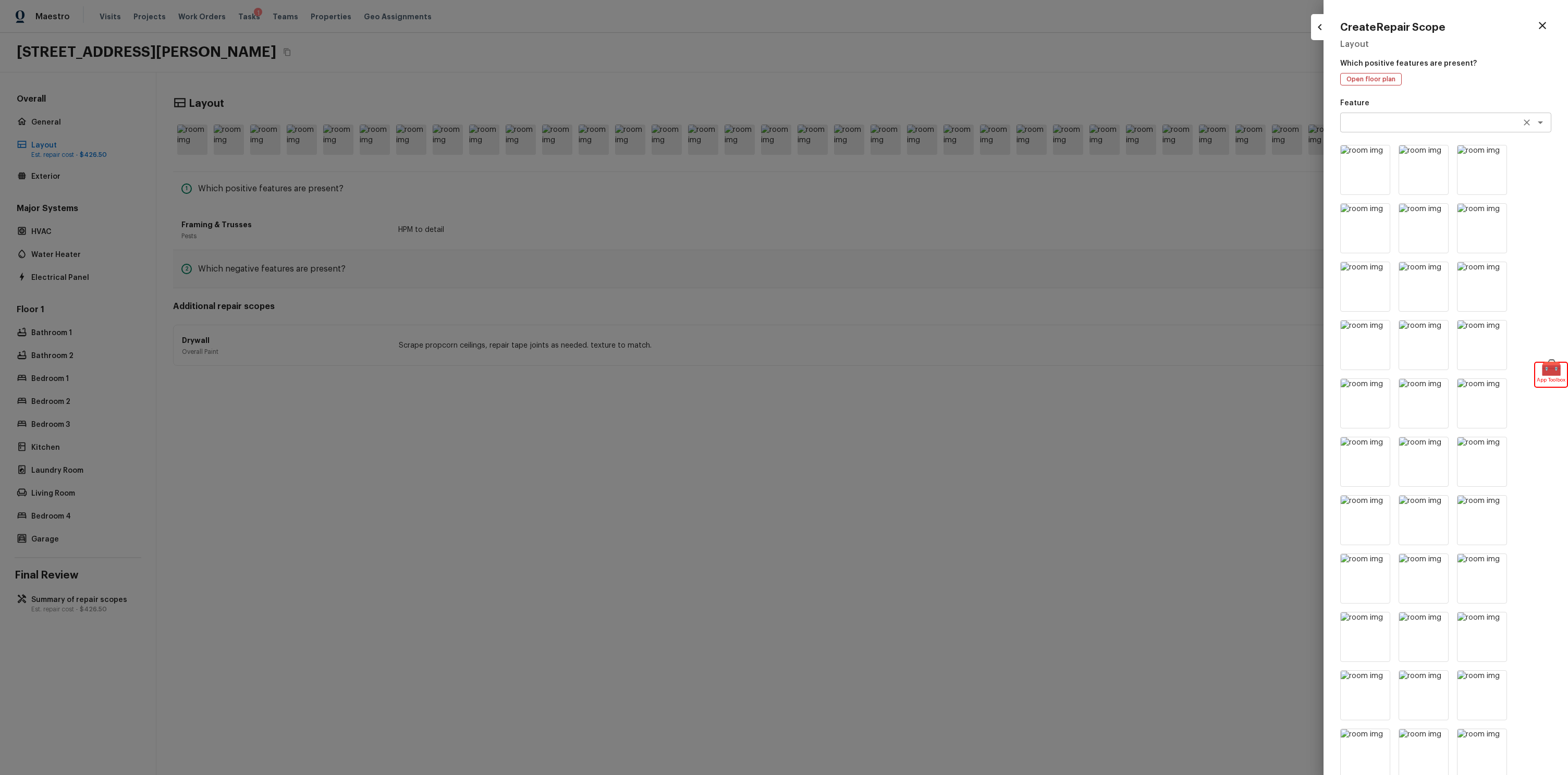
click at [1390, 118] on textarea at bounding box center [1431, 122] width 172 height 10
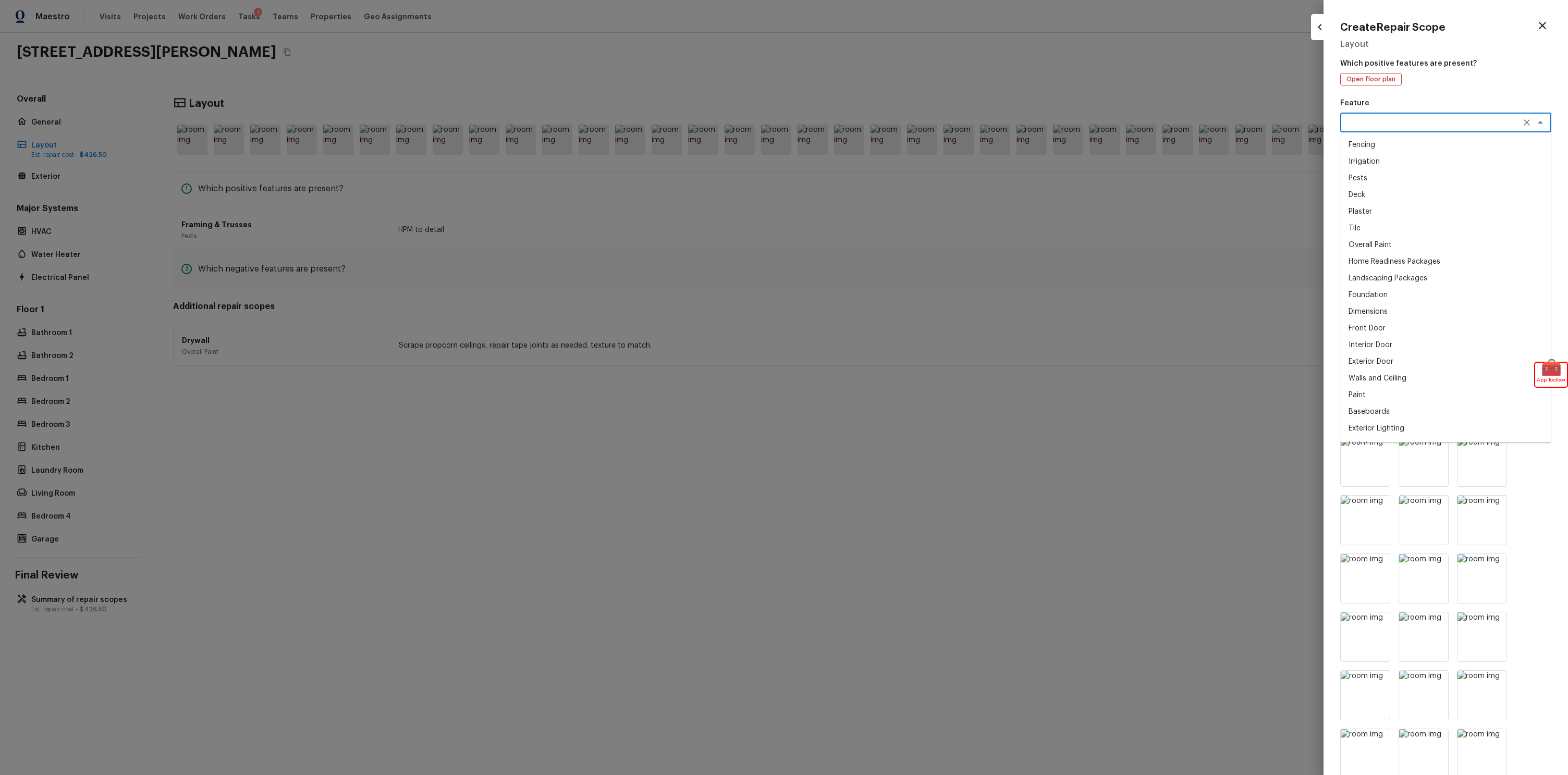
click at [1368, 176] on li "Pests" at bounding box center [1446, 178] width 211 height 16
type textarea "Pests"
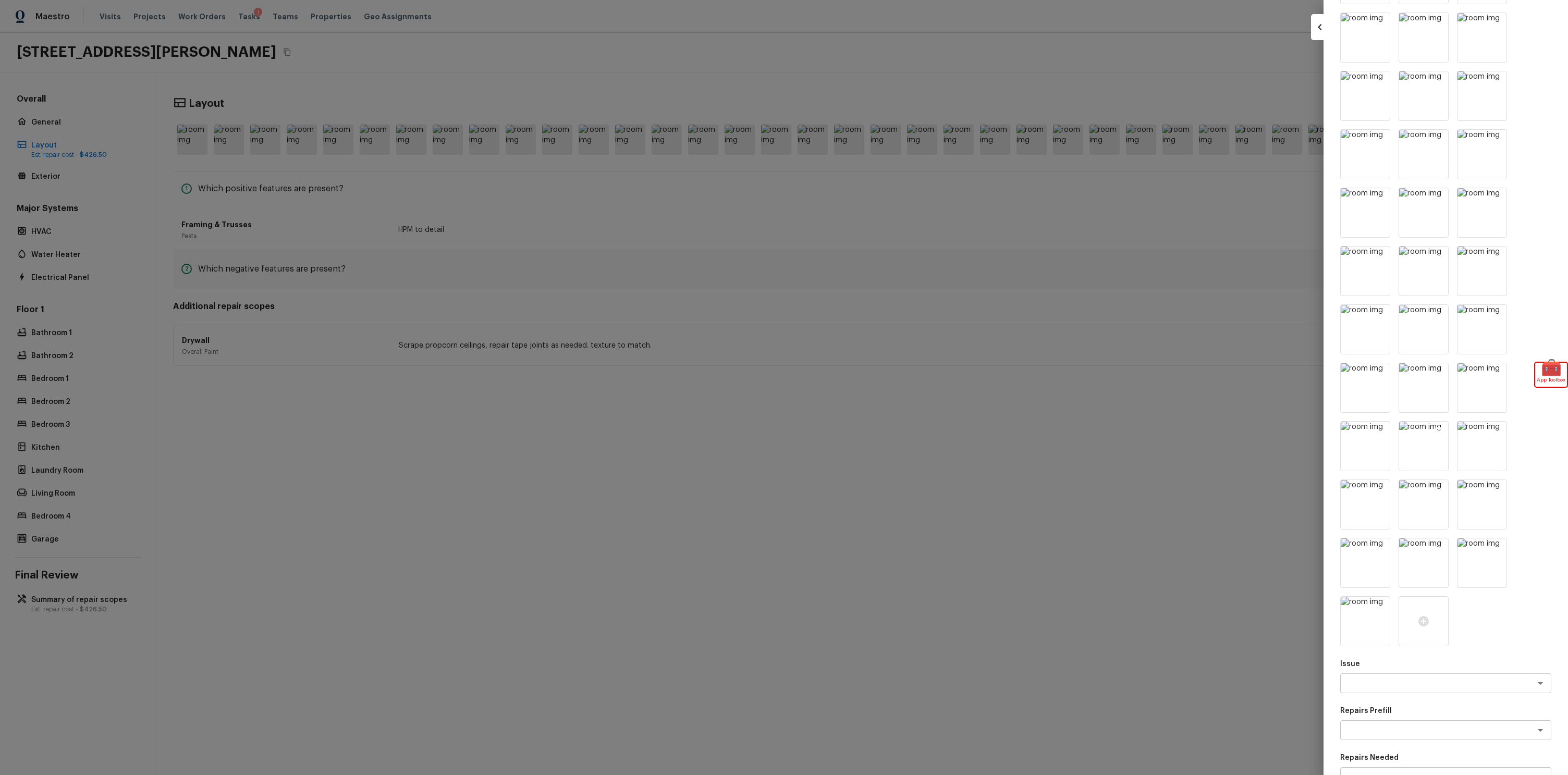
scroll to position [918, 0]
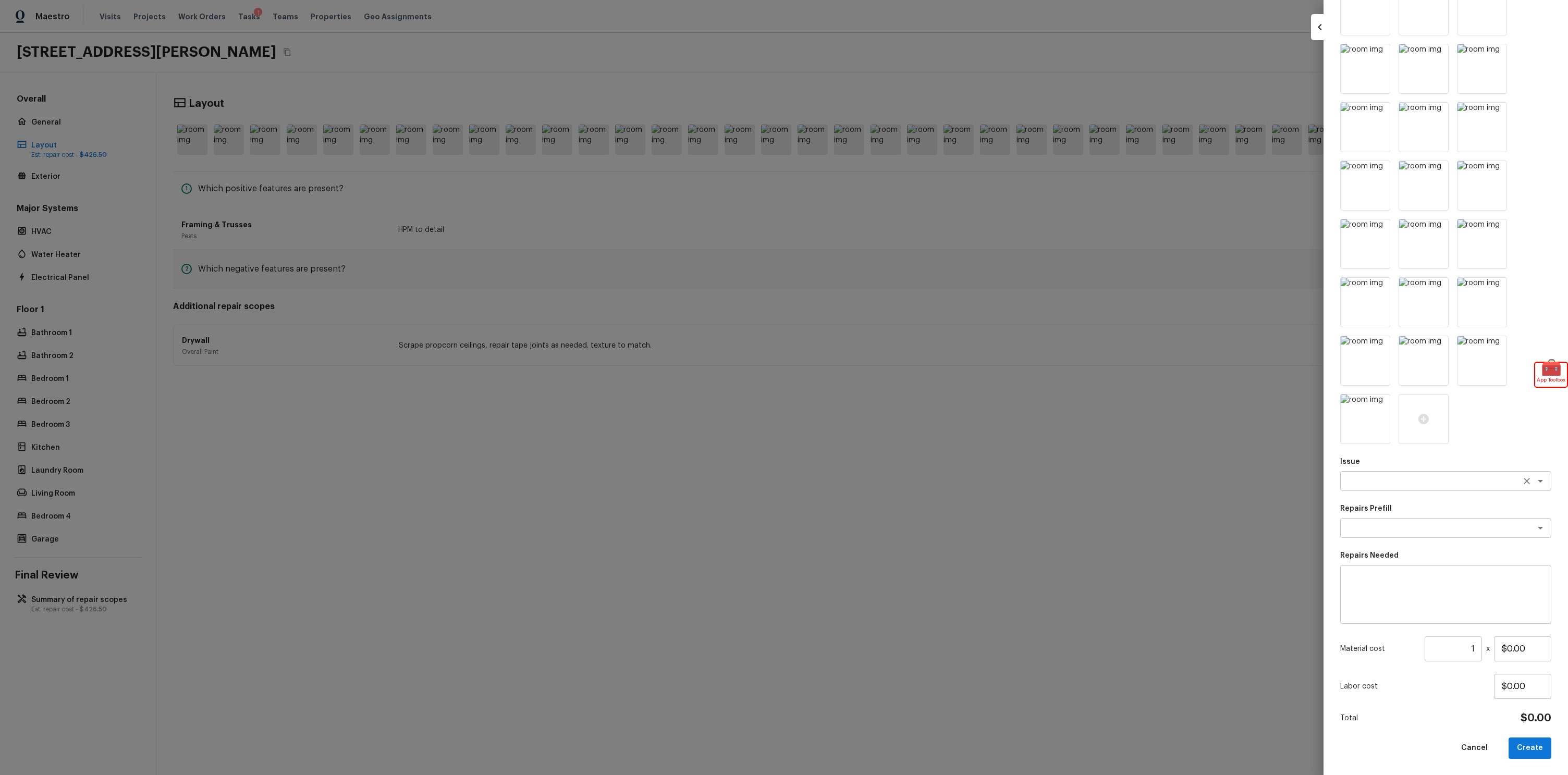
click at [1364, 489] on div "x ​" at bounding box center [1446, 481] width 211 height 20
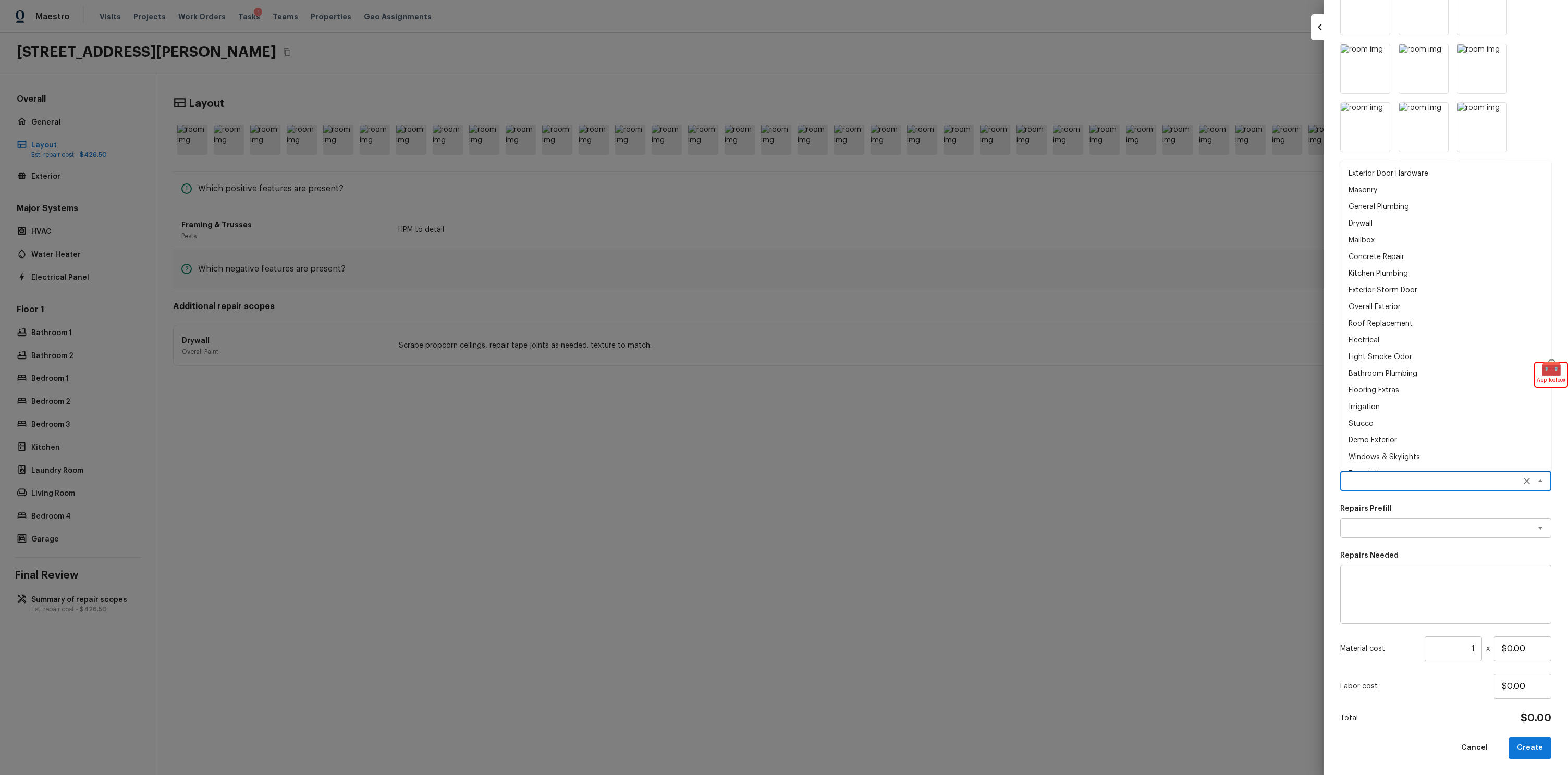
click at [1386, 380] on li "Bathroom Plumbing" at bounding box center [1446, 374] width 211 height 16
click at [1396, 509] on p "Repairs Prefill" at bounding box center [1446, 508] width 211 height 10
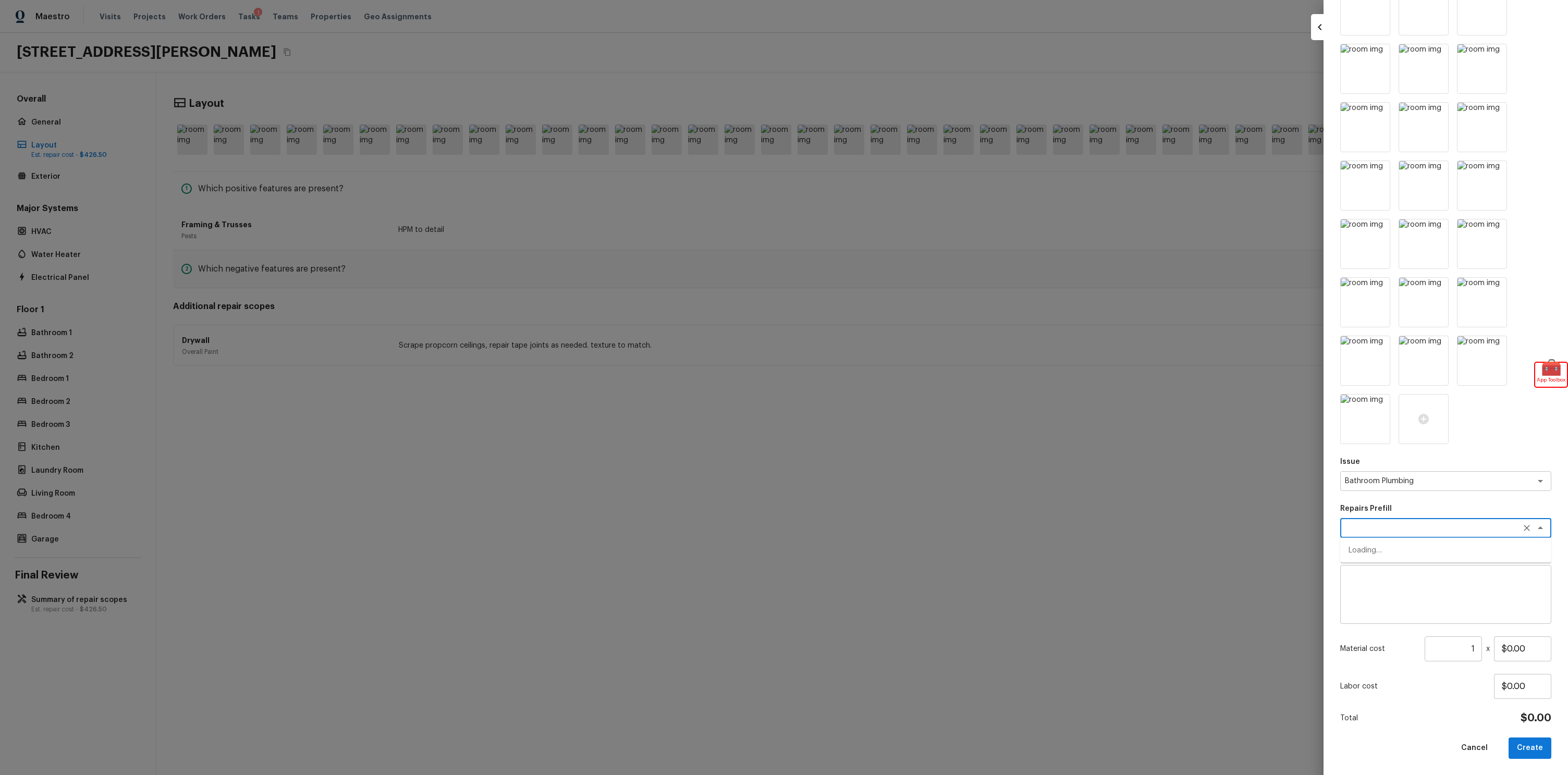
click at [1398, 526] on textarea at bounding box center [1431, 527] width 172 height 10
click at [1407, 476] on textarea "Bathroom Plumbing" at bounding box center [1431, 480] width 172 height 10
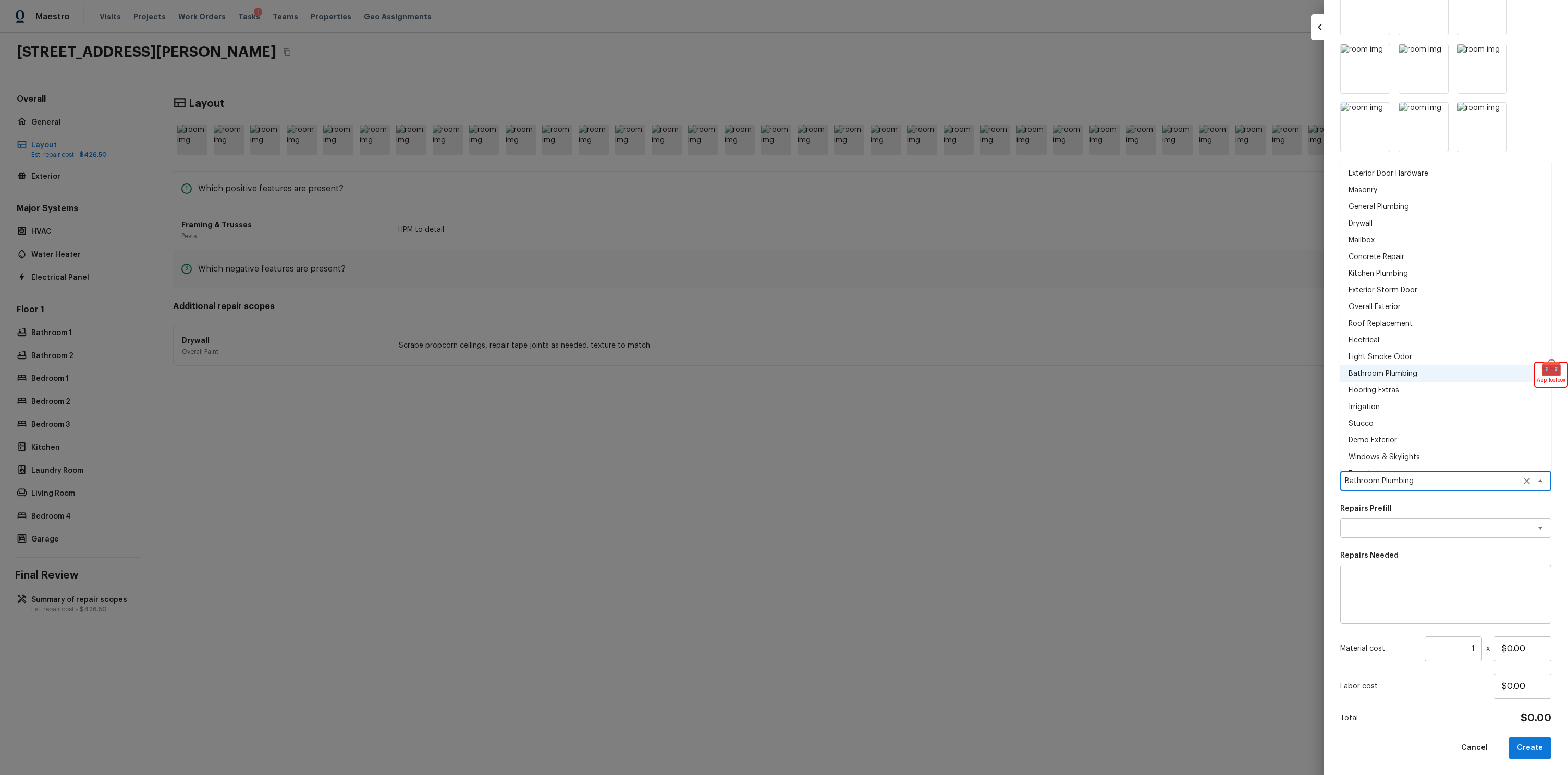
click at [1389, 398] on li "Irrigation" at bounding box center [1446, 407] width 211 height 16
type textarea "Irrigation"
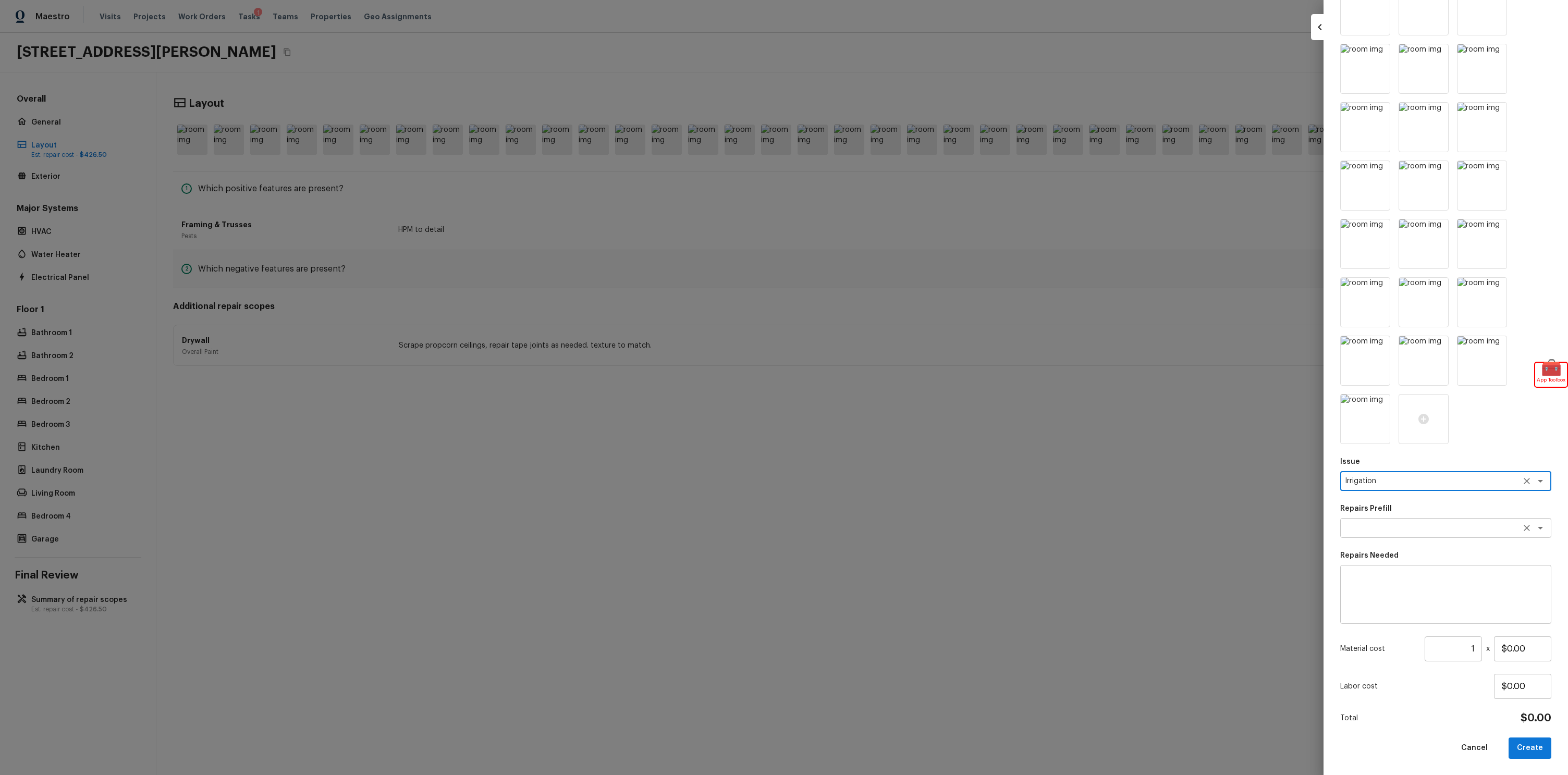
click at [1421, 526] on textarea at bounding box center [1431, 527] width 172 height 10
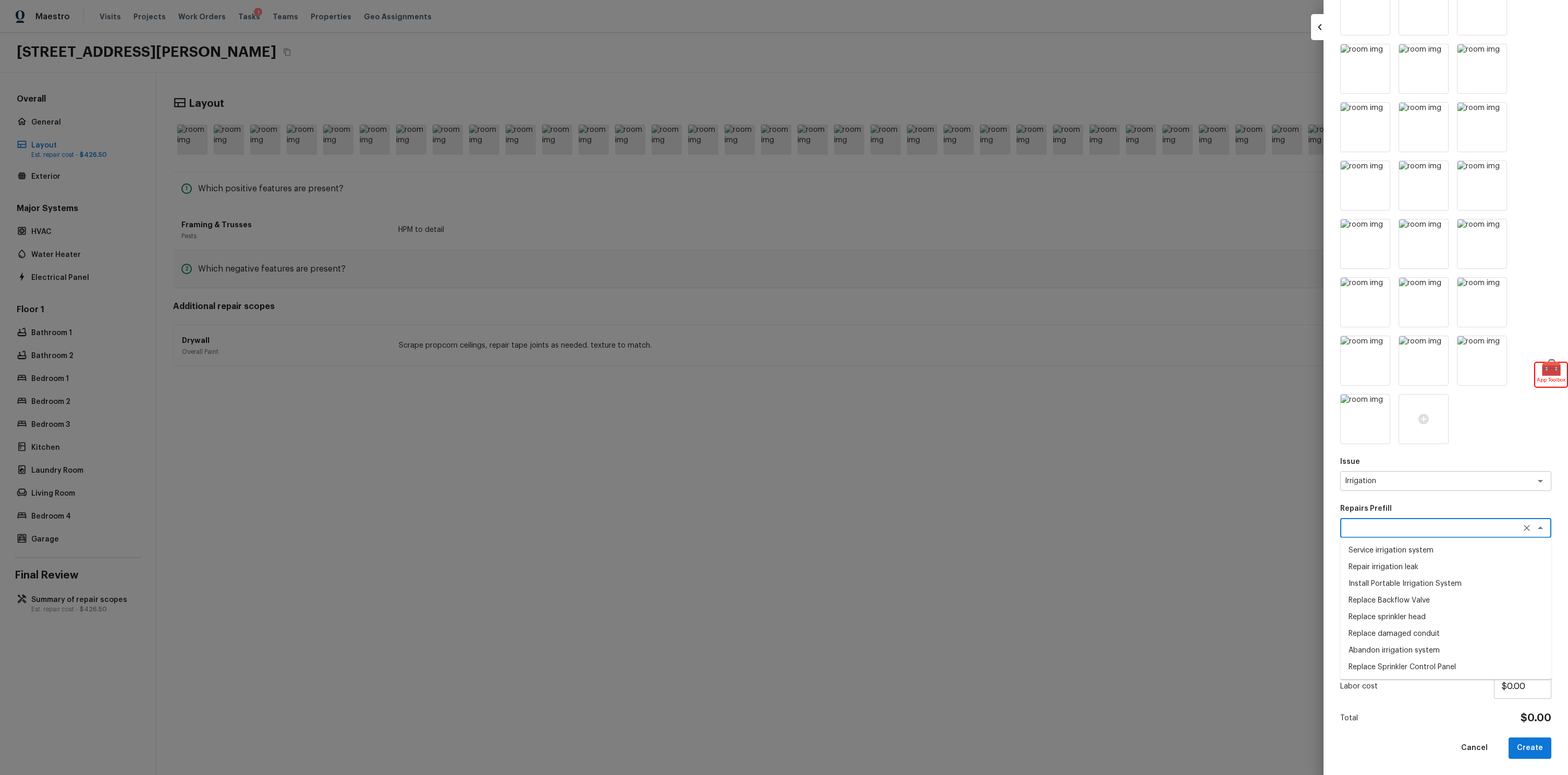
click at [1407, 568] on li "Repair irrigation leak" at bounding box center [1446, 567] width 211 height 16
type textarea "Repair irrigation leak"
type textarea "Locate and repair leaking irrigation line and return landscape conditions to or…"
type input "$50.00"
click at [1539, 750] on button "Create" at bounding box center [1529, 749] width 43 height 22
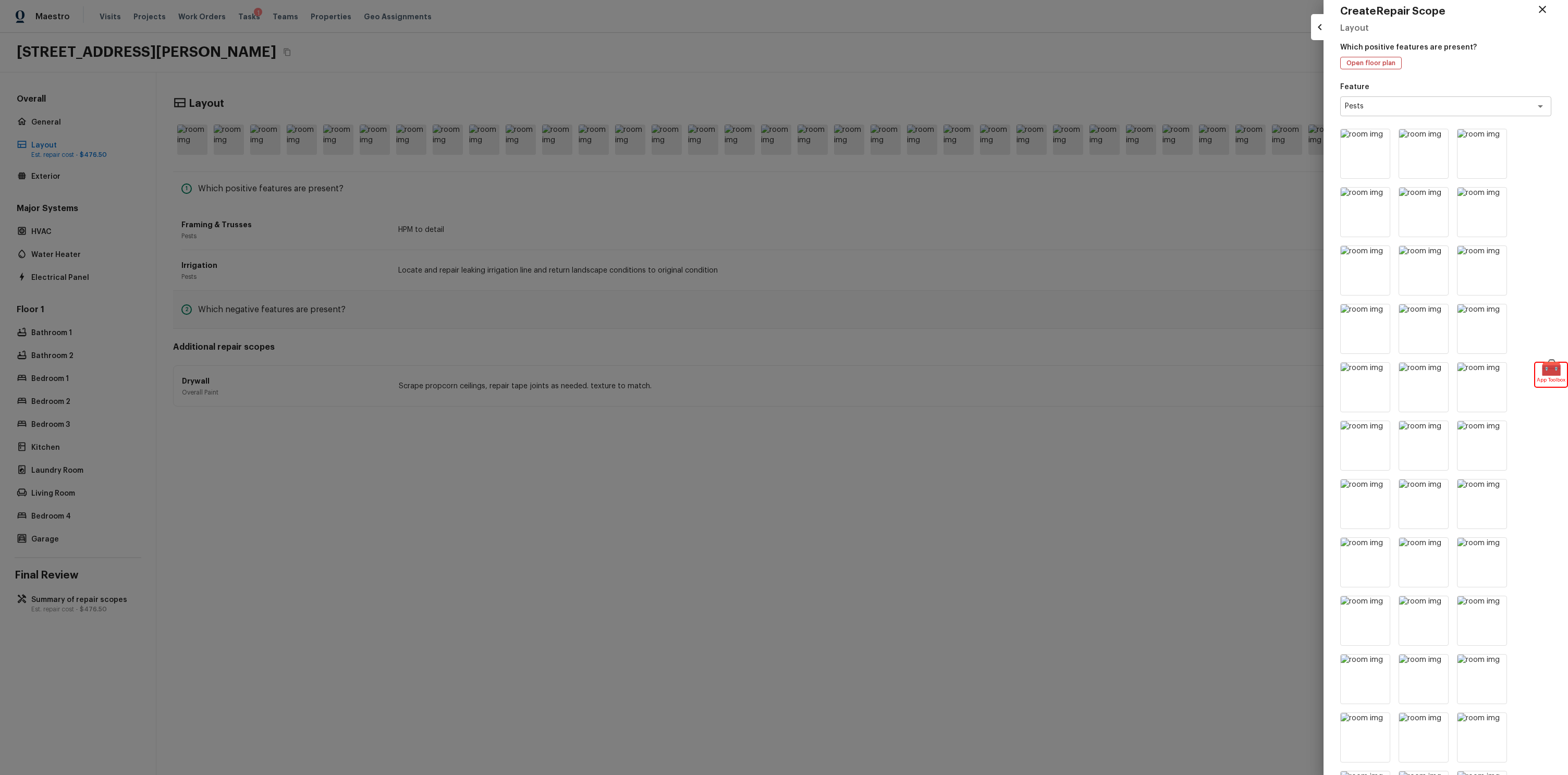
scroll to position [0, 0]
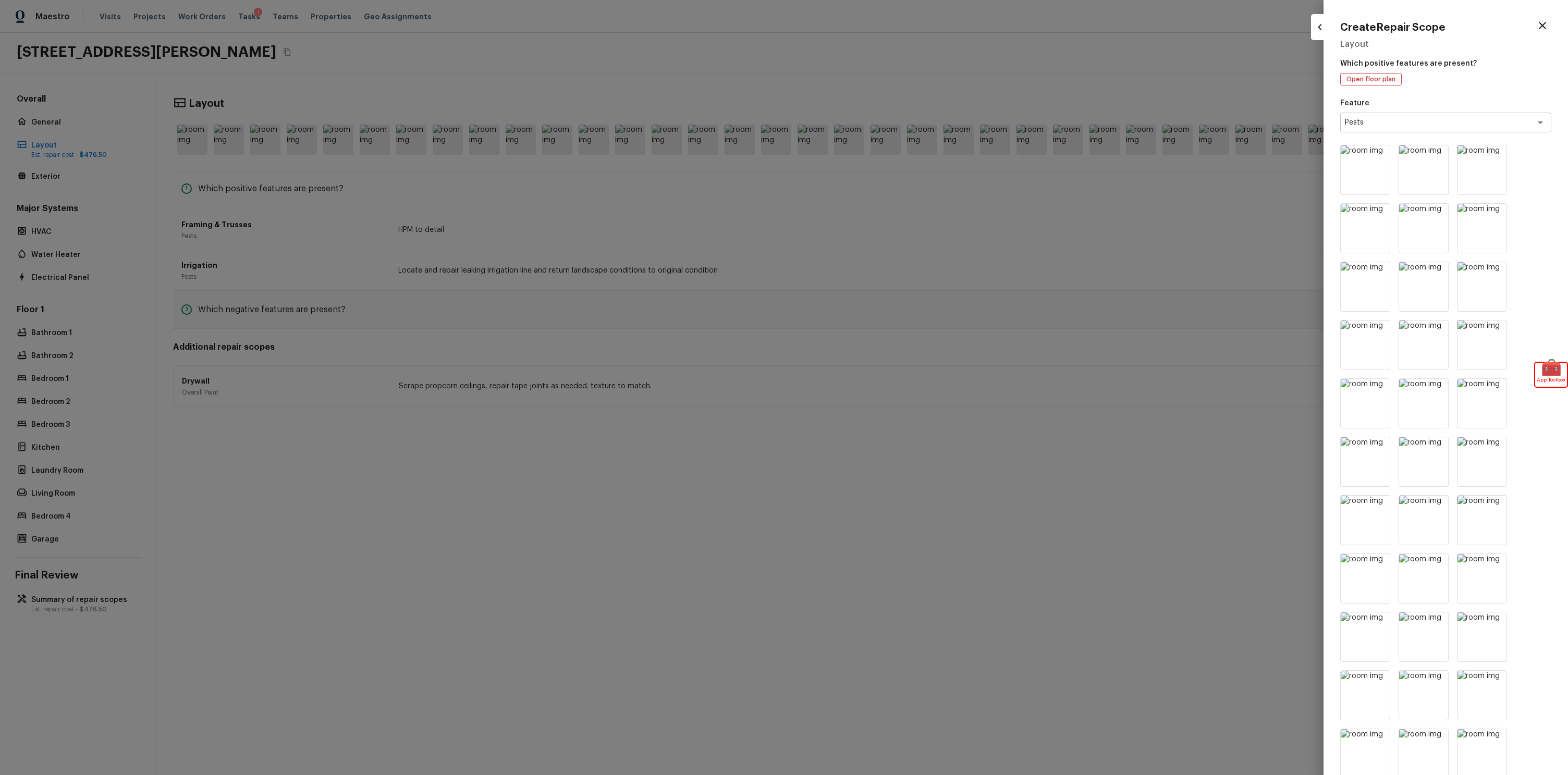
type input "$0.00"
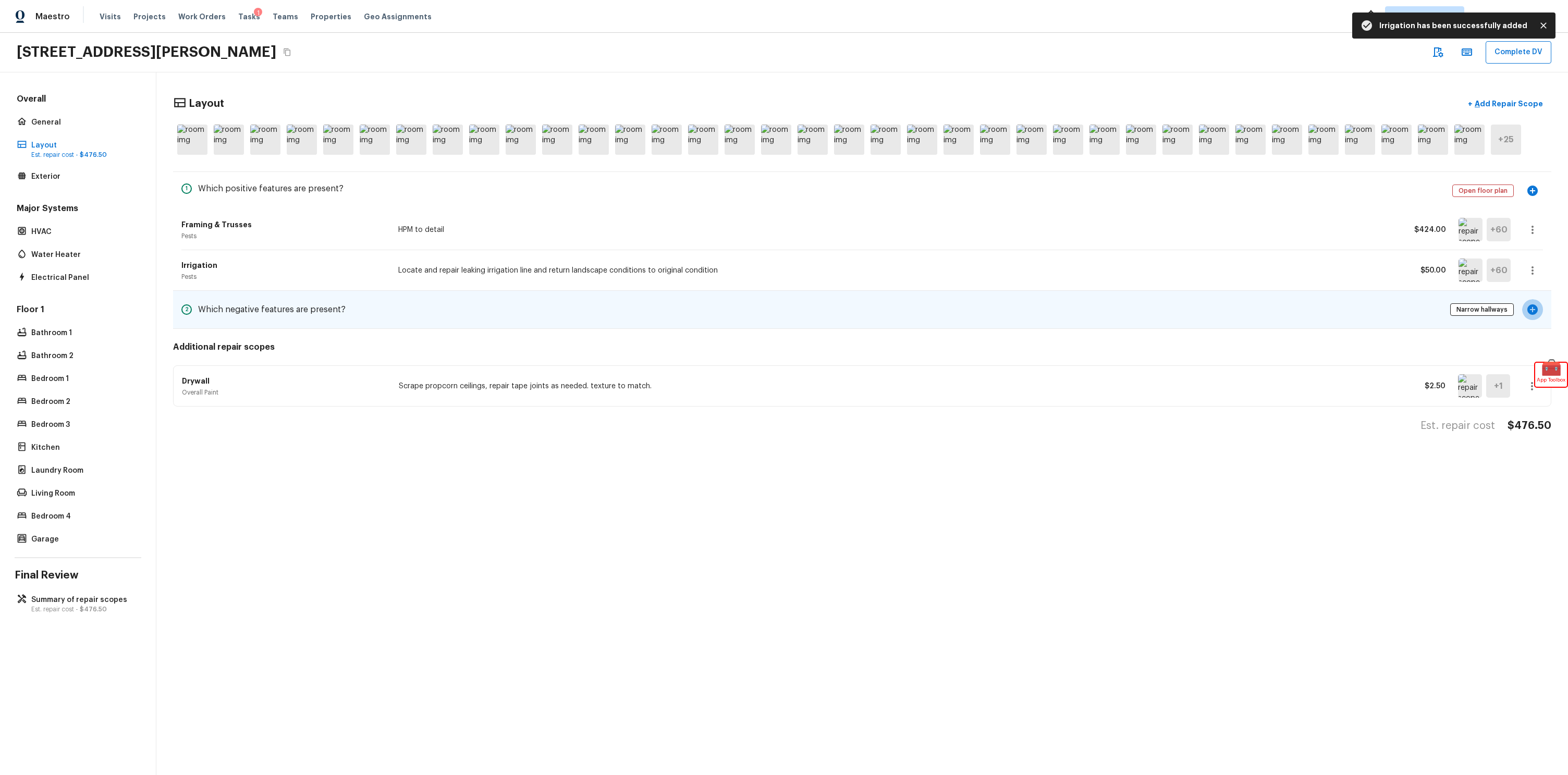
click at [1534, 311] on icon "button" at bounding box center [1532, 309] width 10 height 10
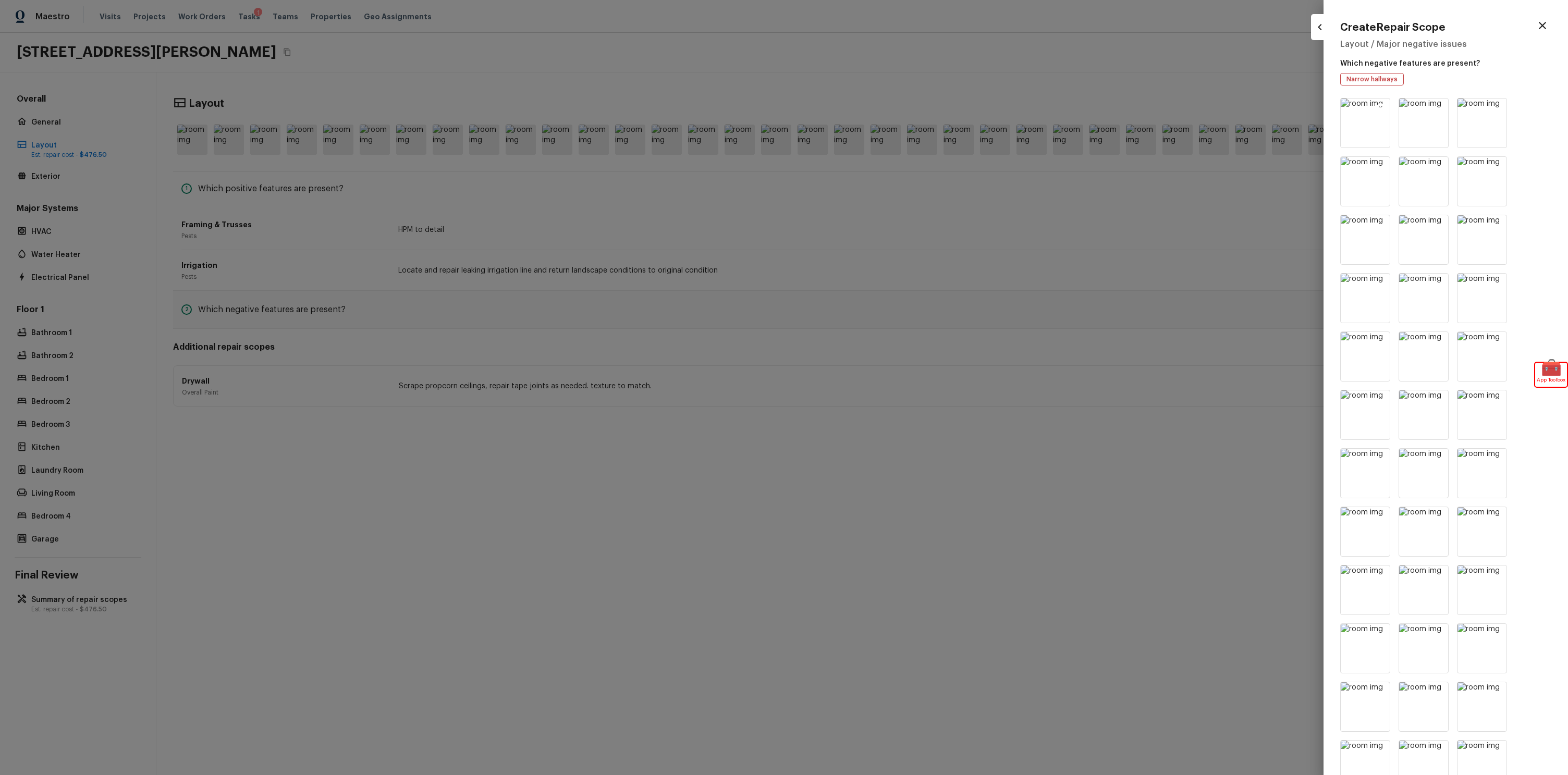
click at [1377, 108] on icon at bounding box center [1380, 108] width 9 height 9
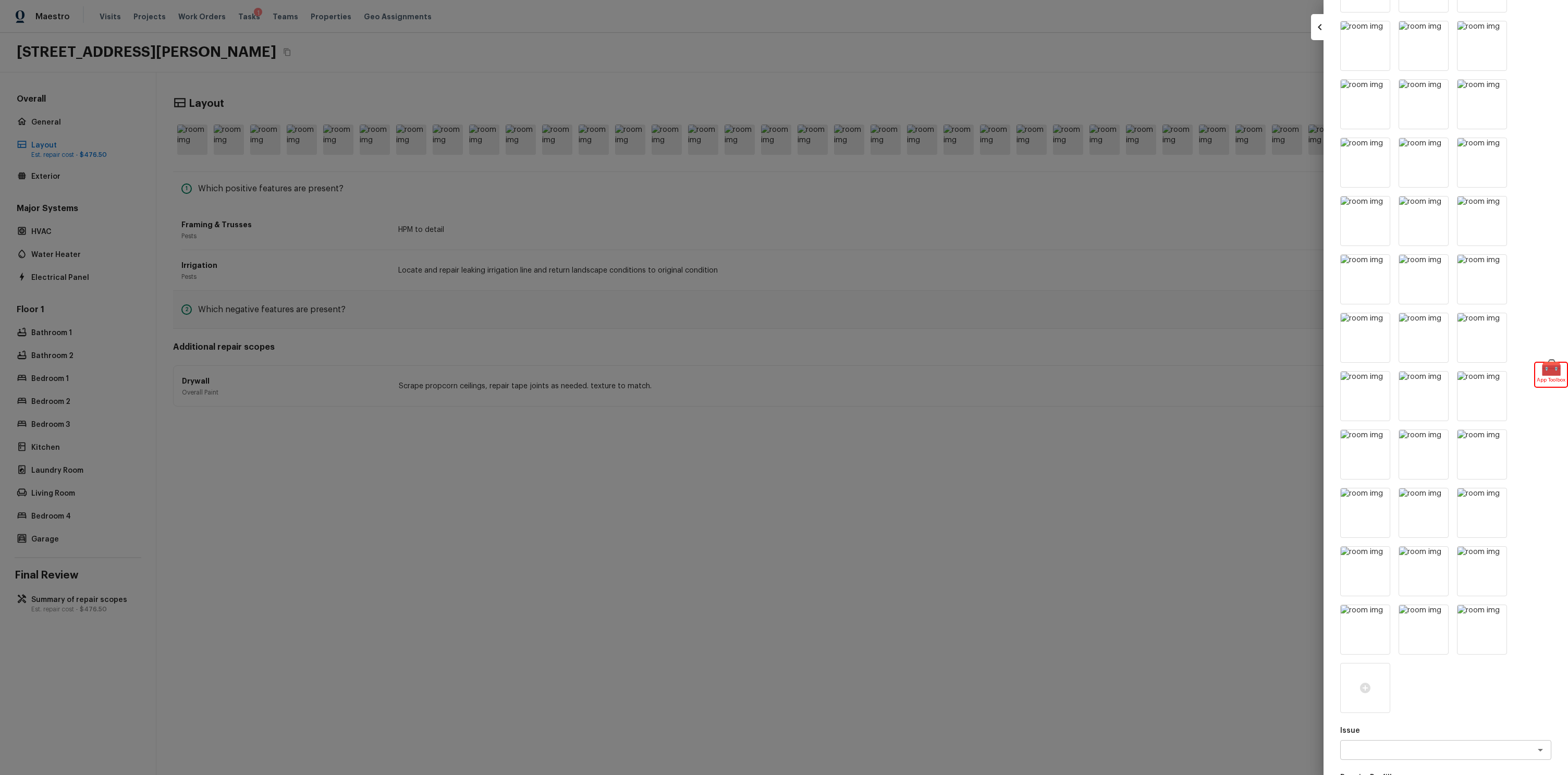
scroll to position [871, 0]
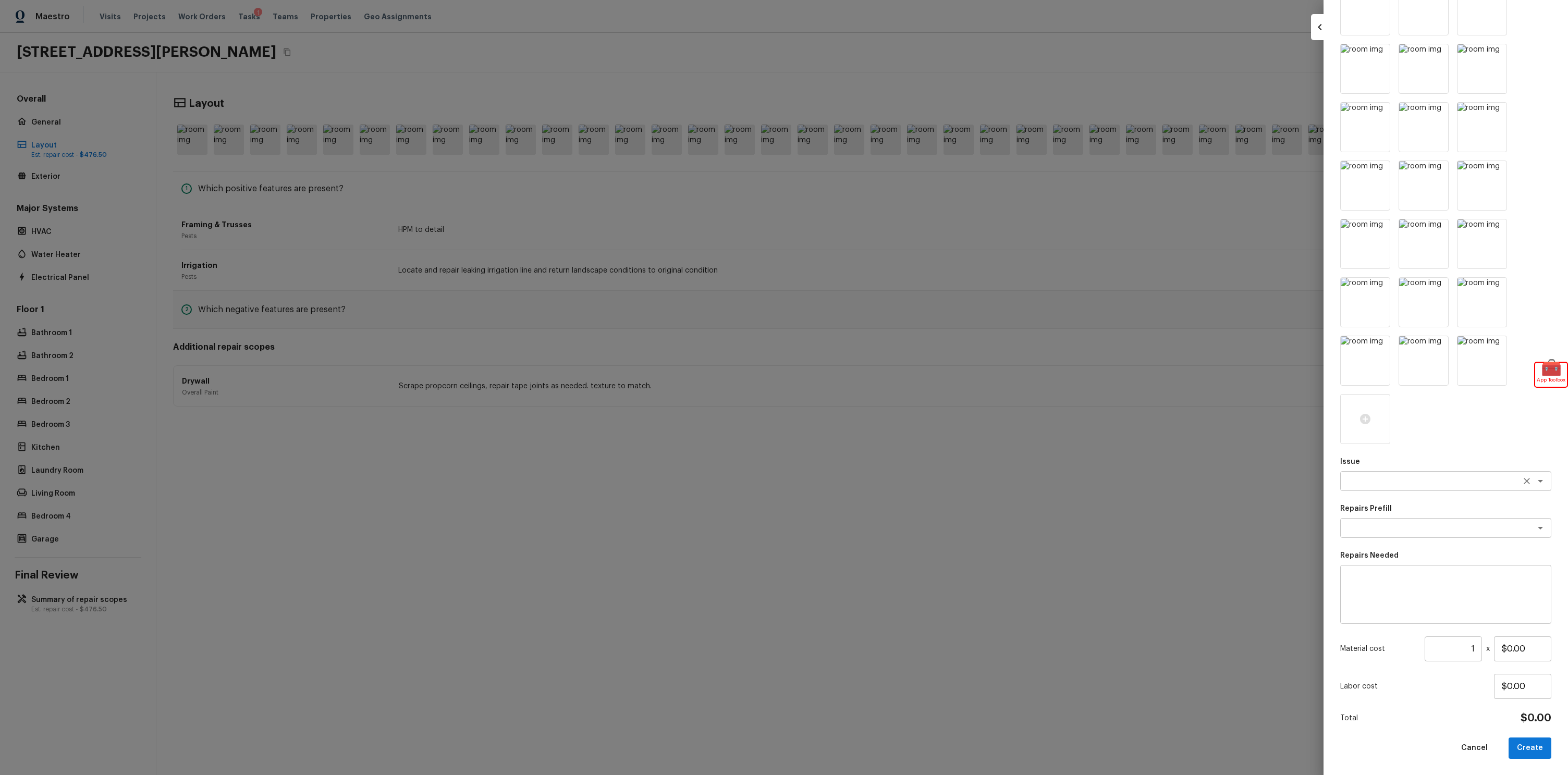
click at [1384, 482] on textarea at bounding box center [1431, 480] width 172 height 10
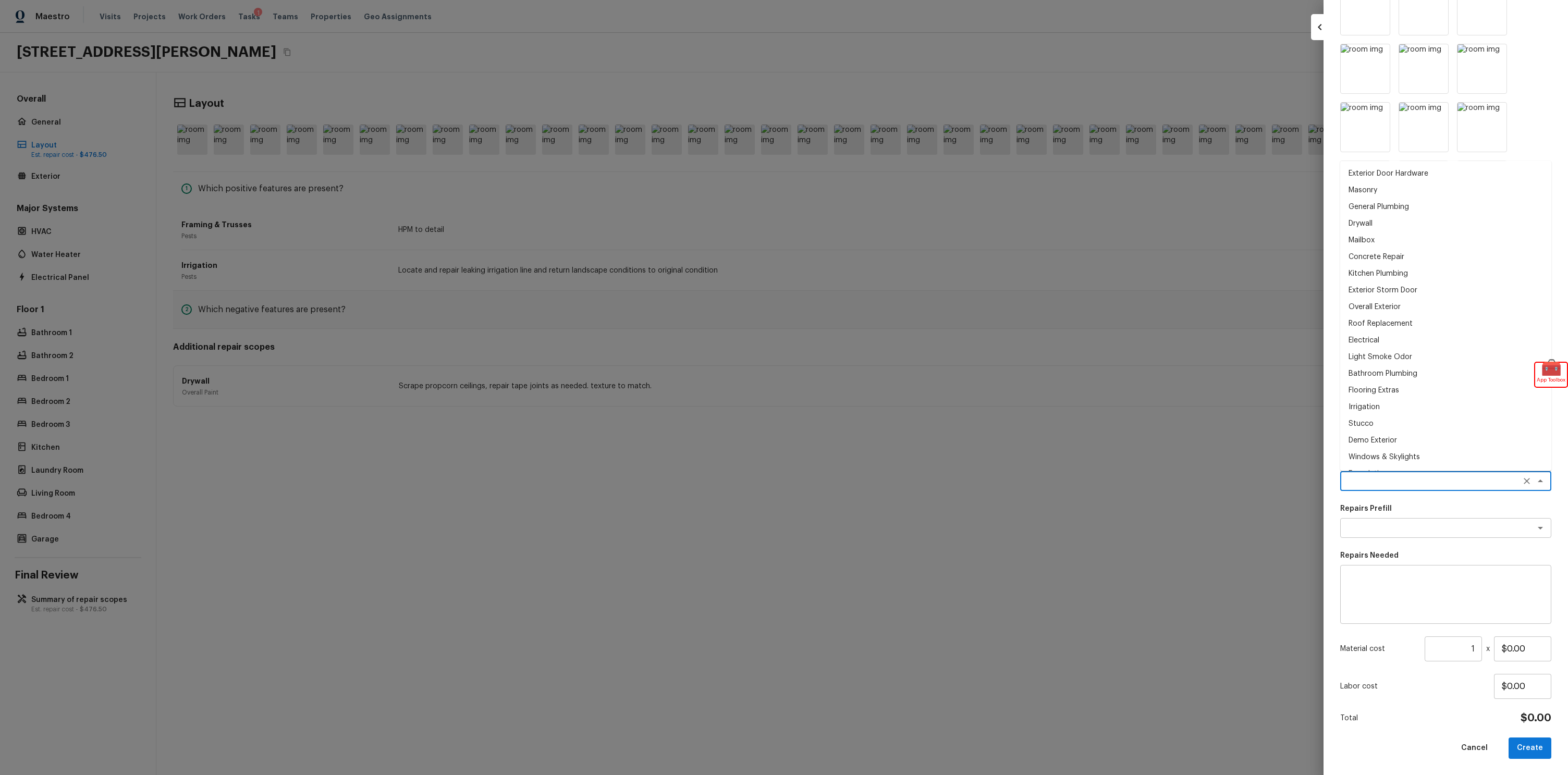
click at [1365, 391] on li "Flooring Extras" at bounding box center [1446, 390] width 211 height 16
type textarea "Flooring Extras"
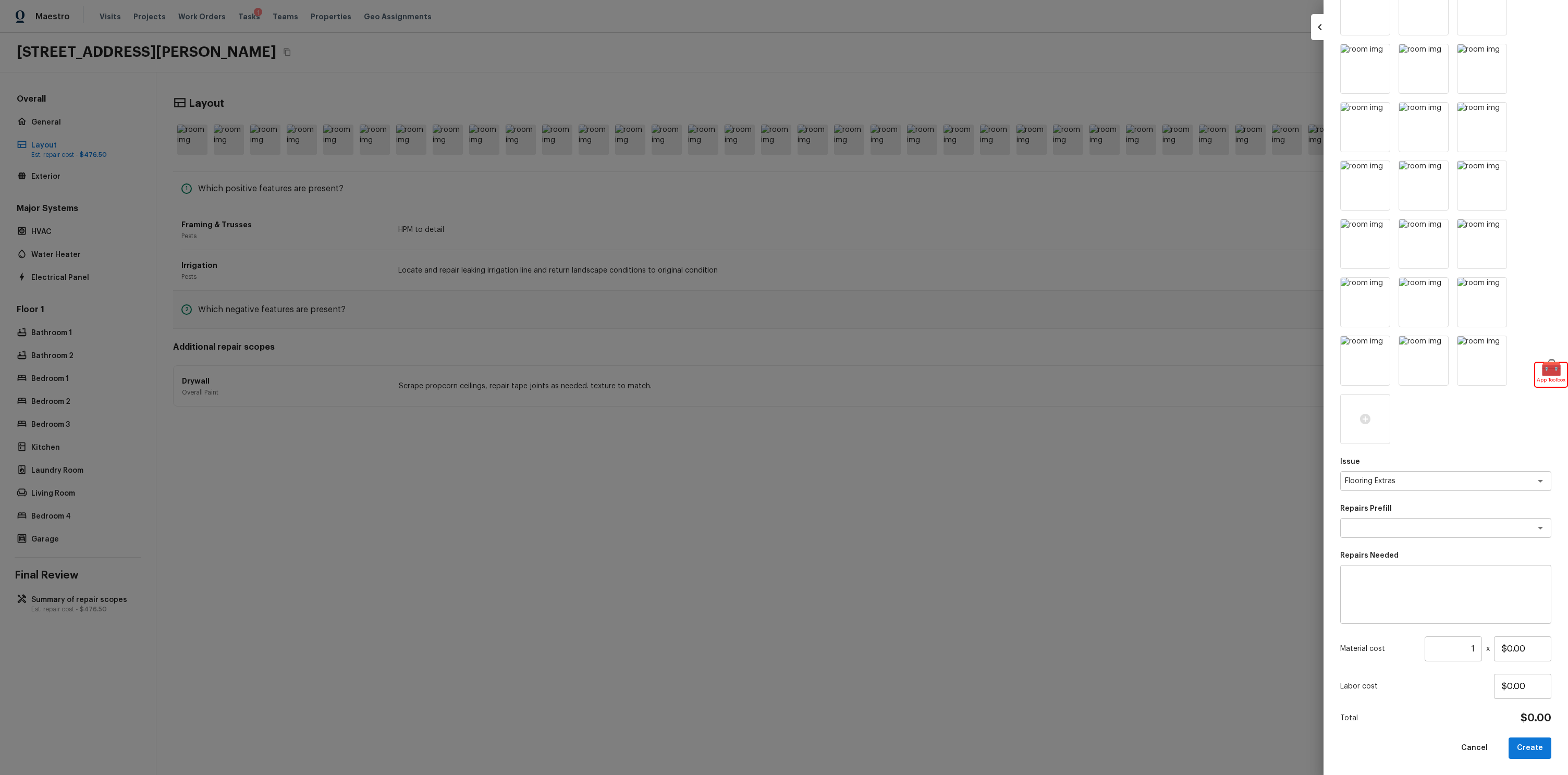
click at [1379, 516] on div "Repairs Prefill x ​" at bounding box center [1446, 521] width 211 height 34
click at [1364, 536] on div "x ​" at bounding box center [1446, 528] width 211 height 20
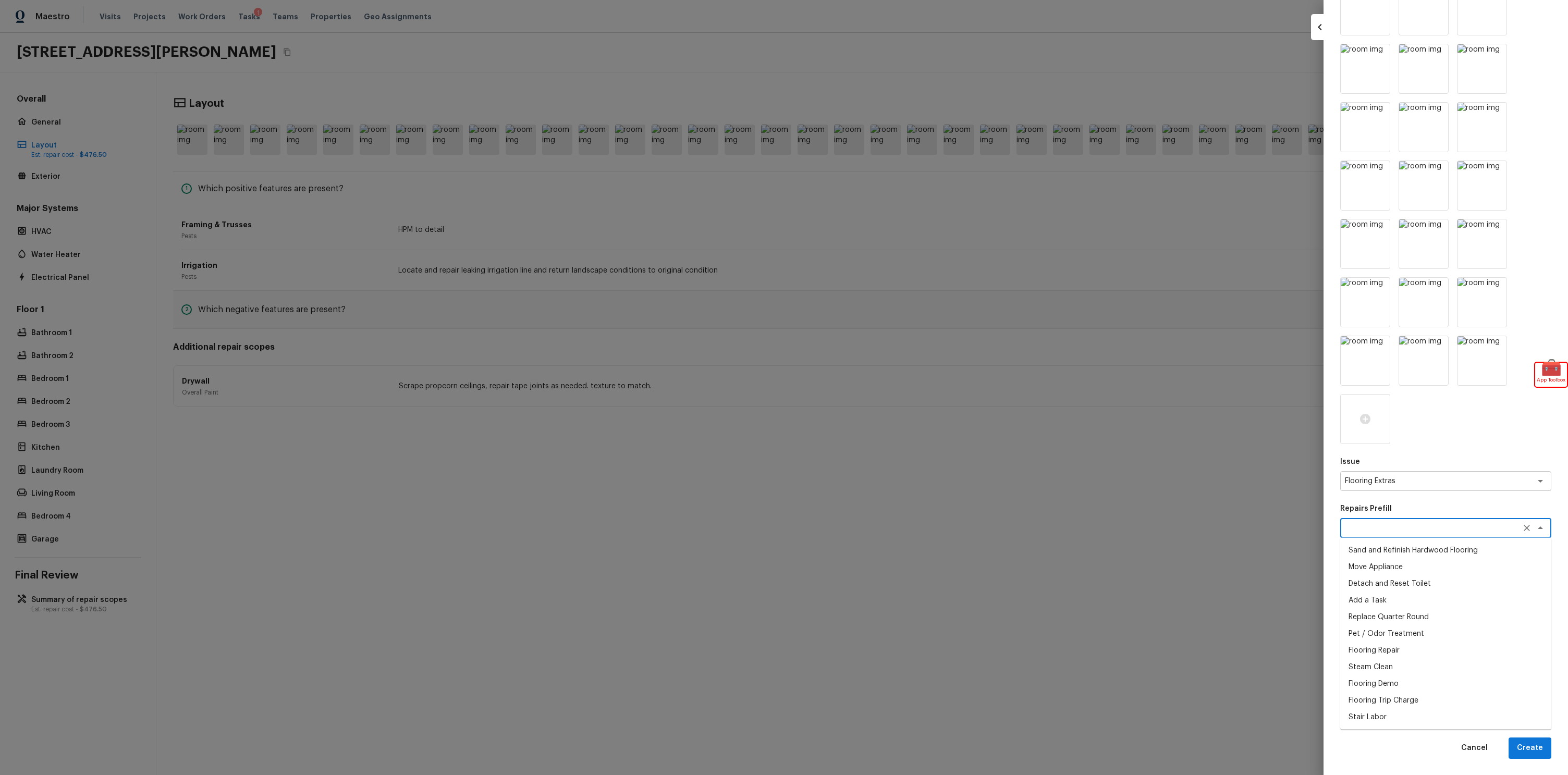
click at [1393, 555] on li "Sand and Refinish Hardwood Flooring" at bounding box center [1446, 550] width 211 height 16
type textarea "Sand and Refinish Hardwood Flooring"
type textarea "Sand and refinish the existing hardwood floors. PM to confirm color/sheen."
type input "$5.00"
click at [1539, 748] on button "Create" at bounding box center [1529, 749] width 43 height 22
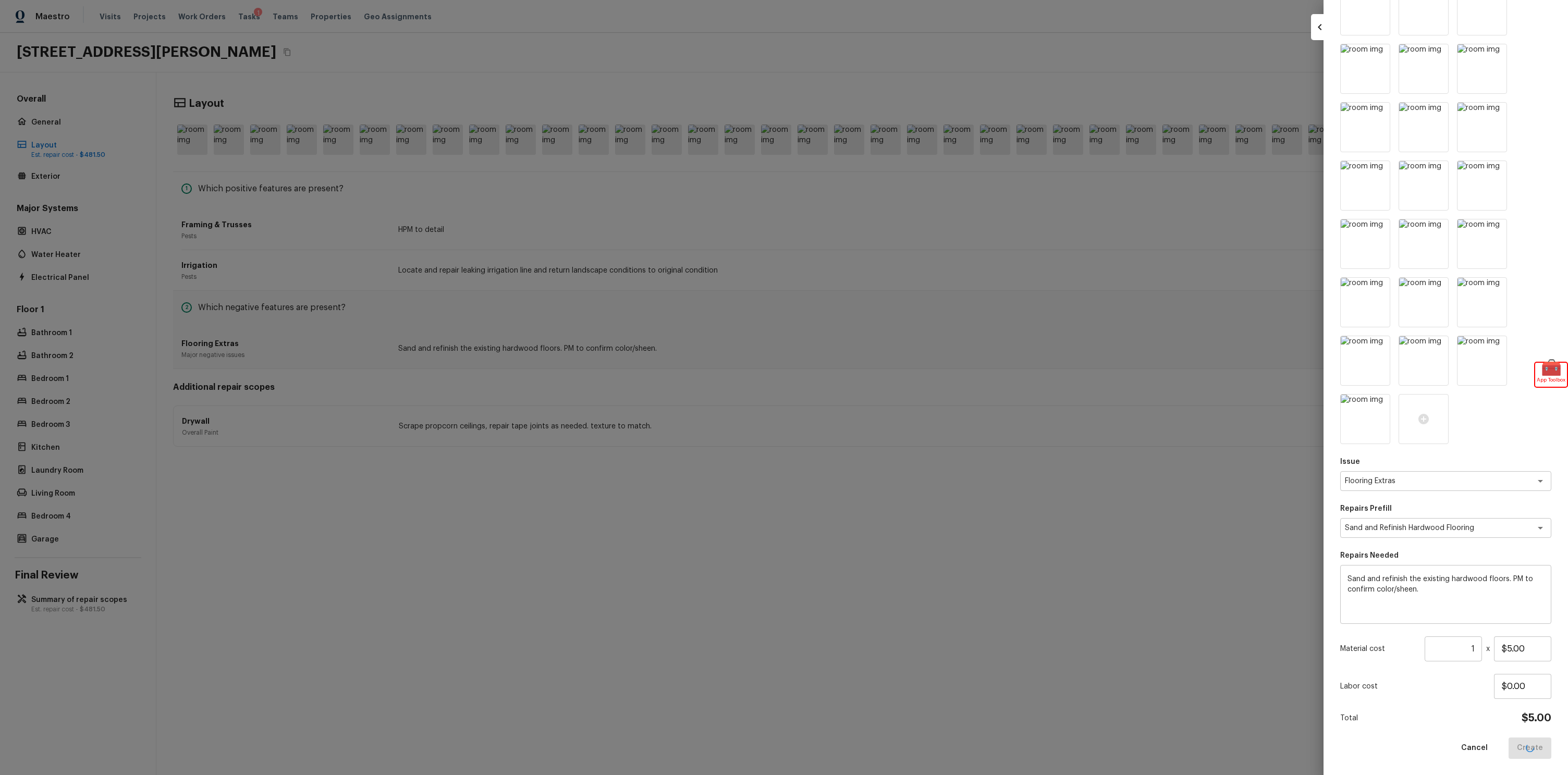
type input "$0.00"
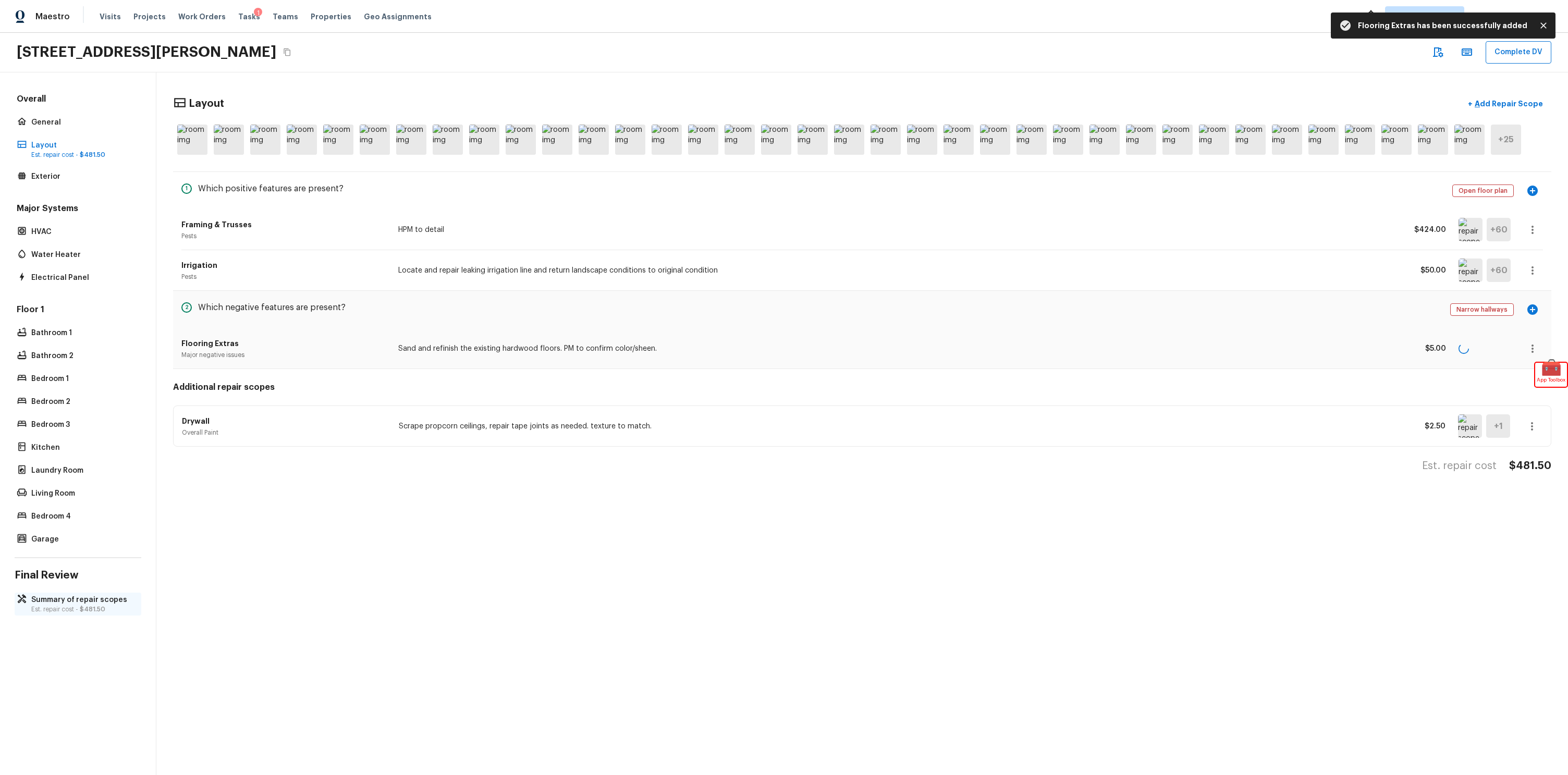
click at [110, 600] on p "Summary of repair scopes" at bounding box center [83, 599] width 103 height 10
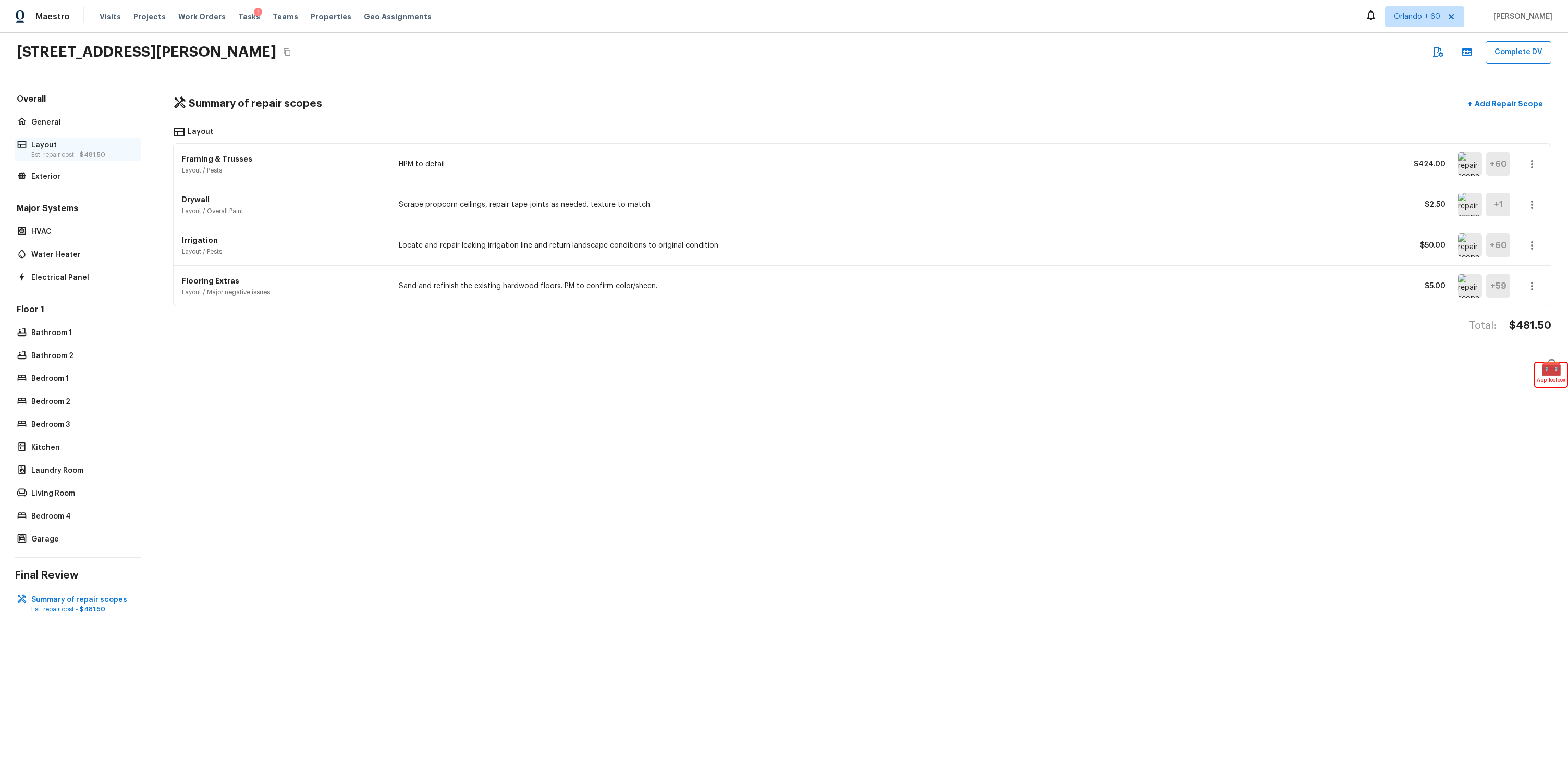
click at [66, 146] on p "Layout" at bounding box center [83, 145] width 103 height 10
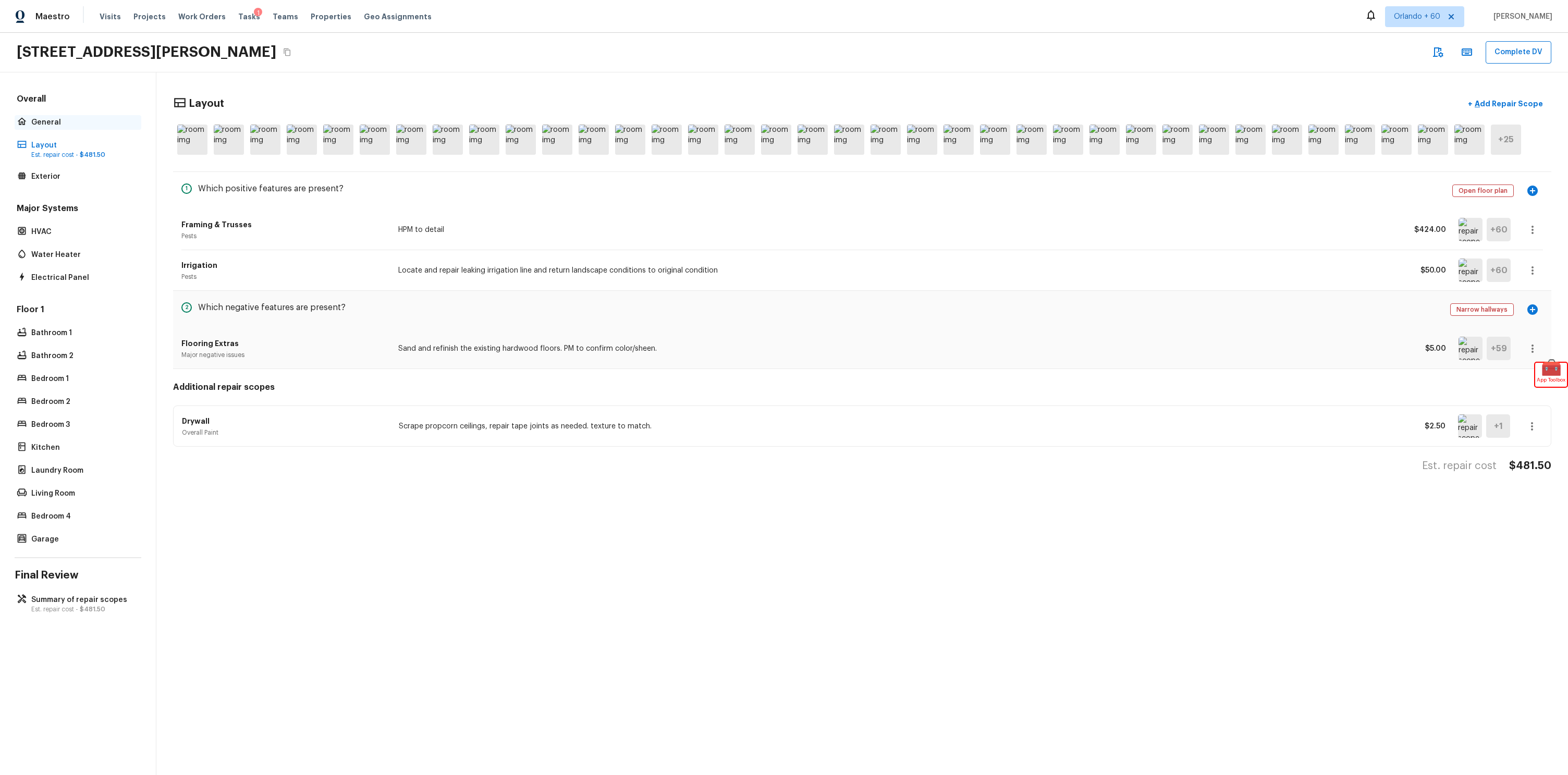
click at [50, 125] on p "General" at bounding box center [83, 122] width 103 height 10
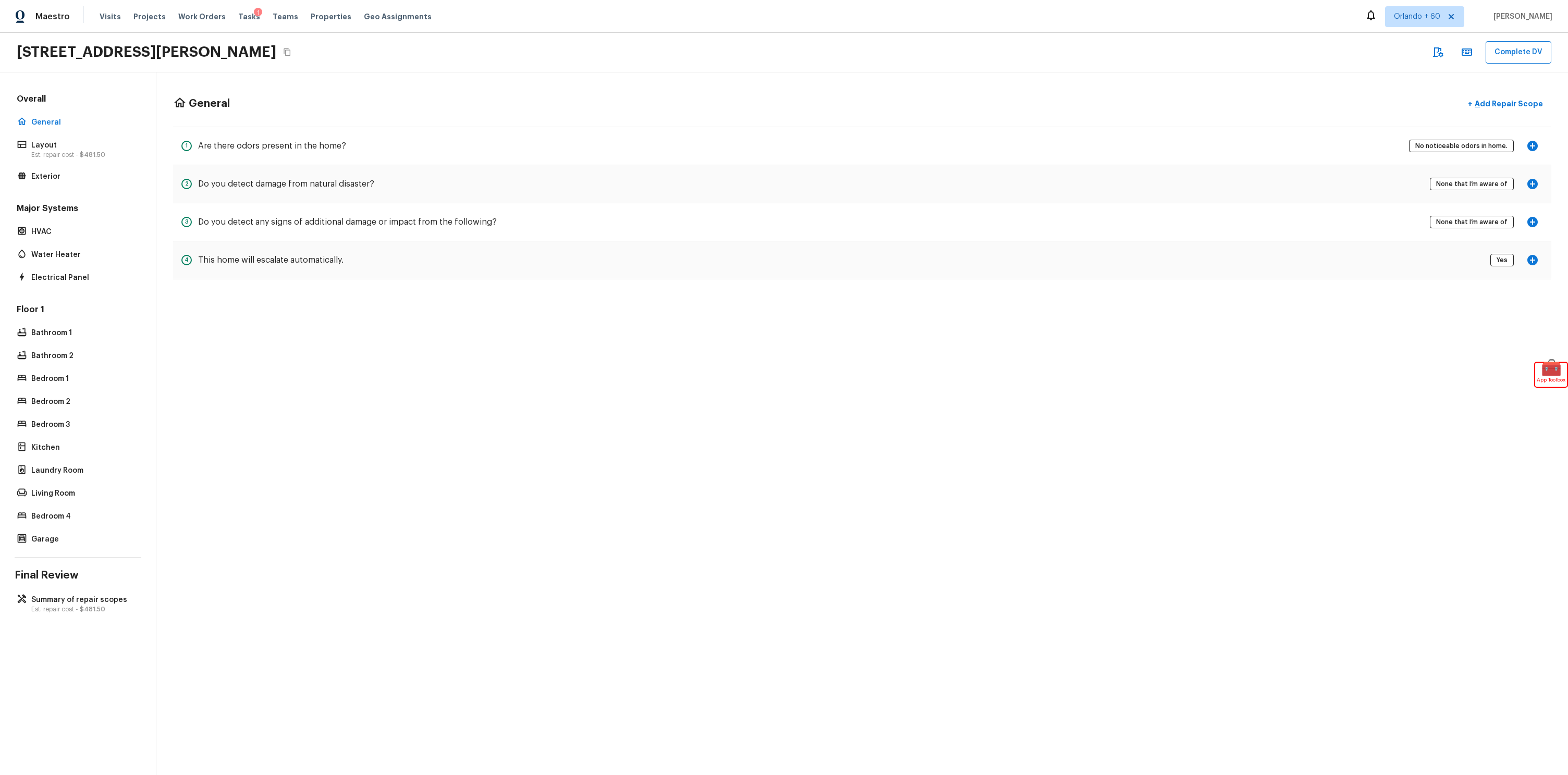
click at [1534, 82] on div "General + Add Repair Scope 1 Are there odors present in the home? No noticeable…" at bounding box center [861, 187] width 1411 height 229
click at [1514, 101] on p "Add Repair Scope" at bounding box center [1508, 103] width 71 height 10
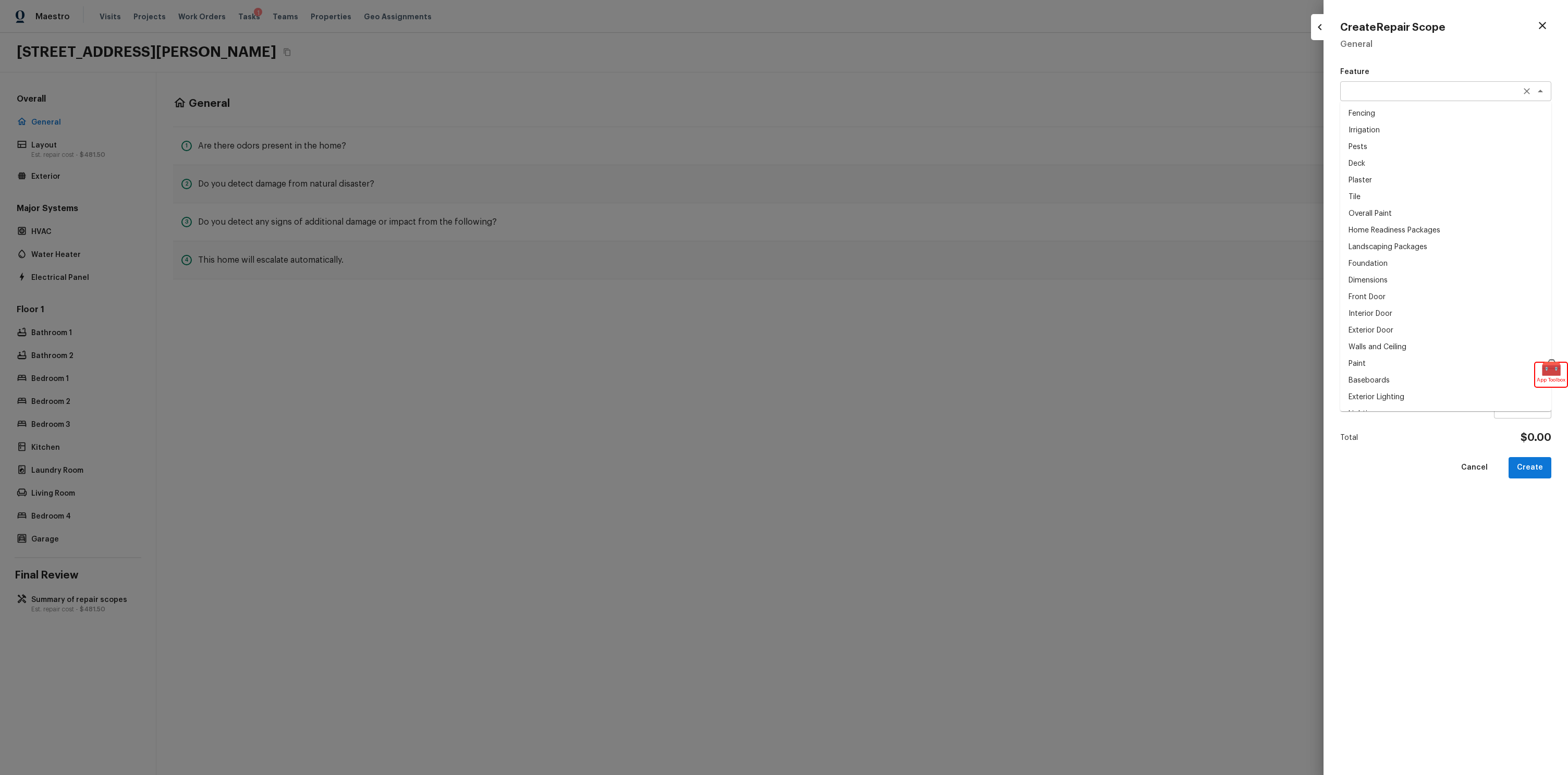
click at [1396, 96] on div "x ​" at bounding box center [1446, 92] width 211 height 20
click at [1400, 148] on li "Pests" at bounding box center [1446, 147] width 211 height 16
type textarea "Pests"
click at [1407, 194] on div "x ​" at bounding box center [1446, 201] width 211 height 20
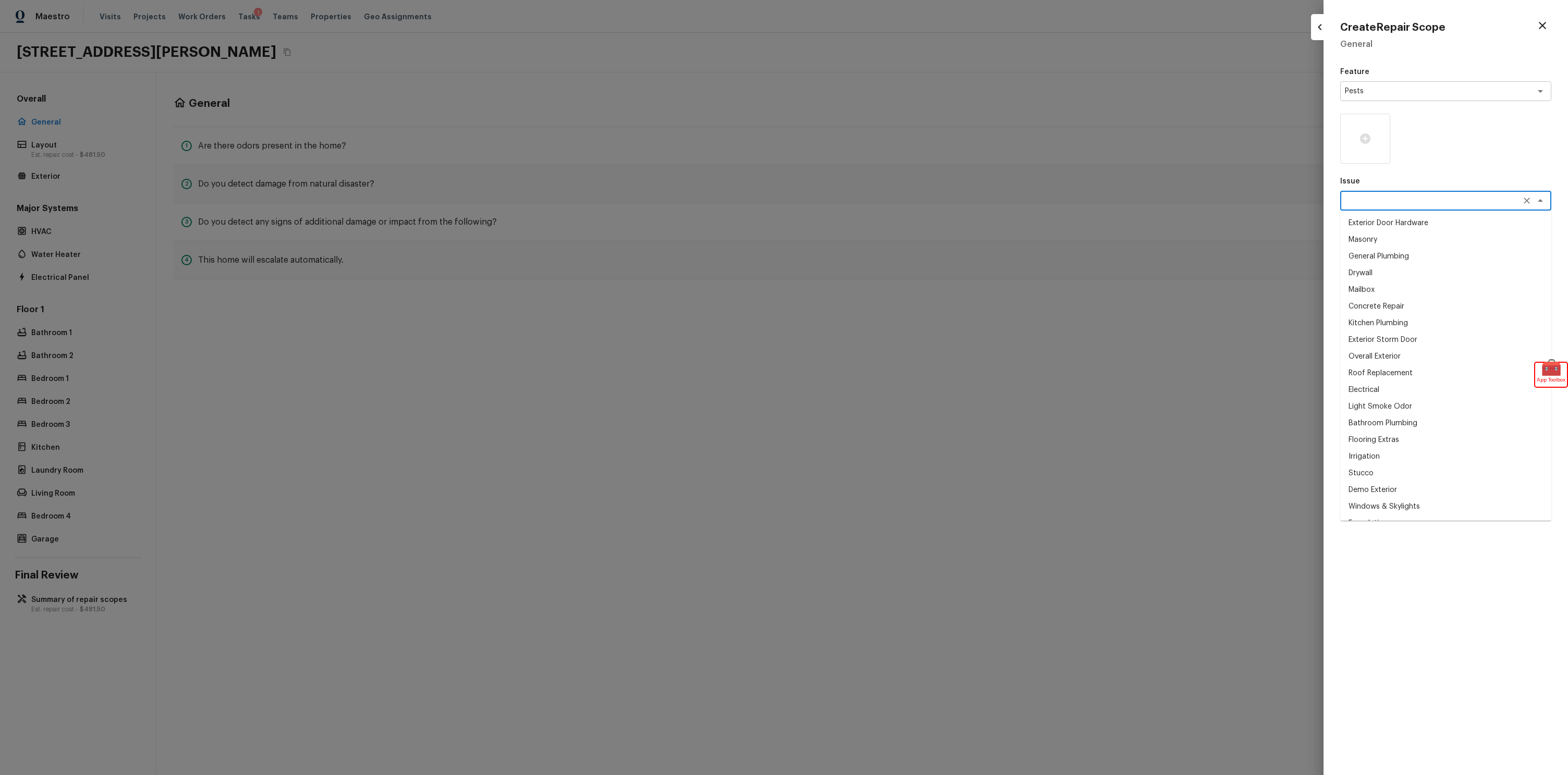
click at [1393, 262] on li "General Plumbing" at bounding box center [1446, 256] width 211 height 16
type textarea "General Plumbing"
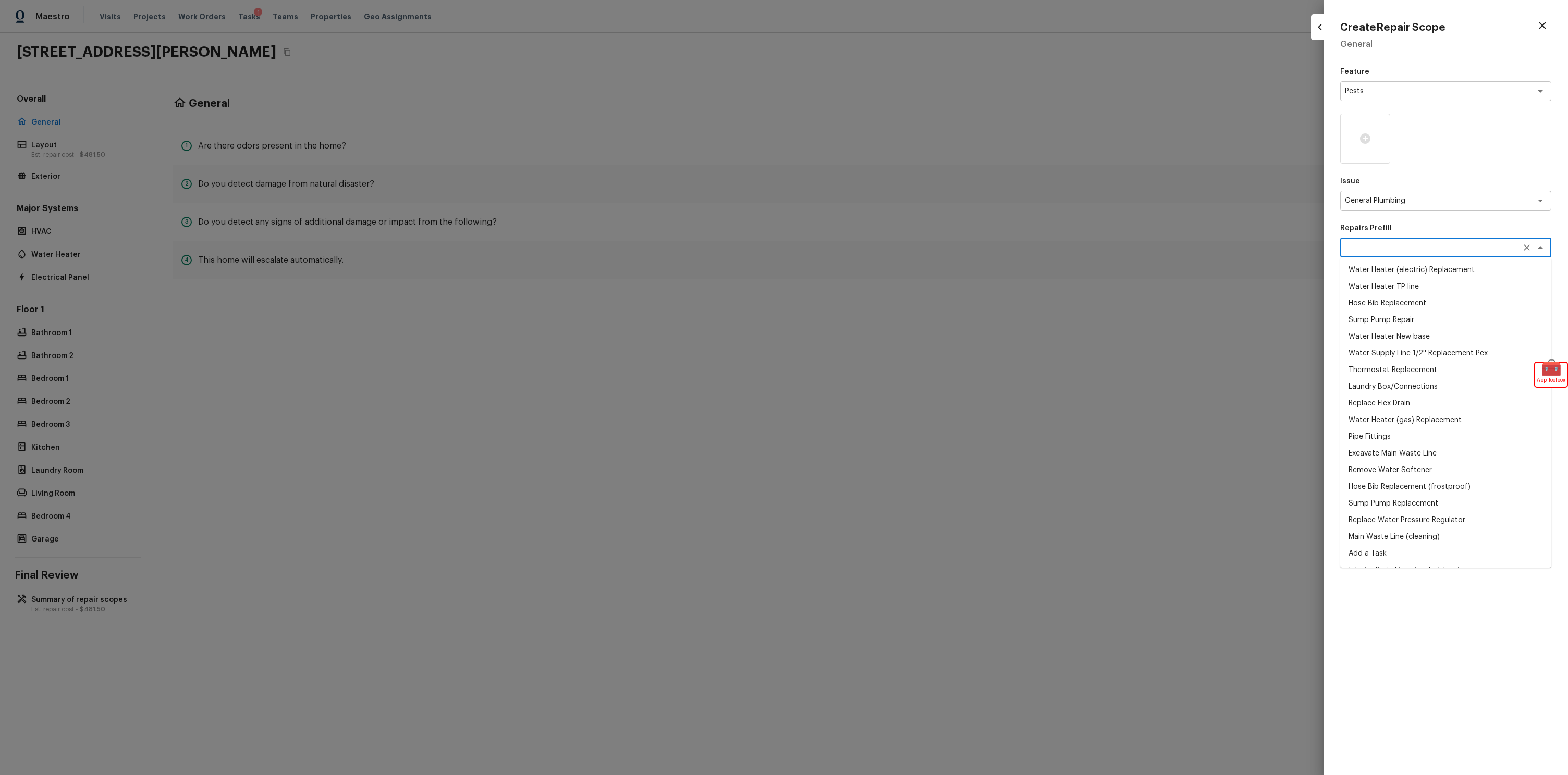
click at [1396, 246] on textarea at bounding box center [1431, 247] width 172 height 10
click at [1398, 317] on li "Sump Pump Repair" at bounding box center [1446, 319] width 211 height 16
type textarea "Sump Pump Repair"
type textarea "Remove the existing sump pump,clean and test all mechanical functions and reins…"
type input "$103.79"
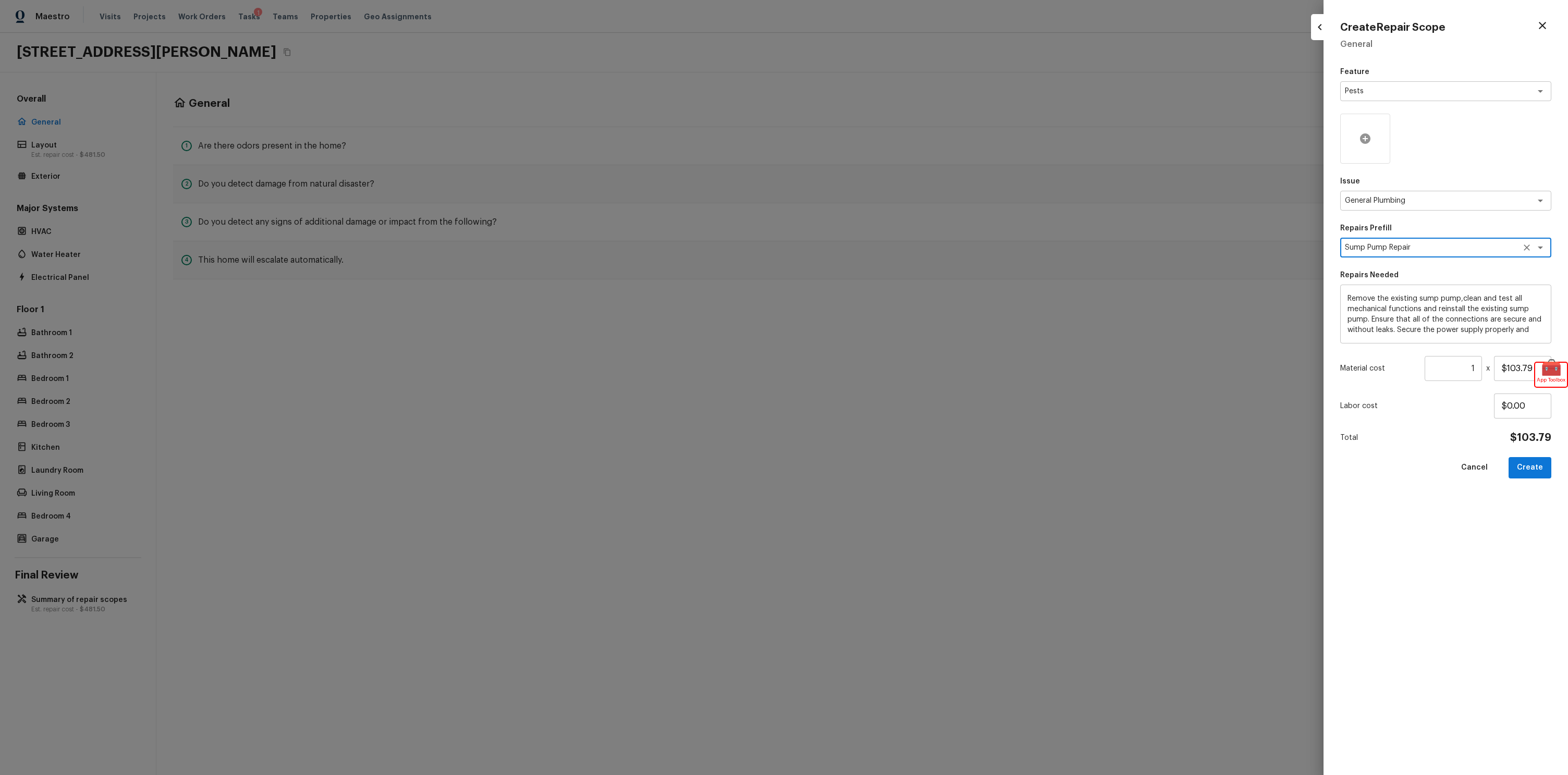
click at [1378, 156] on div at bounding box center [1365, 138] width 50 height 50
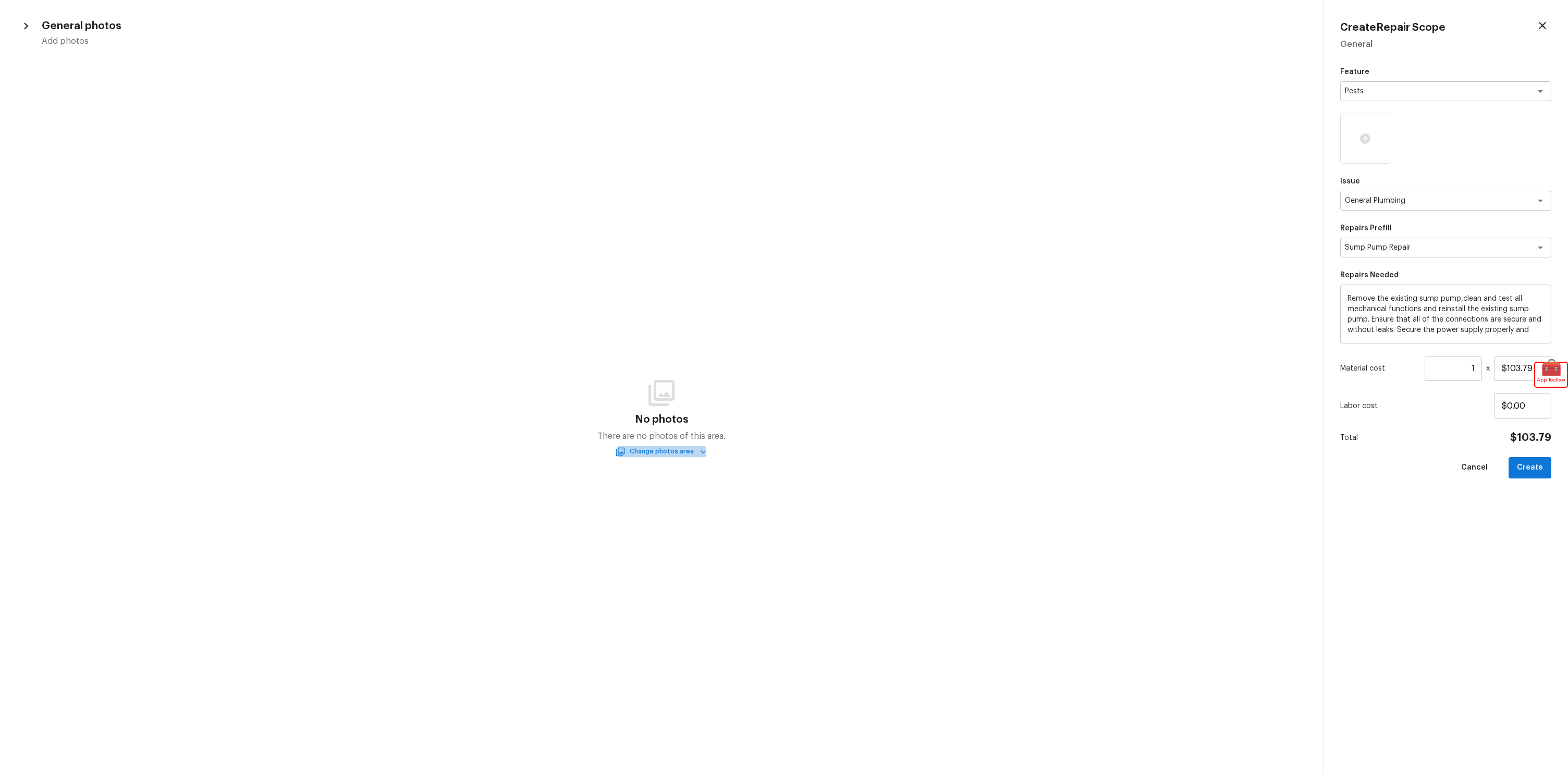
click at [669, 451] on button "Change photos area" at bounding box center [662, 452] width 89 height 11
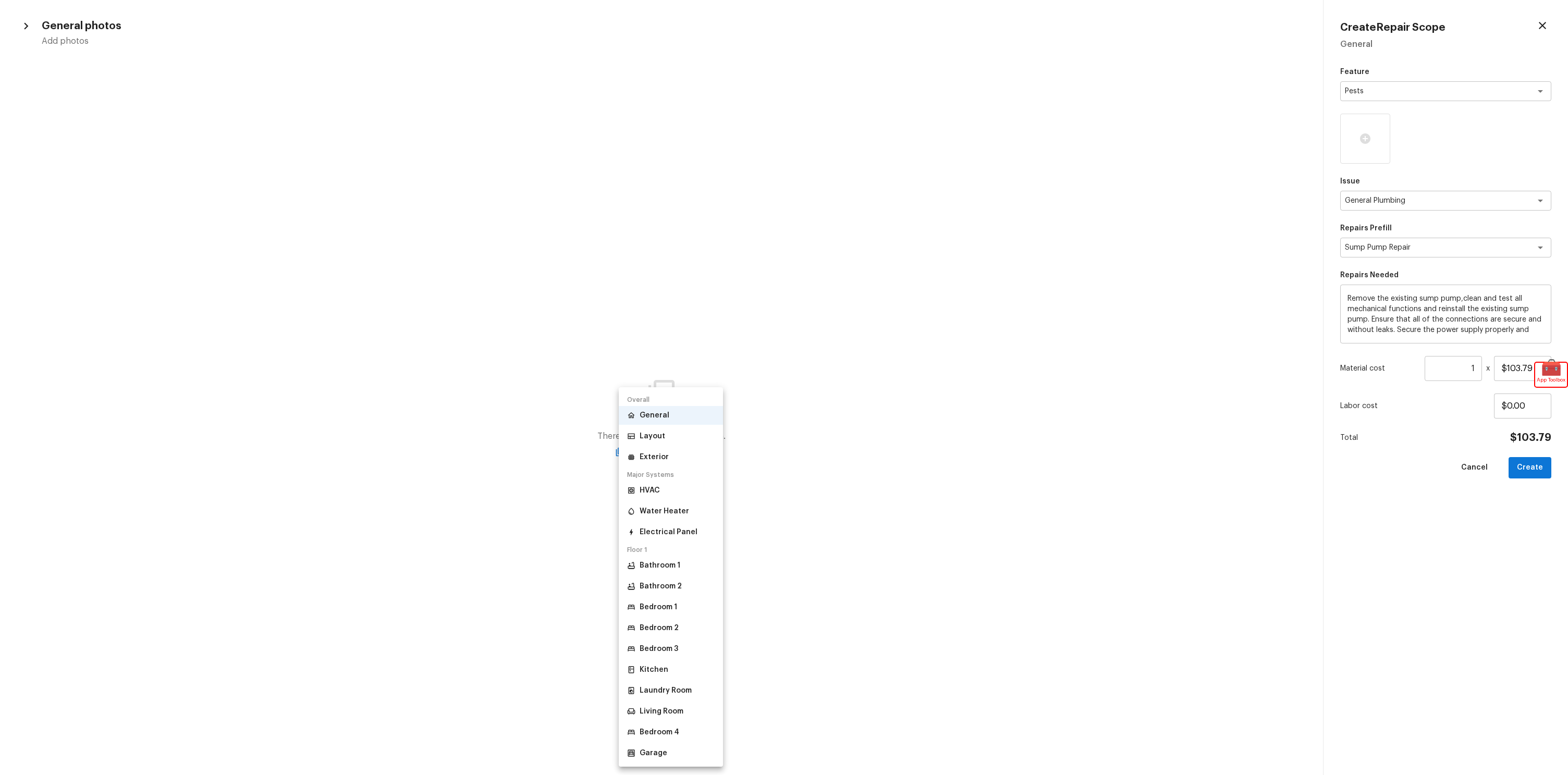
click at [671, 408] on li "General" at bounding box center [671, 415] width 104 height 19
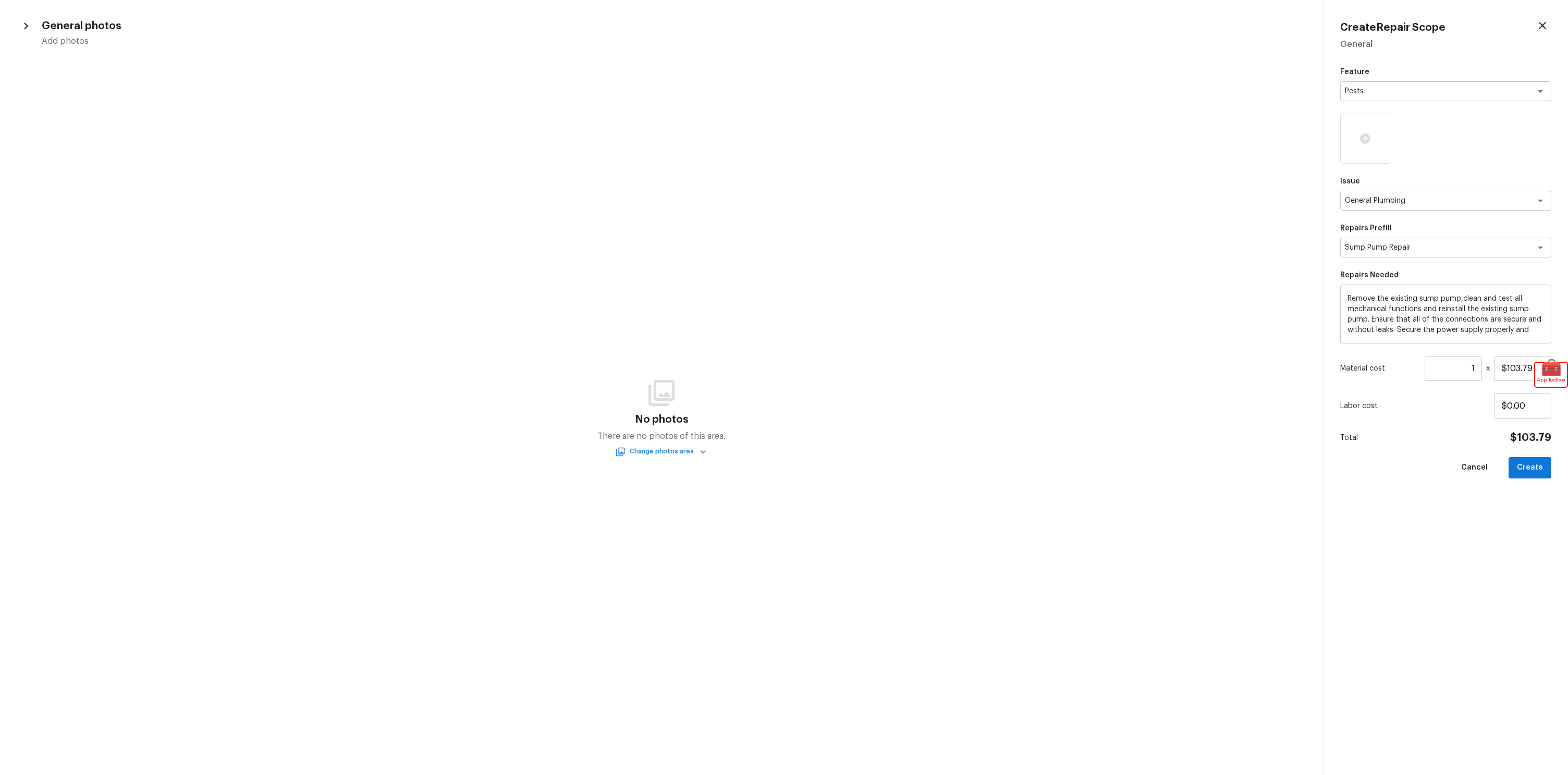
click at [668, 448] on button "Change photos area" at bounding box center [662, 452] width 89 height 11
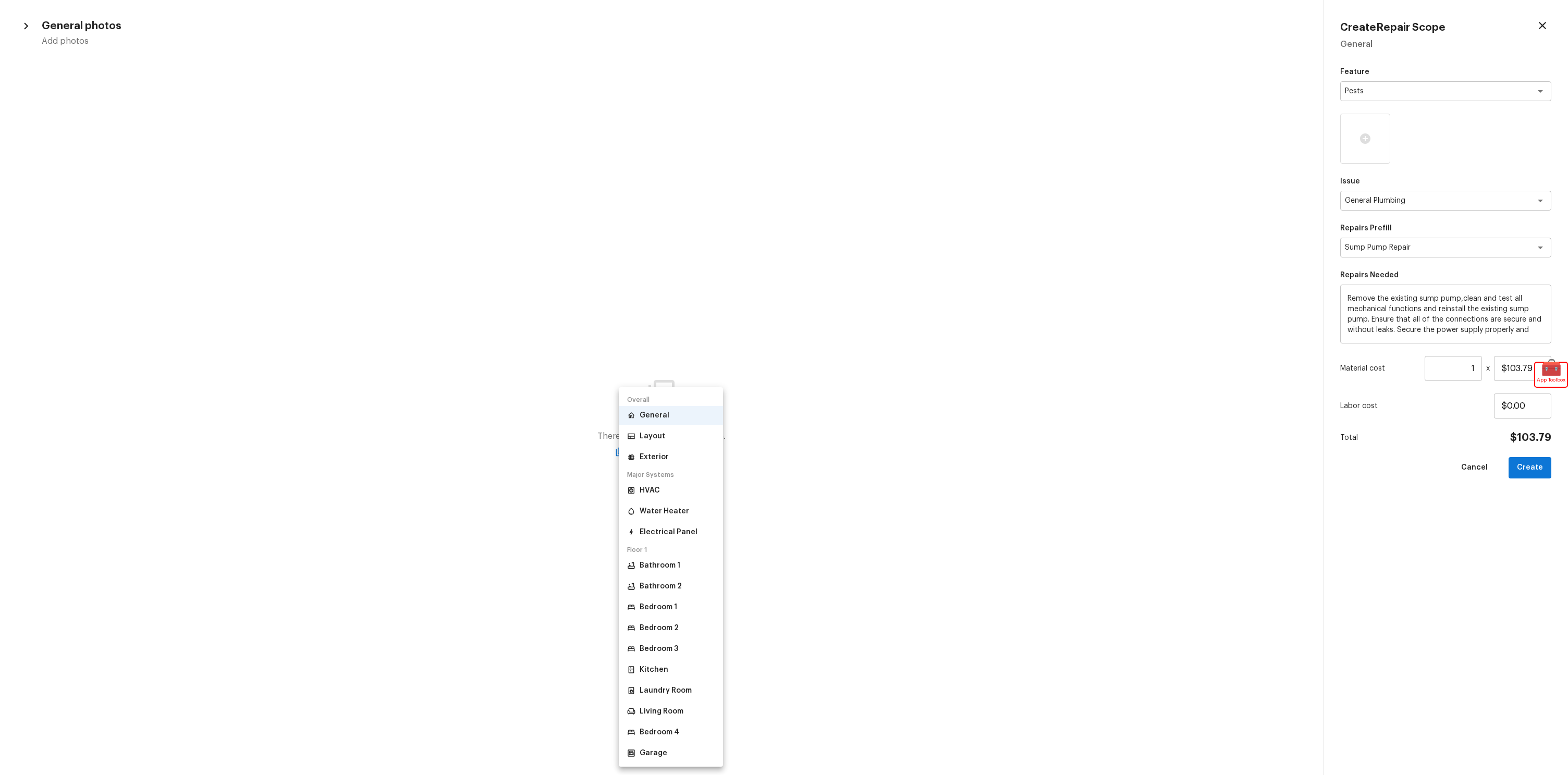
click at [685, 458] on li "Exterior" at bounding box center [671, 456] width 104 height 19
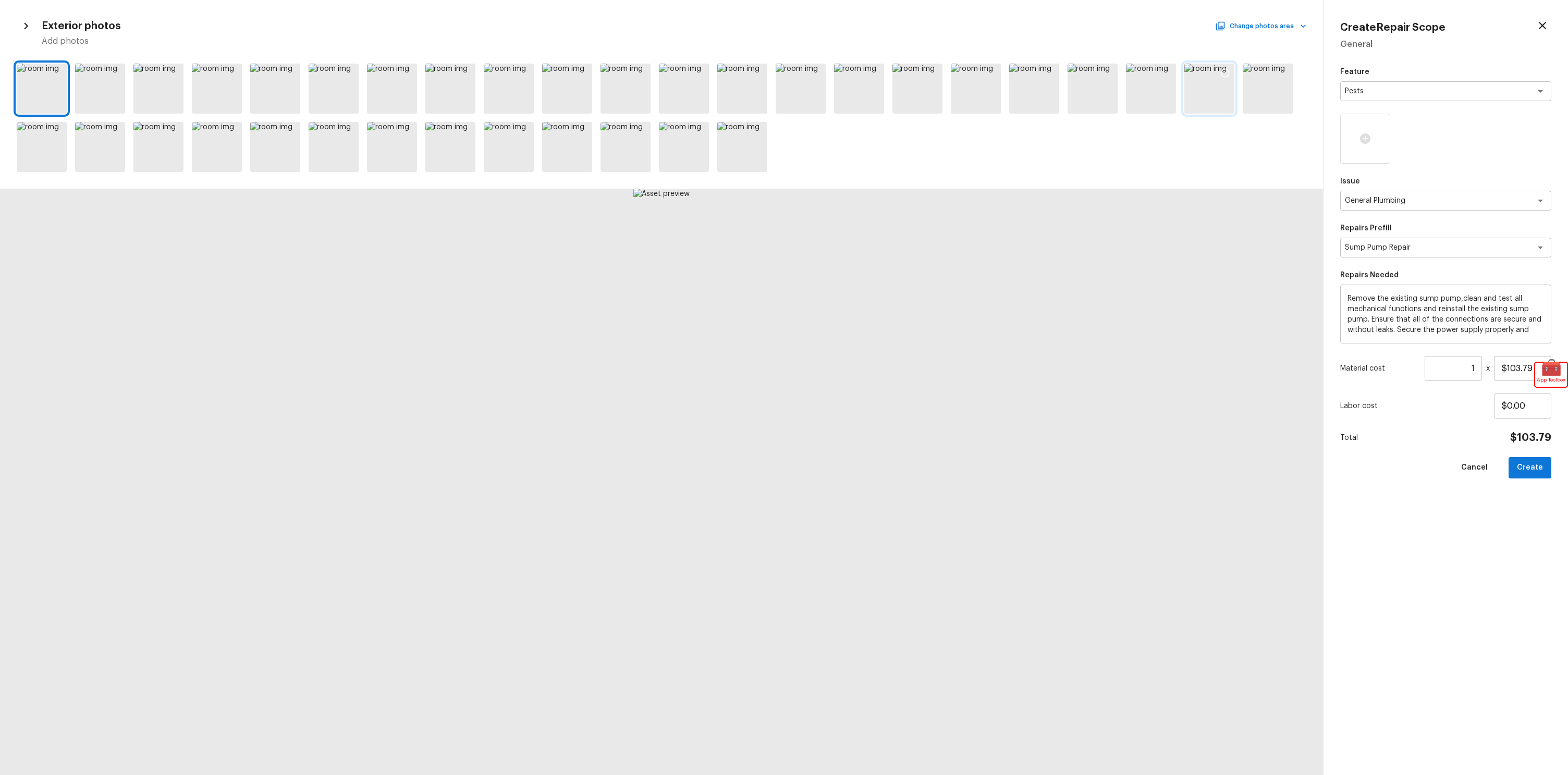
click at [1215, 72] on div at bounding box center [1209, 88] width 50 height 50
click at [1231, 71] on div at bounding box center [1225, 74] width 19 height 22
click at [1132, 72] on div at bounding box center [1151, 88] width 50 height 50
click at [1549, 463] on button "Create" at bounding box center [1529, 468] width 43 height 22
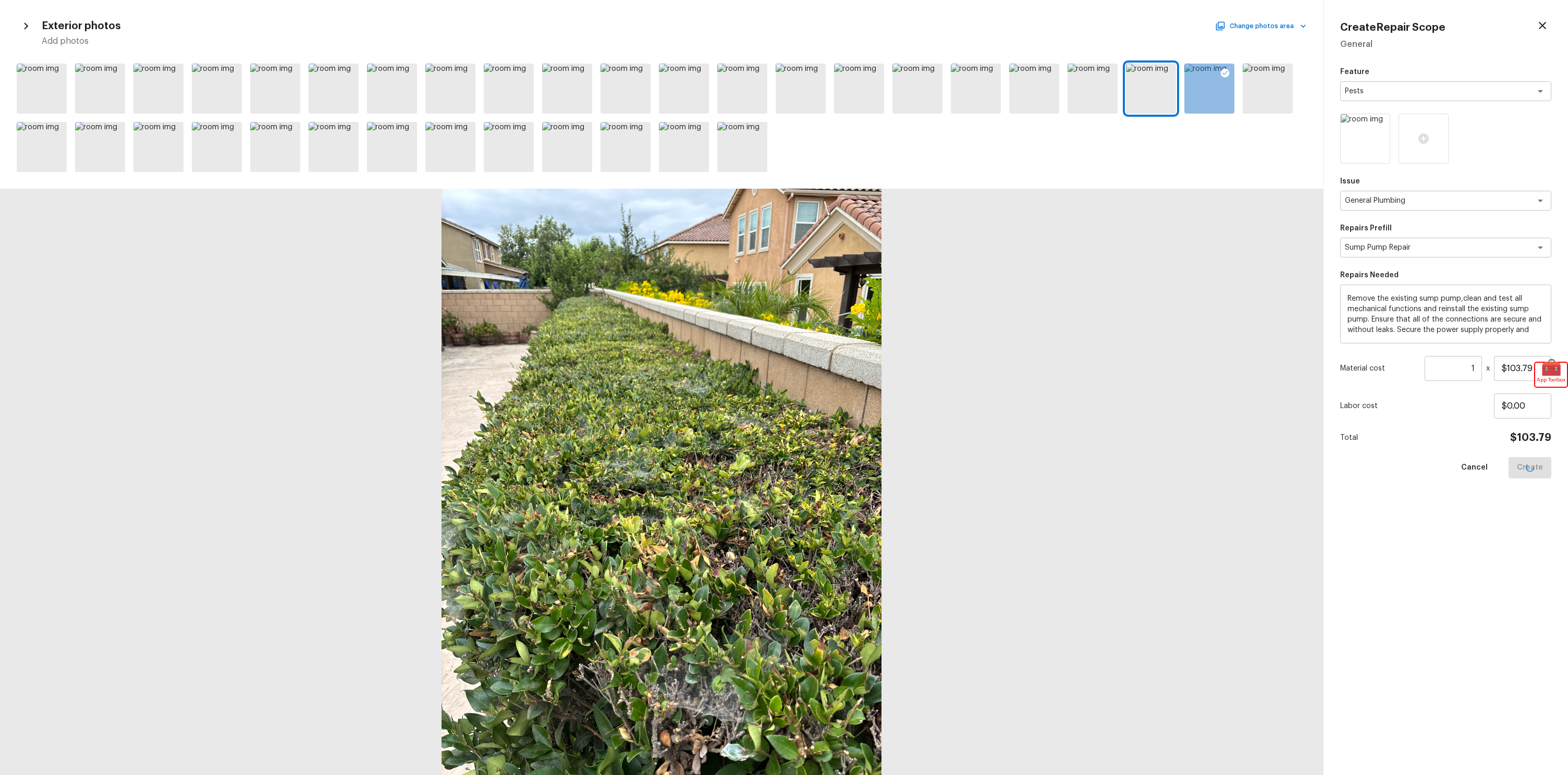
type input "$0.00"
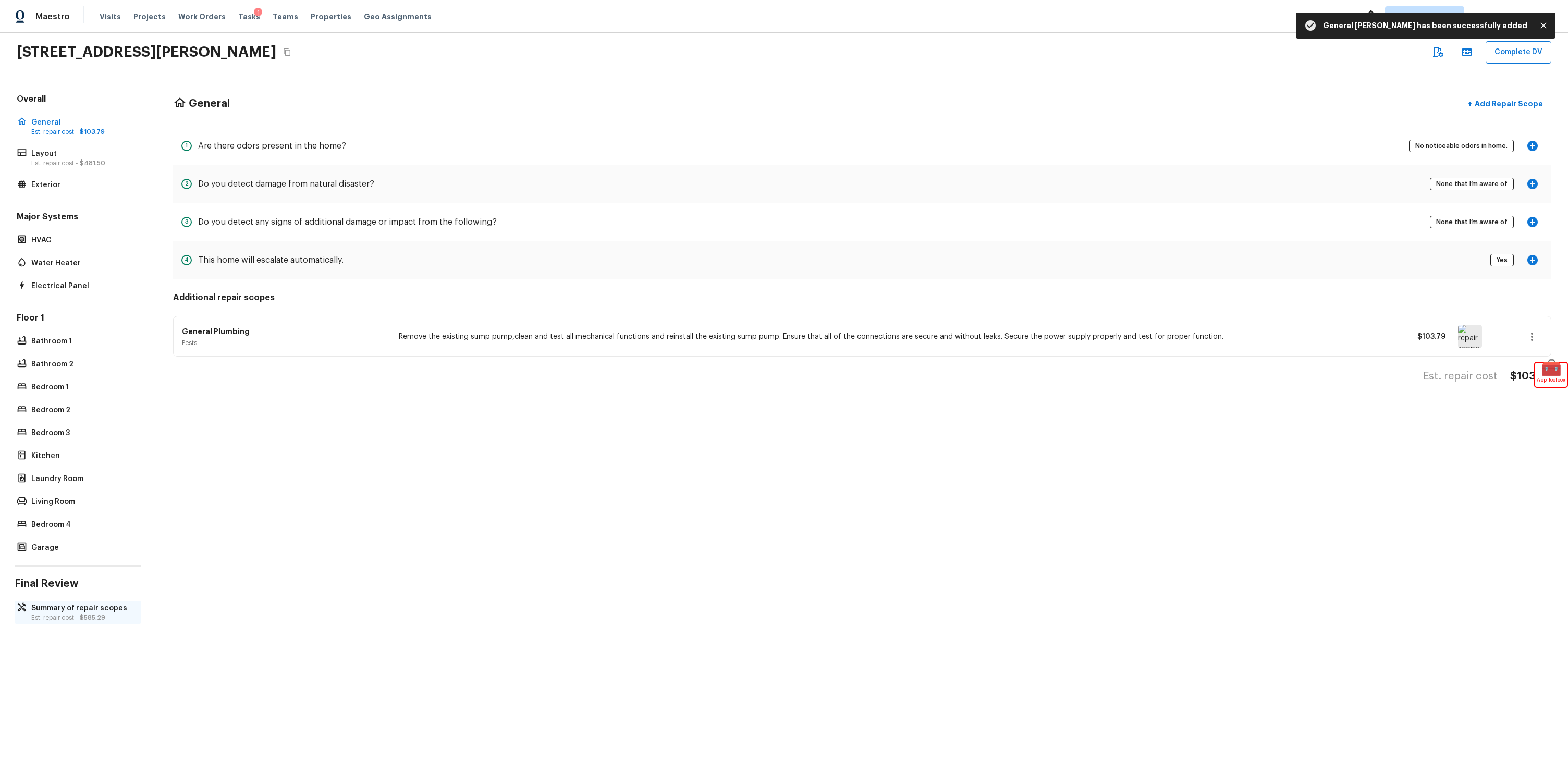
click at [70, 608] on p "Summary of repair scopes" at bounding box center [83, 608] width 103 height 10
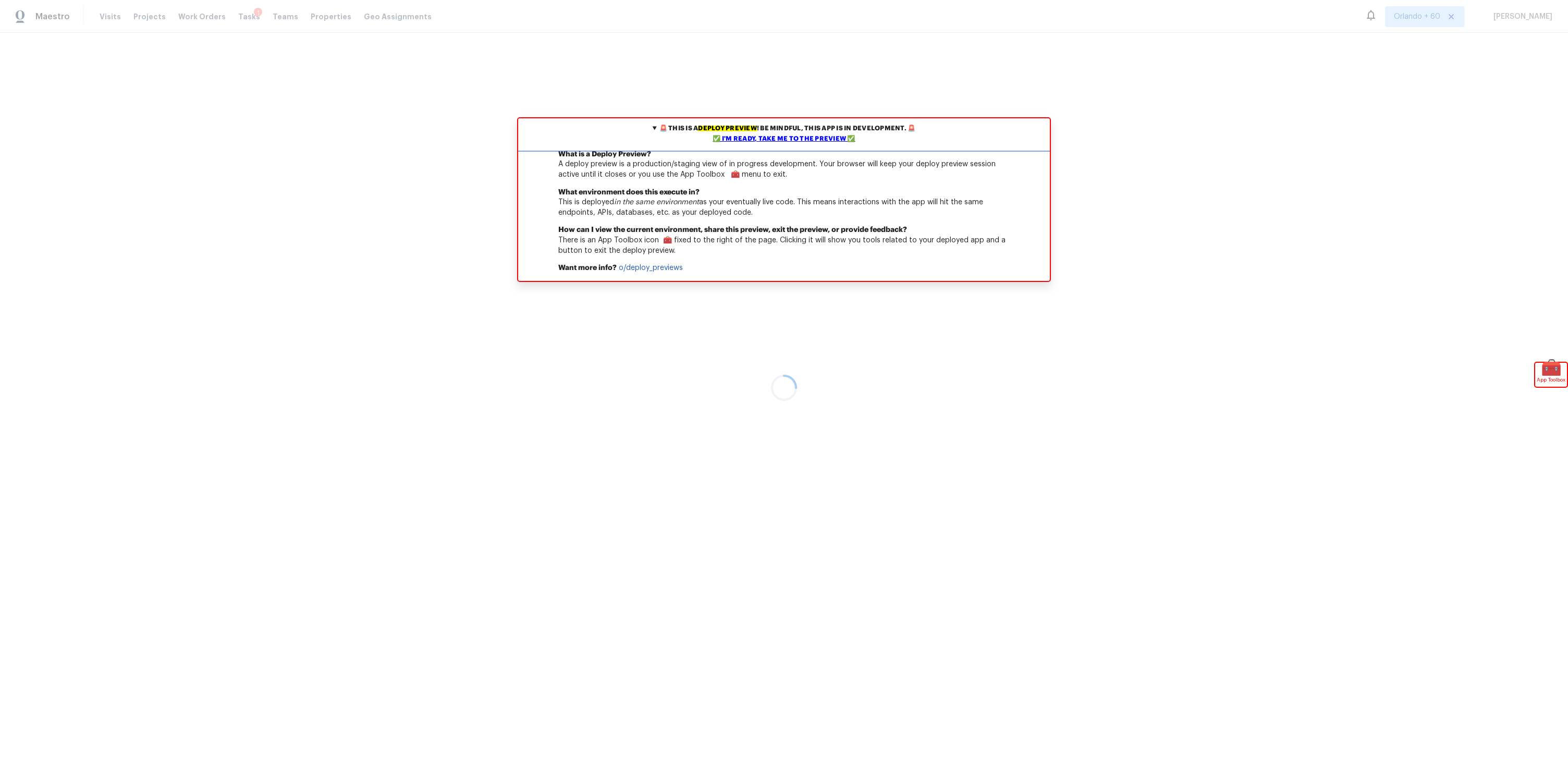
click at [835, 136] on div "✅ I'm ready, take me to the preview ✅" at bounding box center [784, 139] width 526 height 10
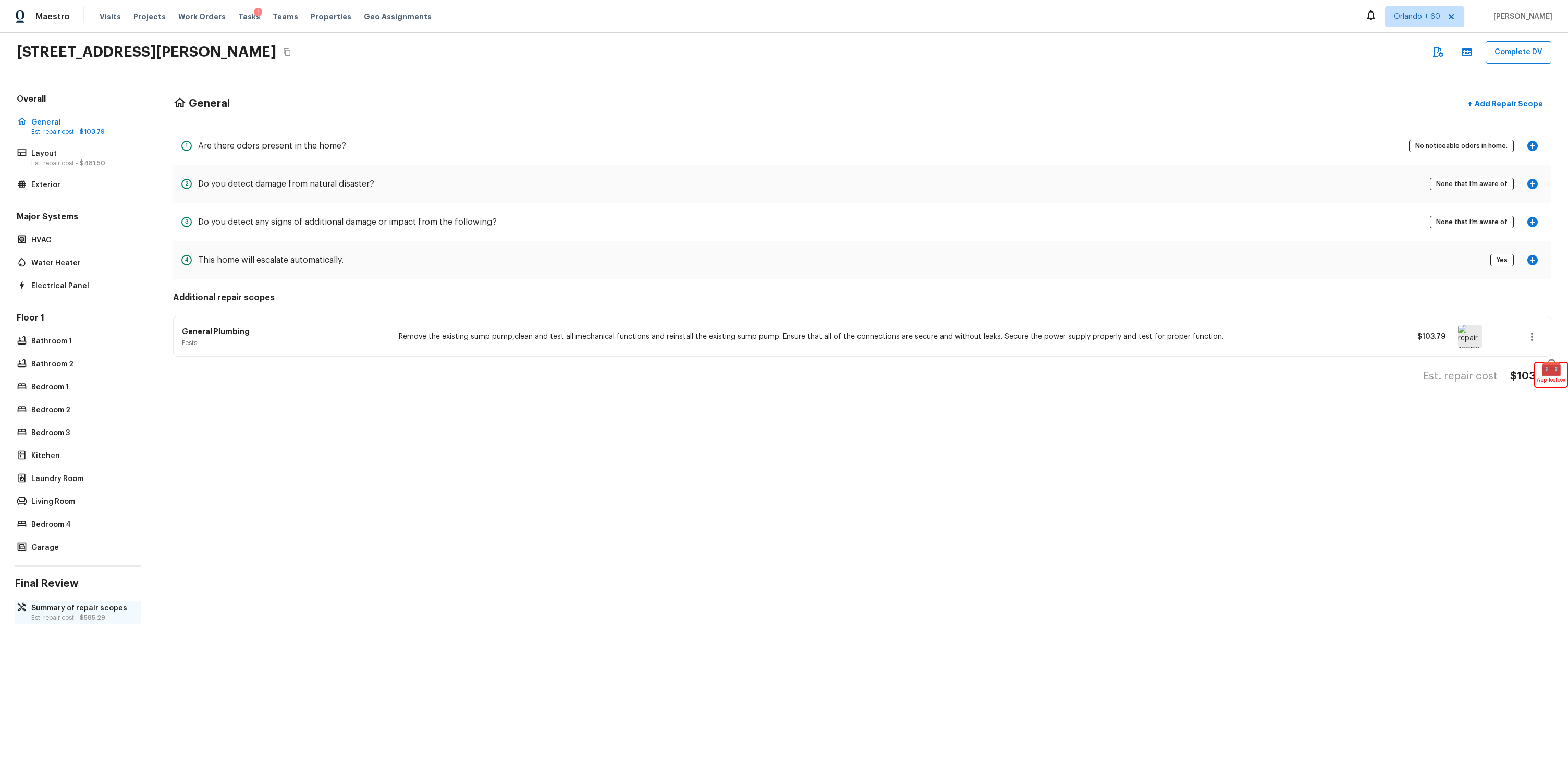
click at [96, 617] on span "$585.29" at bounding box center [93, 617] width 25 height 6
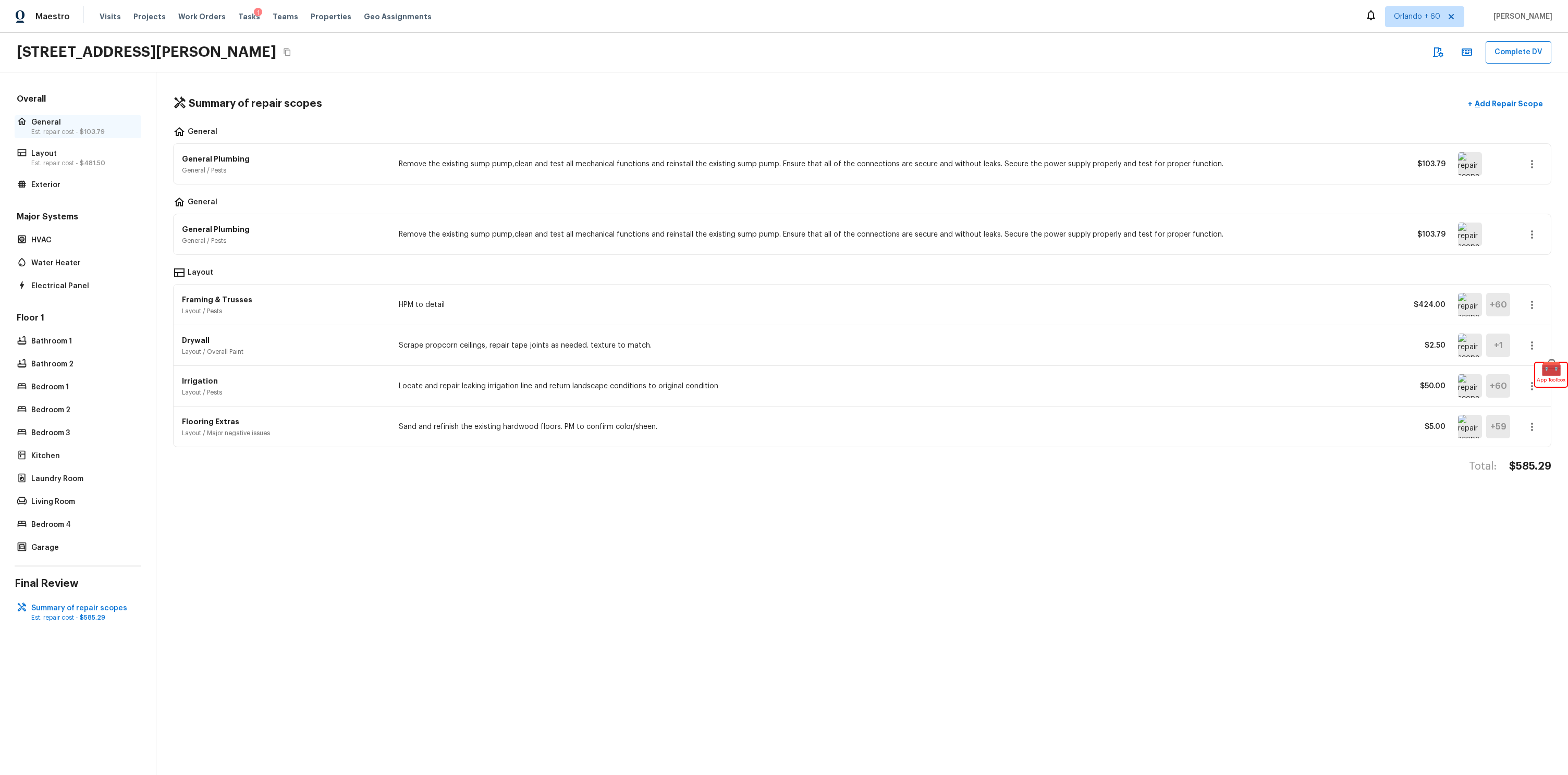
click at [60, 124] on p "General" at bounding box center [83, 122] width 103 height 10
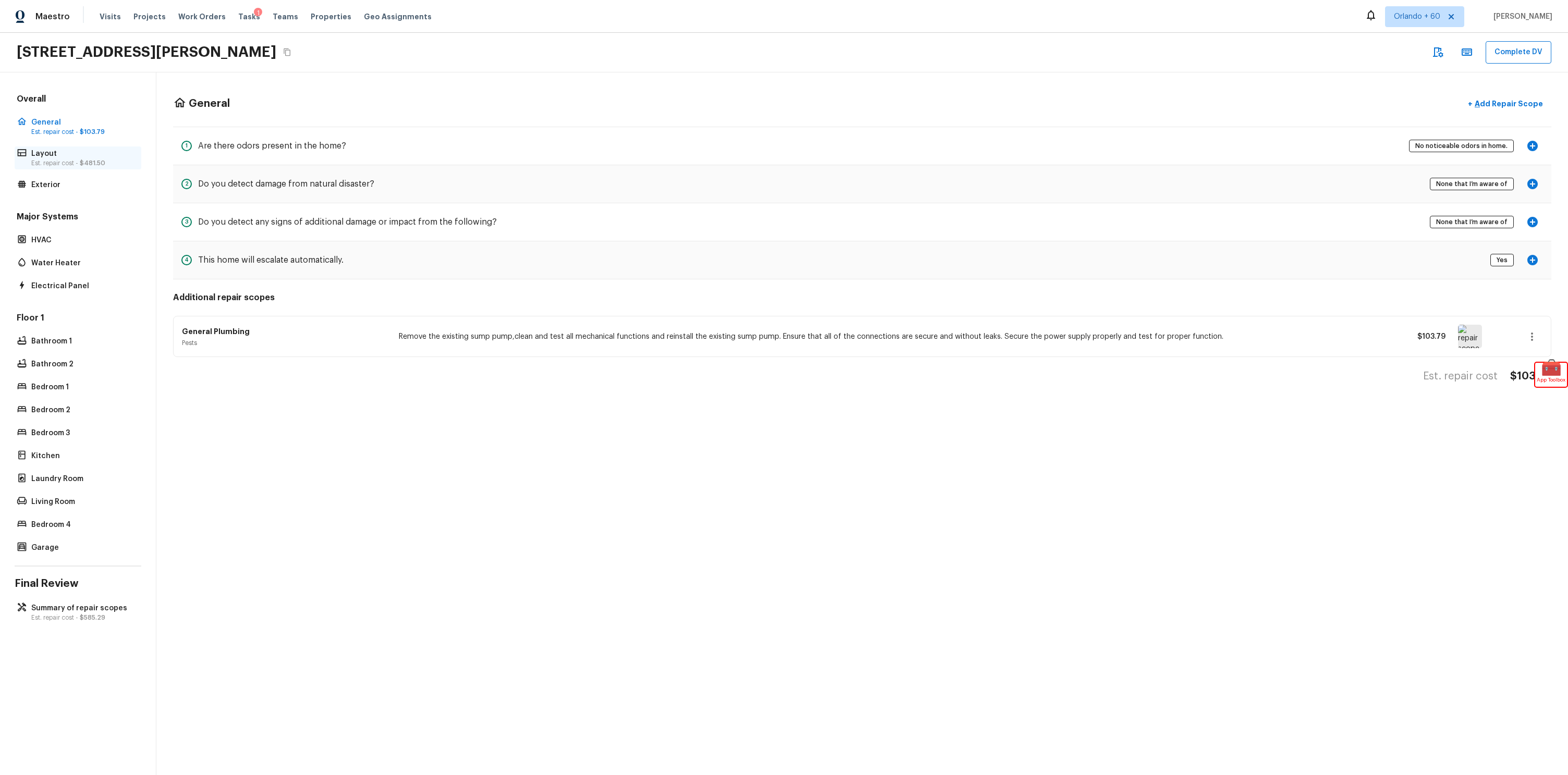
click at [65, 161] on p "Est. repair cost - $481.50" at bounding box center [83, 162] width 103 height 8
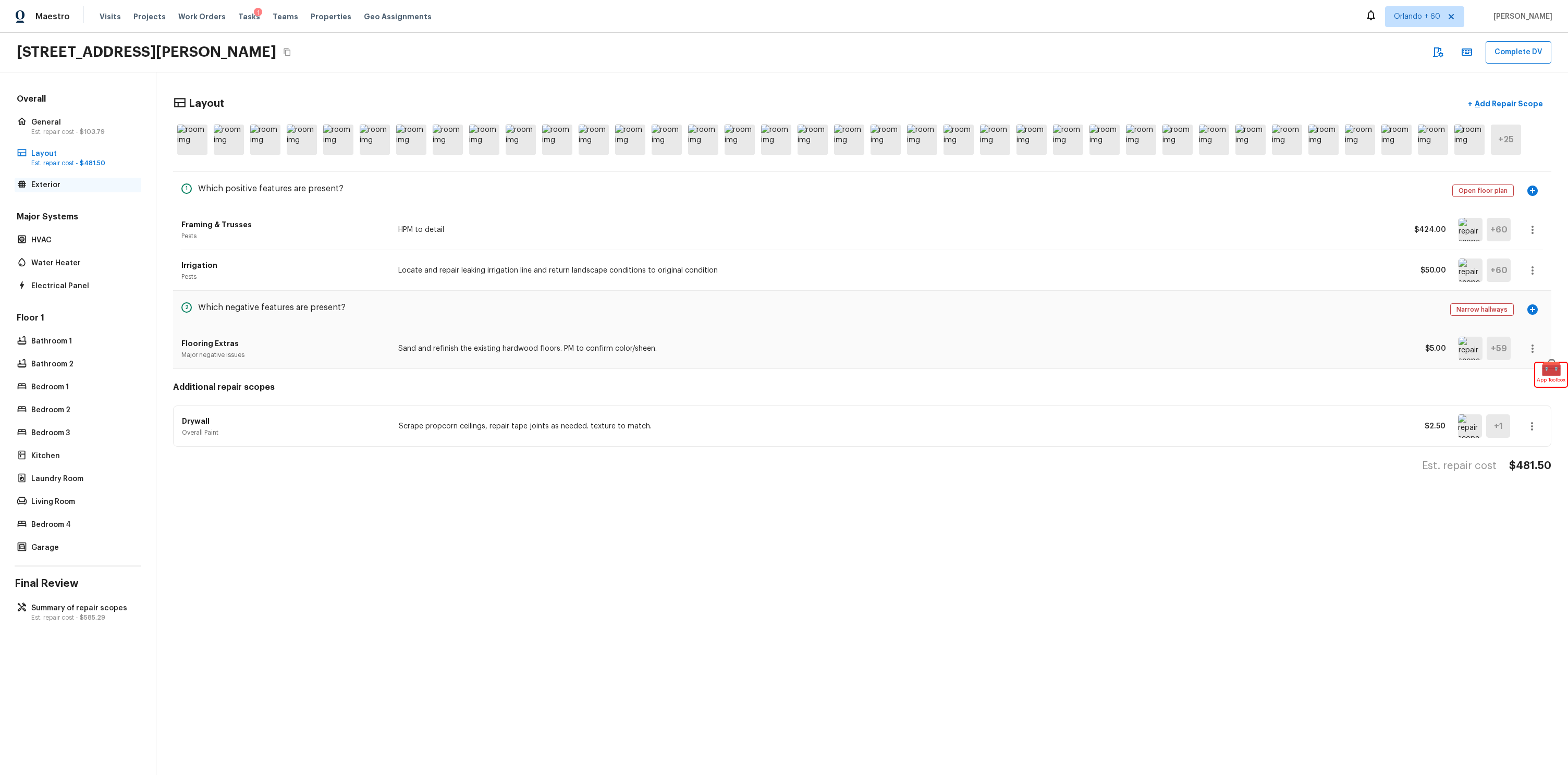
click at [71, 191] on div "Exterior" at bounding box center [78, 185] width 127 height 15
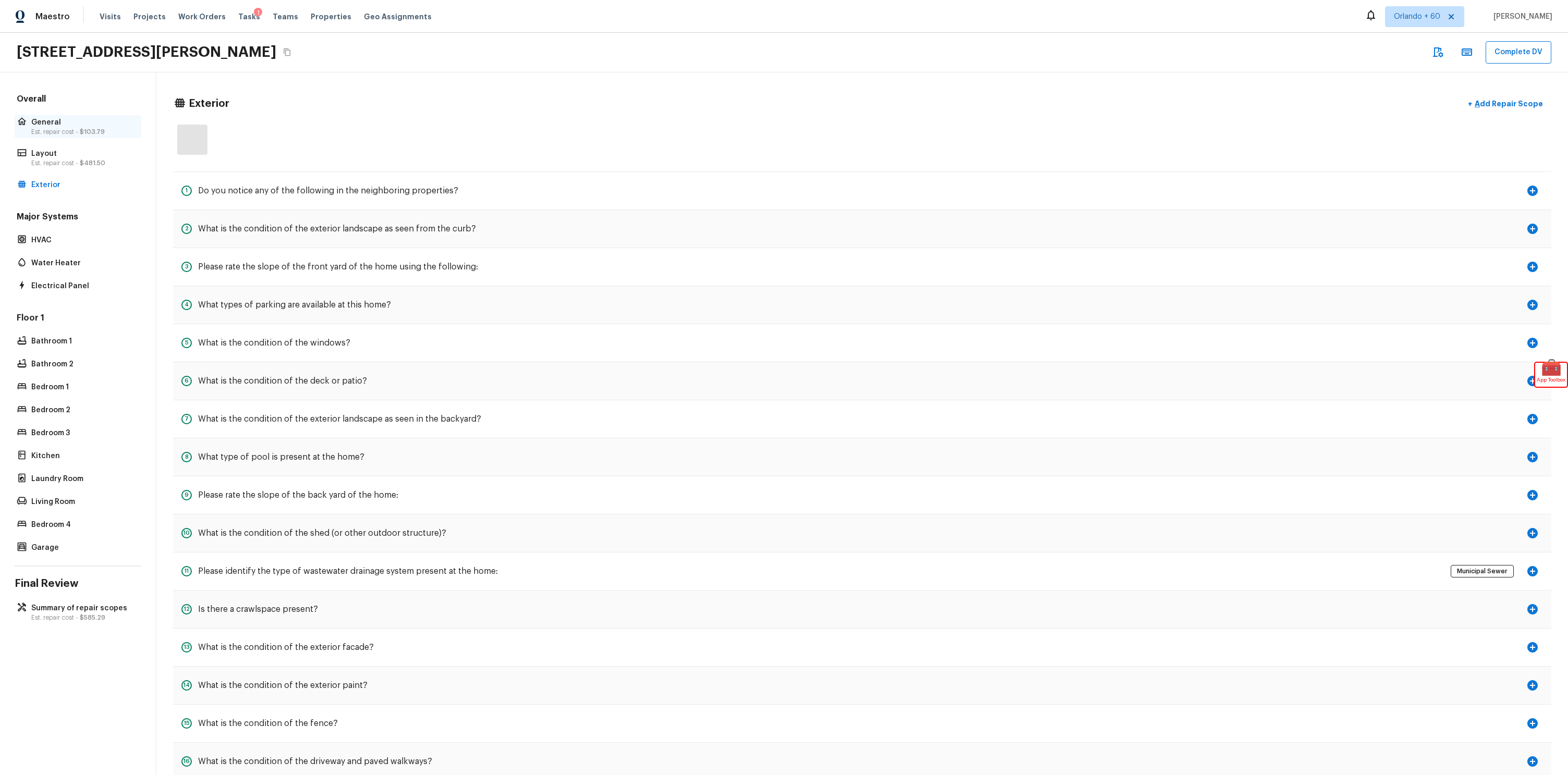
click at [71, 128] on p "Est. repair cost - $103.79" at bounding box center [83, 132] width 103 height 8
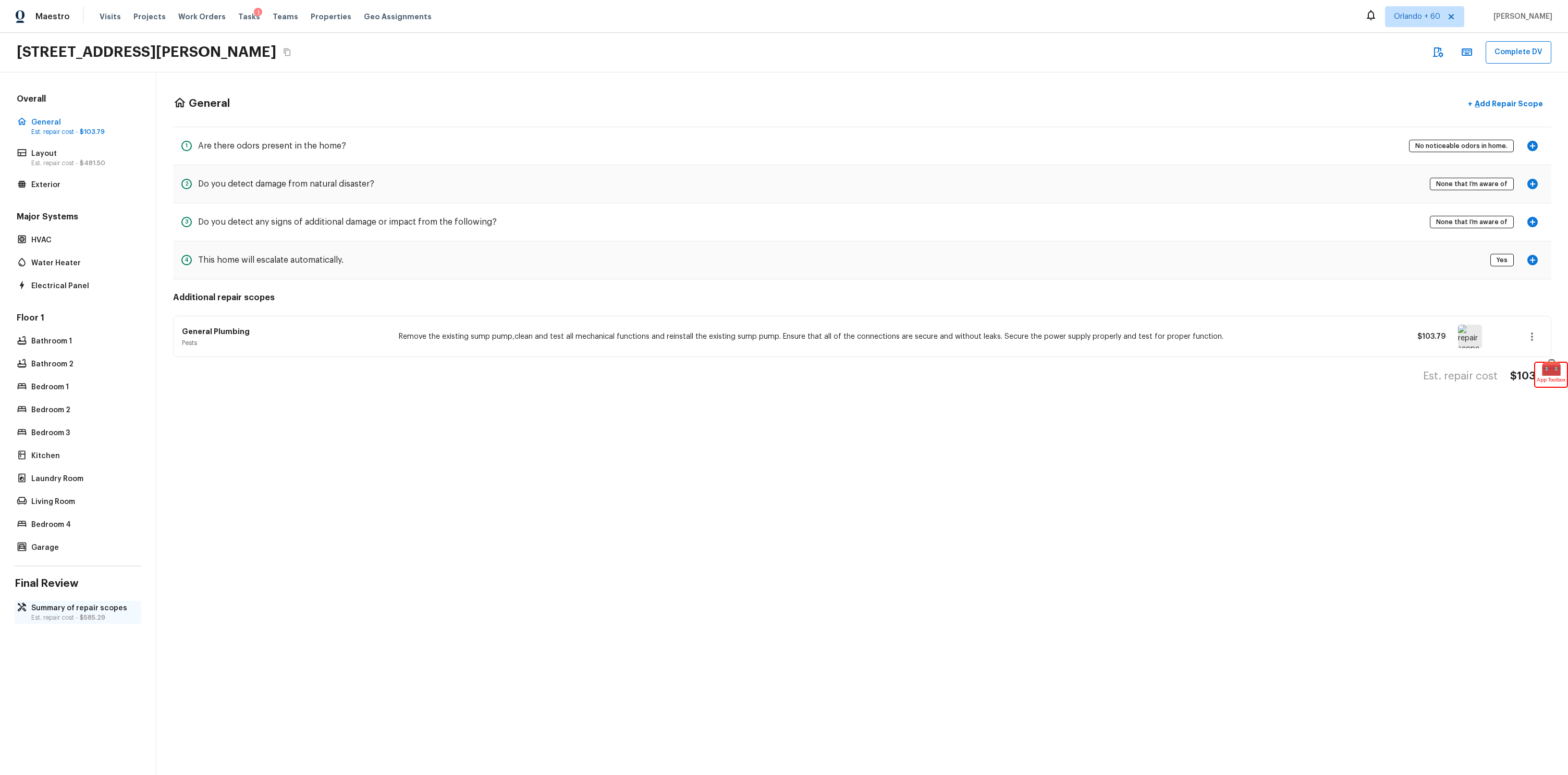
click at [114, 608] on p "Summary of repair scopes" at bounding box center [83, 608] width 103 height 10
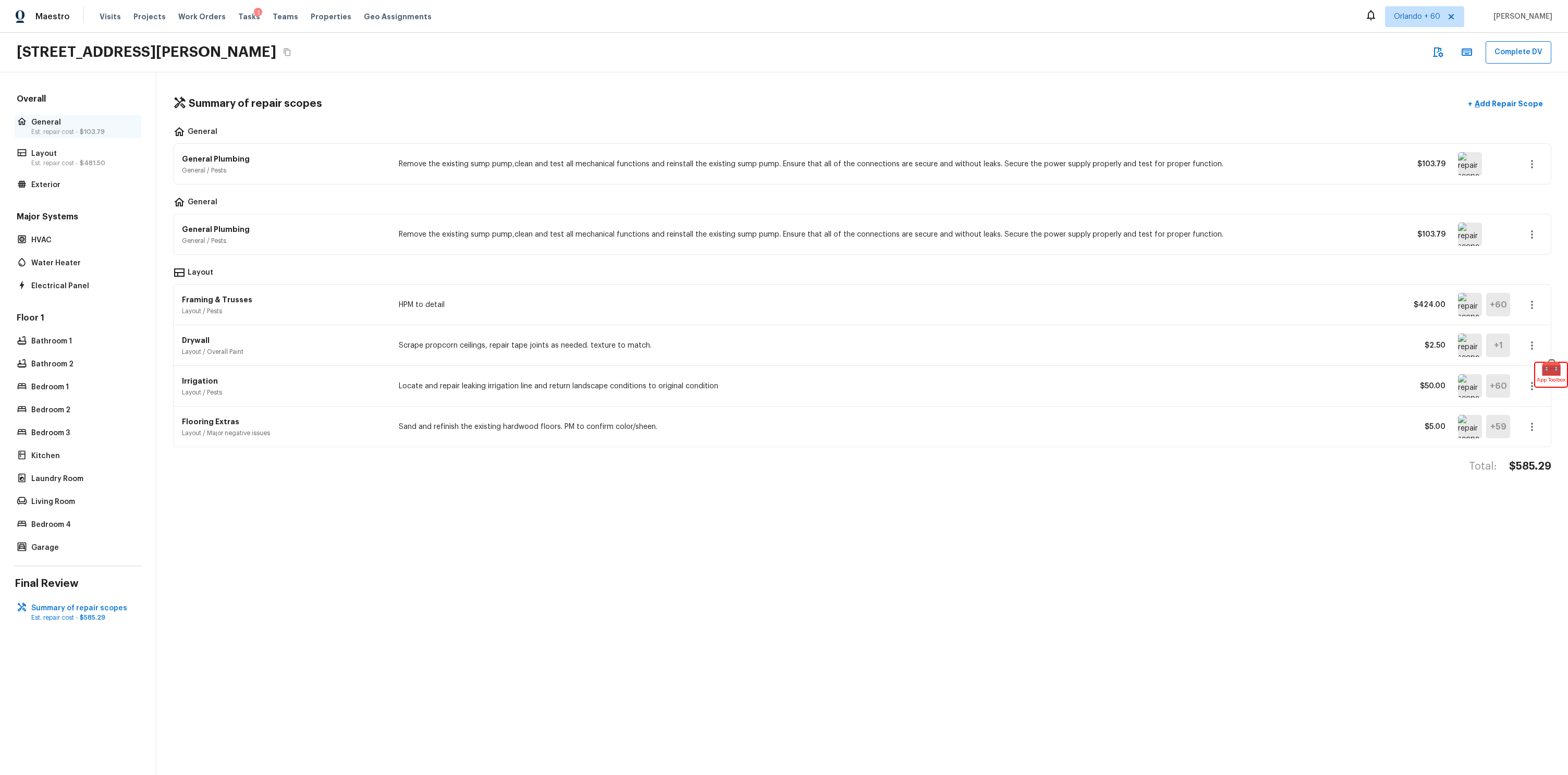
click at [103, 116] on div "General Est. repair cost - $103.79" at bounding box center [78, 126] width 127 height 23
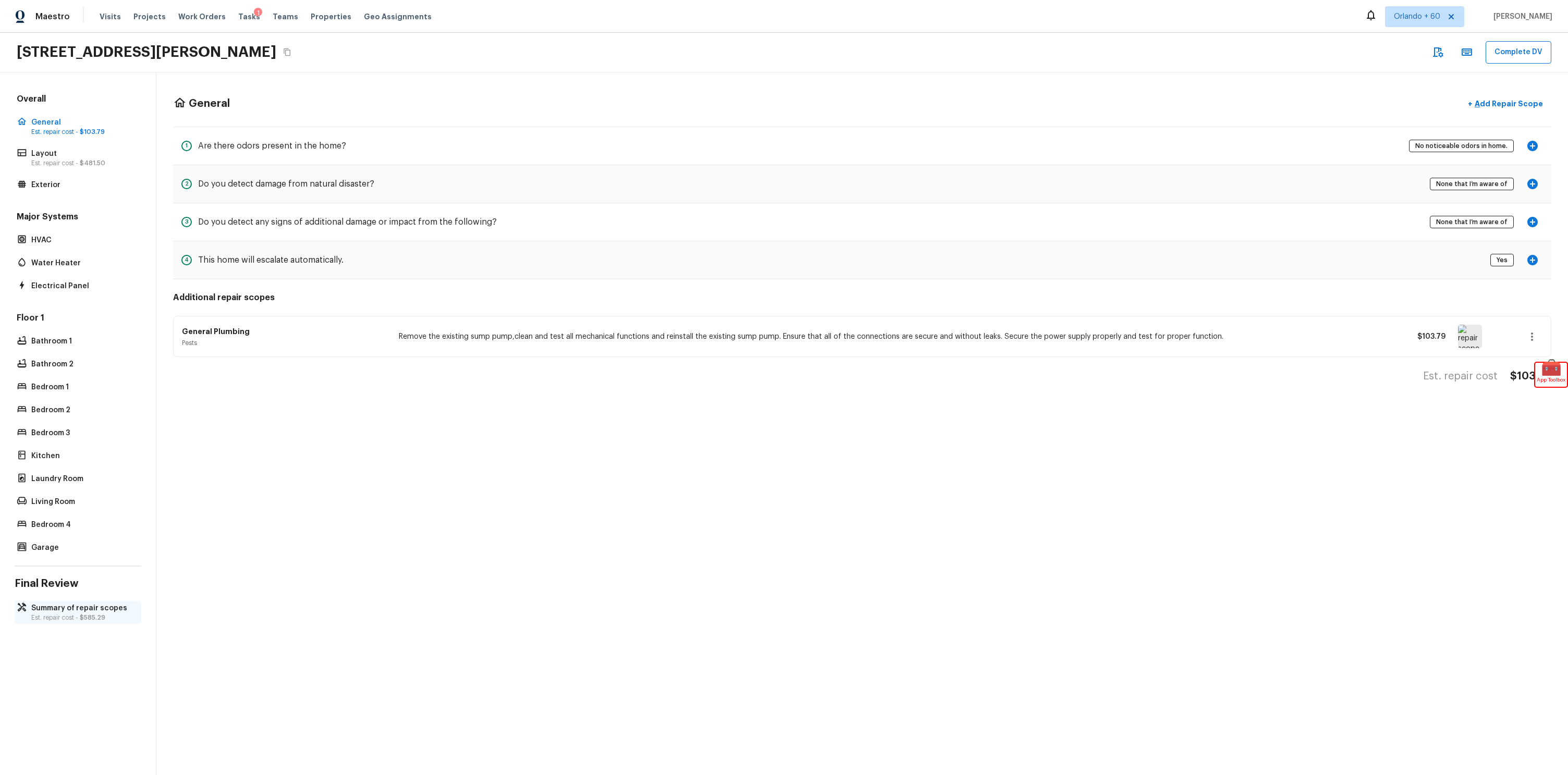
click at [65, 607] on p "Summary of repair scopes" at bounding box center [83, 608] width 103 height 10
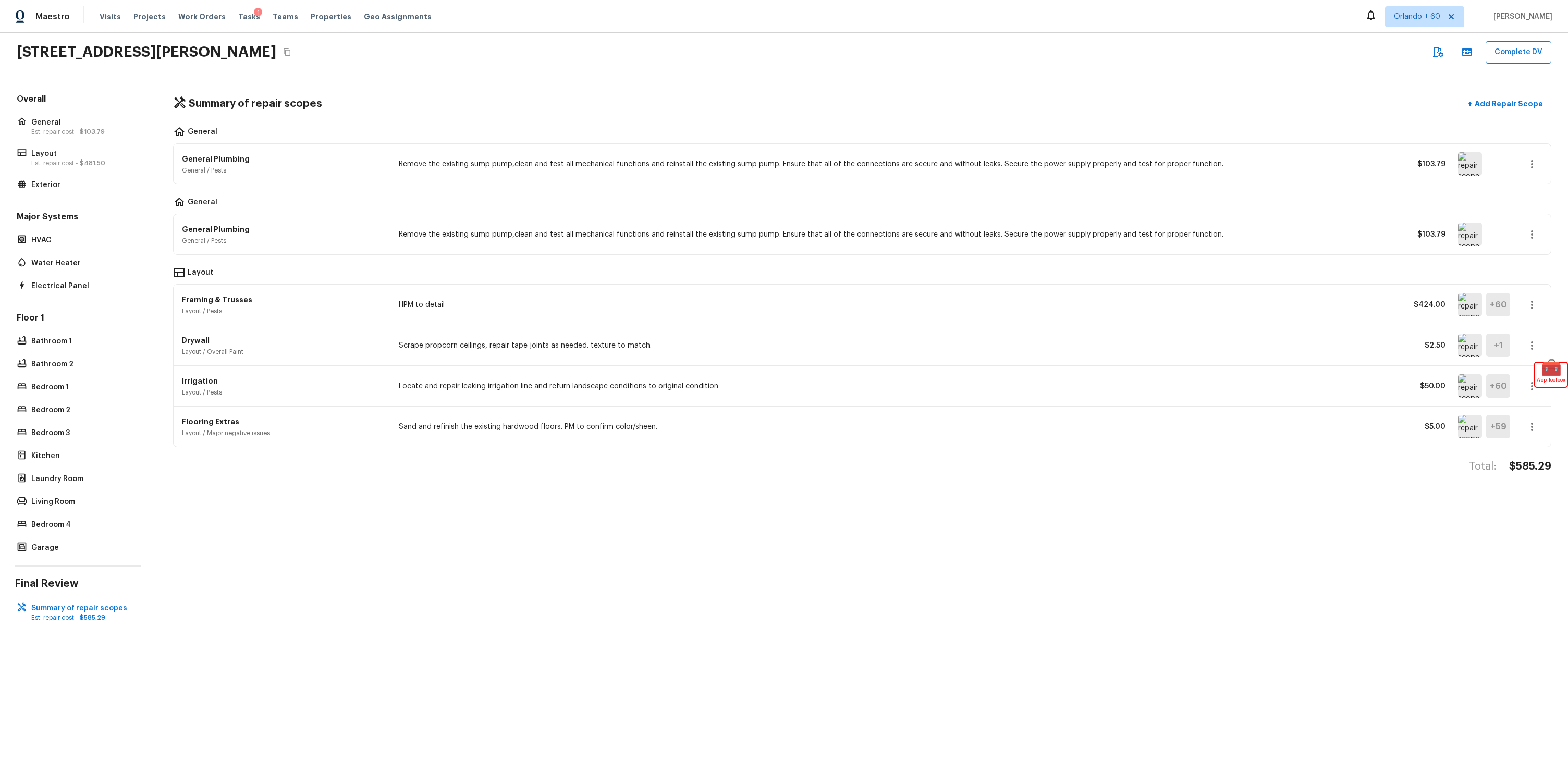
click at [934, 517] on div "Summary of repair scopes + Add Repair Scope General General Plumbing General / …" at bounding box center [861, 424] width 1411 height 702
click at [1556, 366] on span "🧰" at bounding box center [1551, 368] width 32 height 10
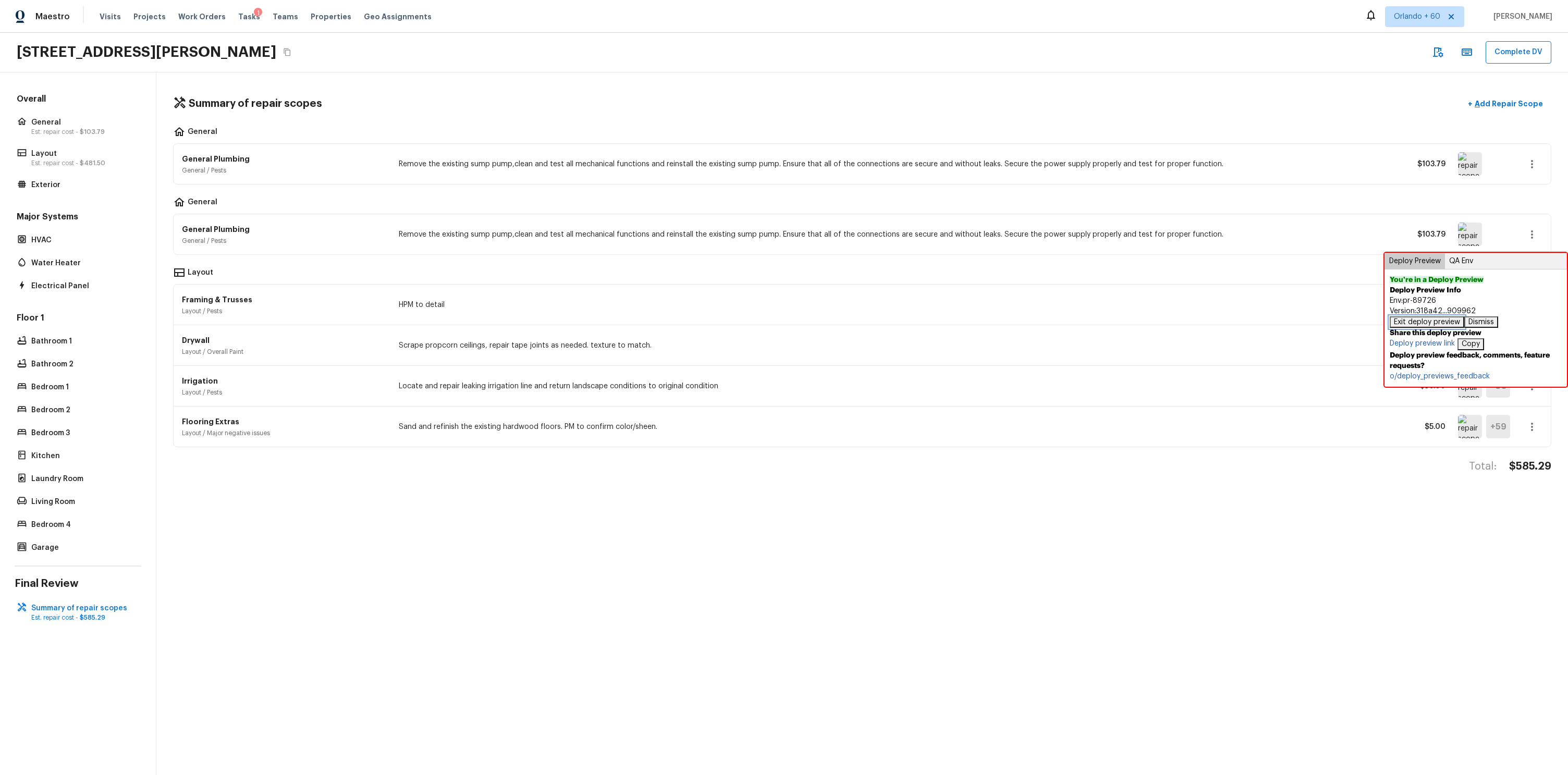
click at [1428, 323] on button "Exit deploy preview" at bounding box center [1426, 322] width 74 height 12
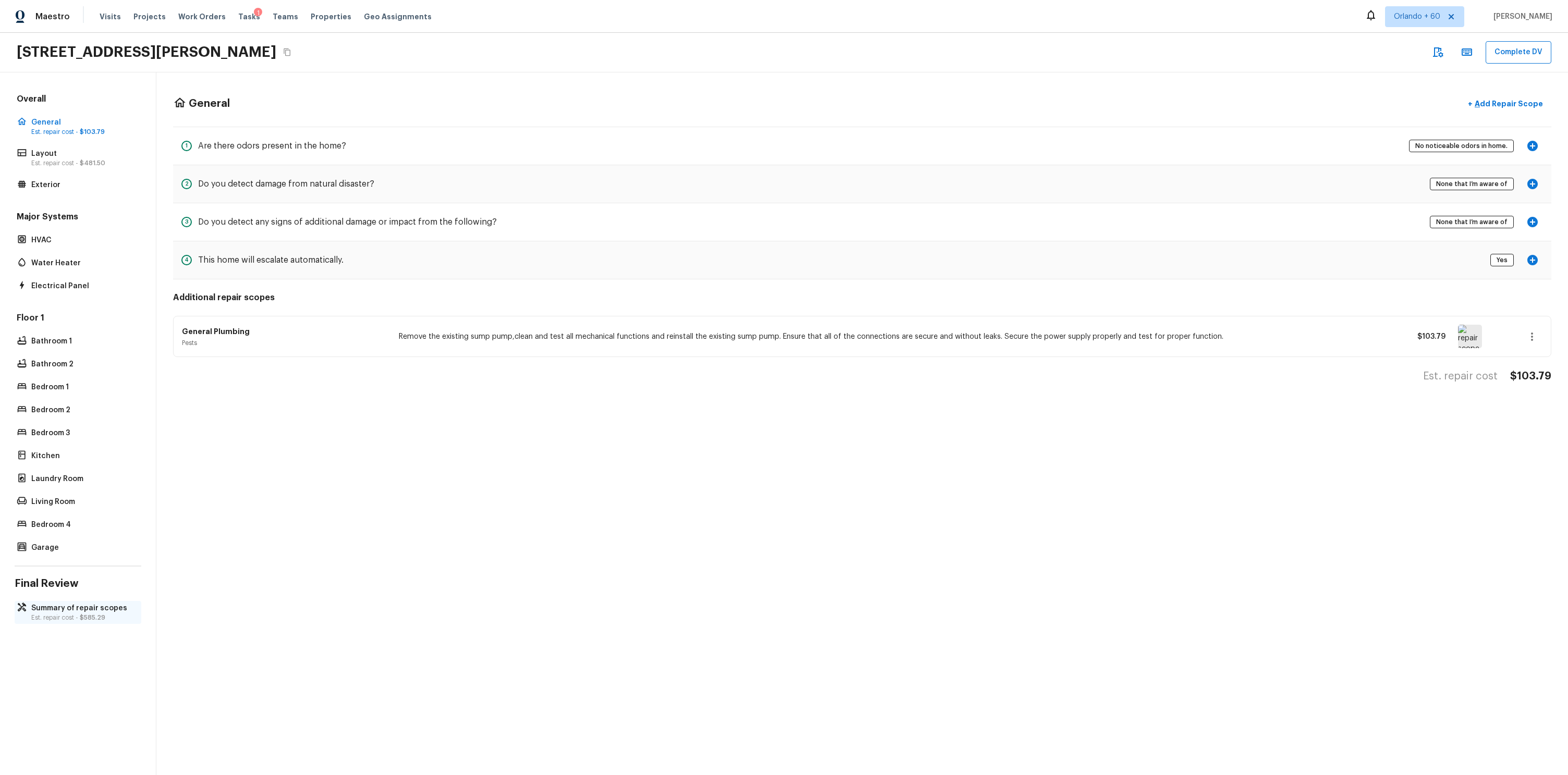
click at [60, 601] on div "Summary of repair scopes Est. repair cost - $585.29" at bounding box center [78, 612] width 127 height 23
click at [93, 598] on div "Overall General Est. repair cost - $103.79 Layout Est. repair cost - $481.50 Ex…" at bounding box center [78, 424] width 156 height 702
click at [93, 602] on div "Summary of repair scopes Est. repair cost - $585.29" at bounding box center [78, 612] width 127 height 23
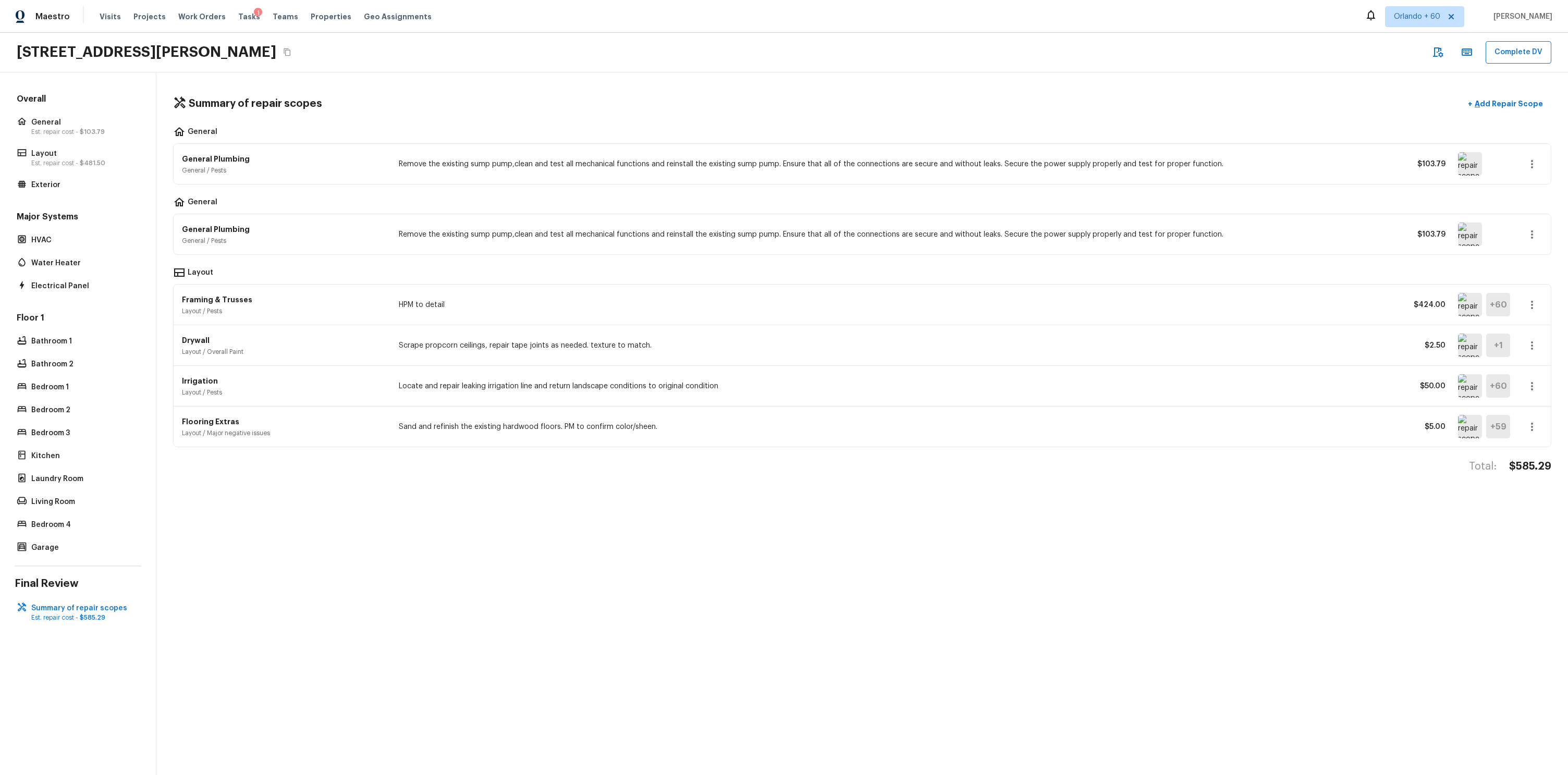
click at [448, 88] on div "Summary of repair scopes + Add Repair Scope General General Plumbing General / …" at bounding box center [861, 424] width 1411 height 702
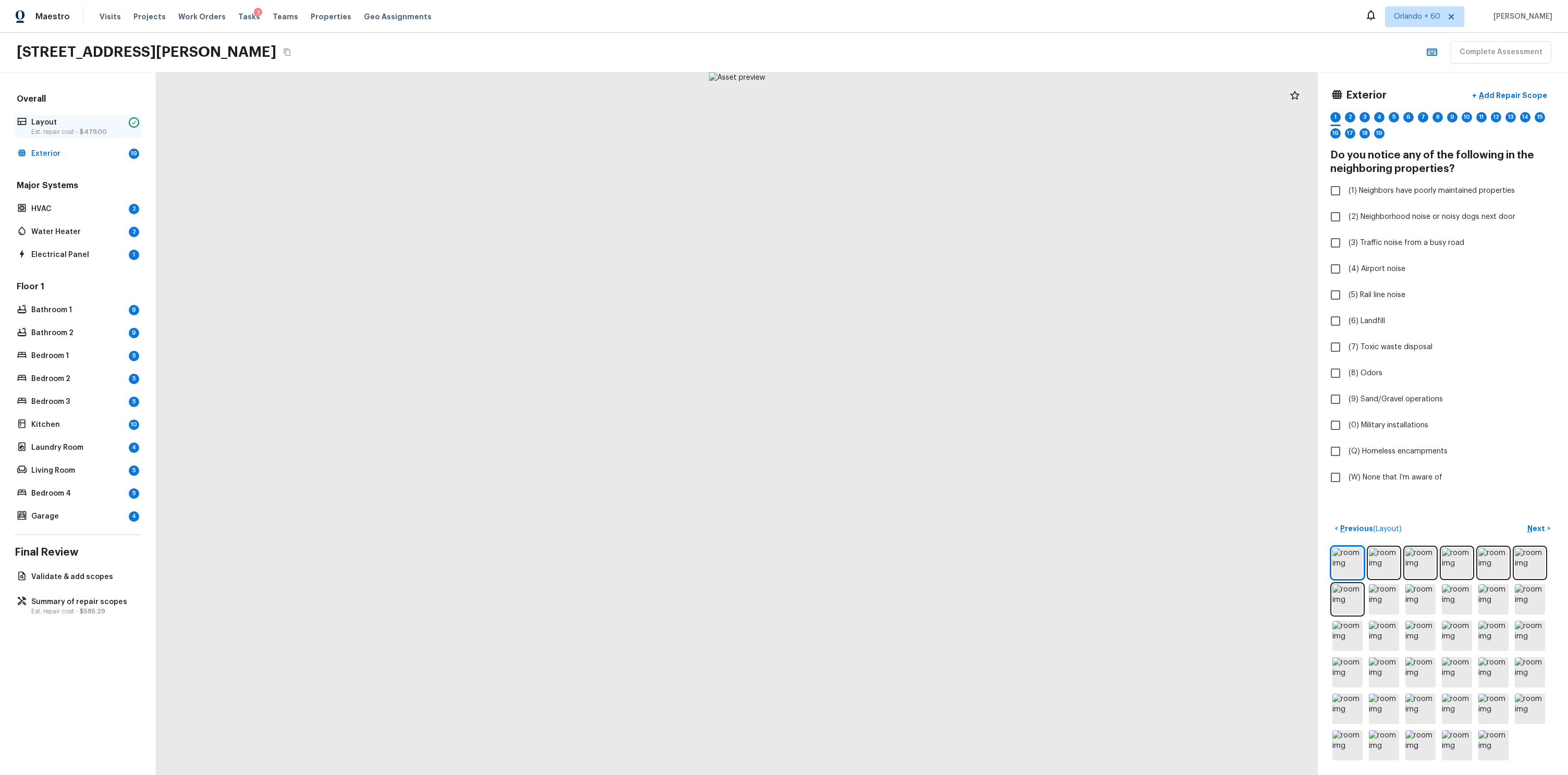
click at [86, 124] on p "Layout" at bounding box center [77, 122] width 93 height 10
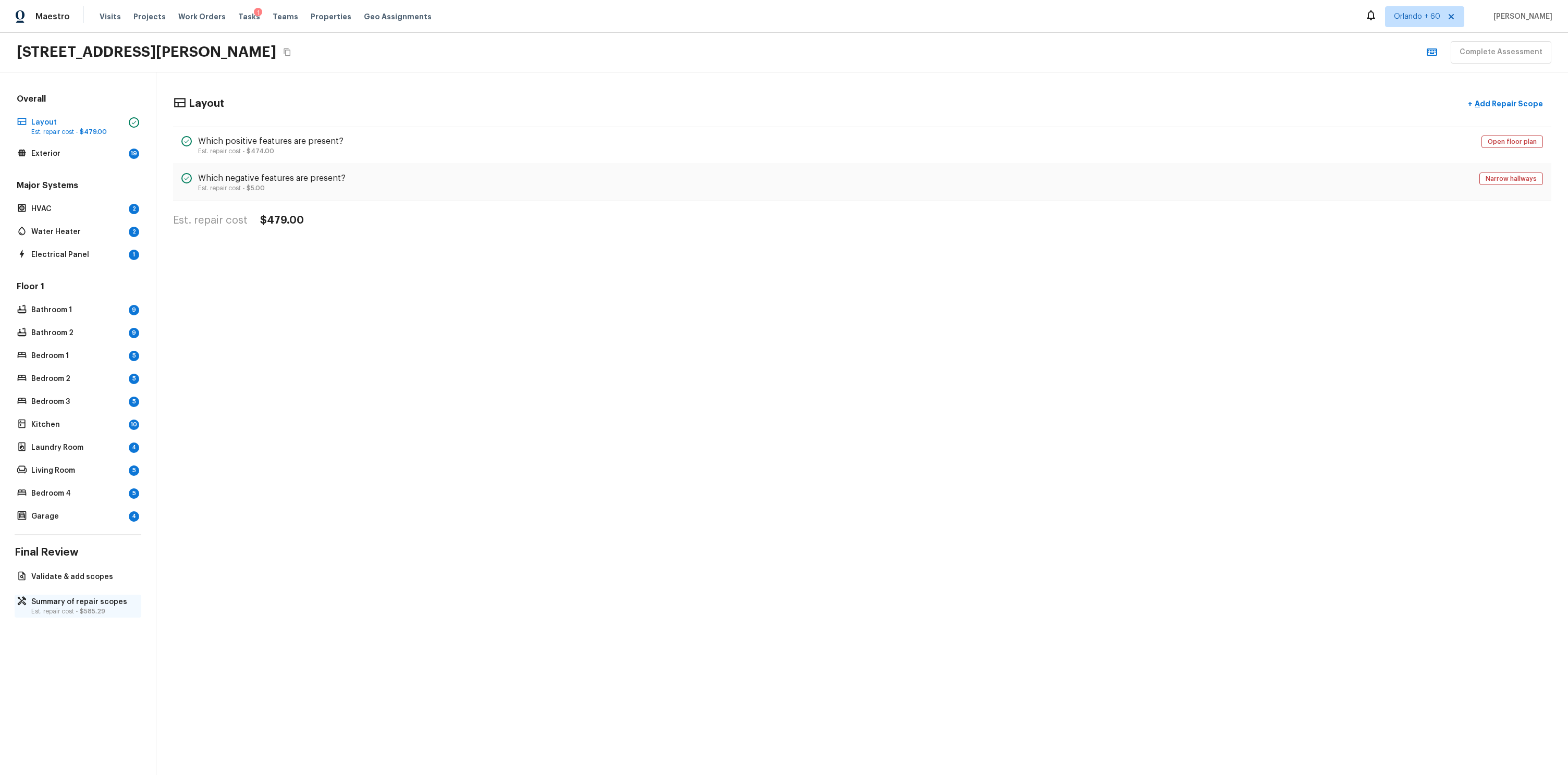
click at [45, 612] on p "Est. repair cost - $585.29" at bounding box center [83, 611] width 103 height 8
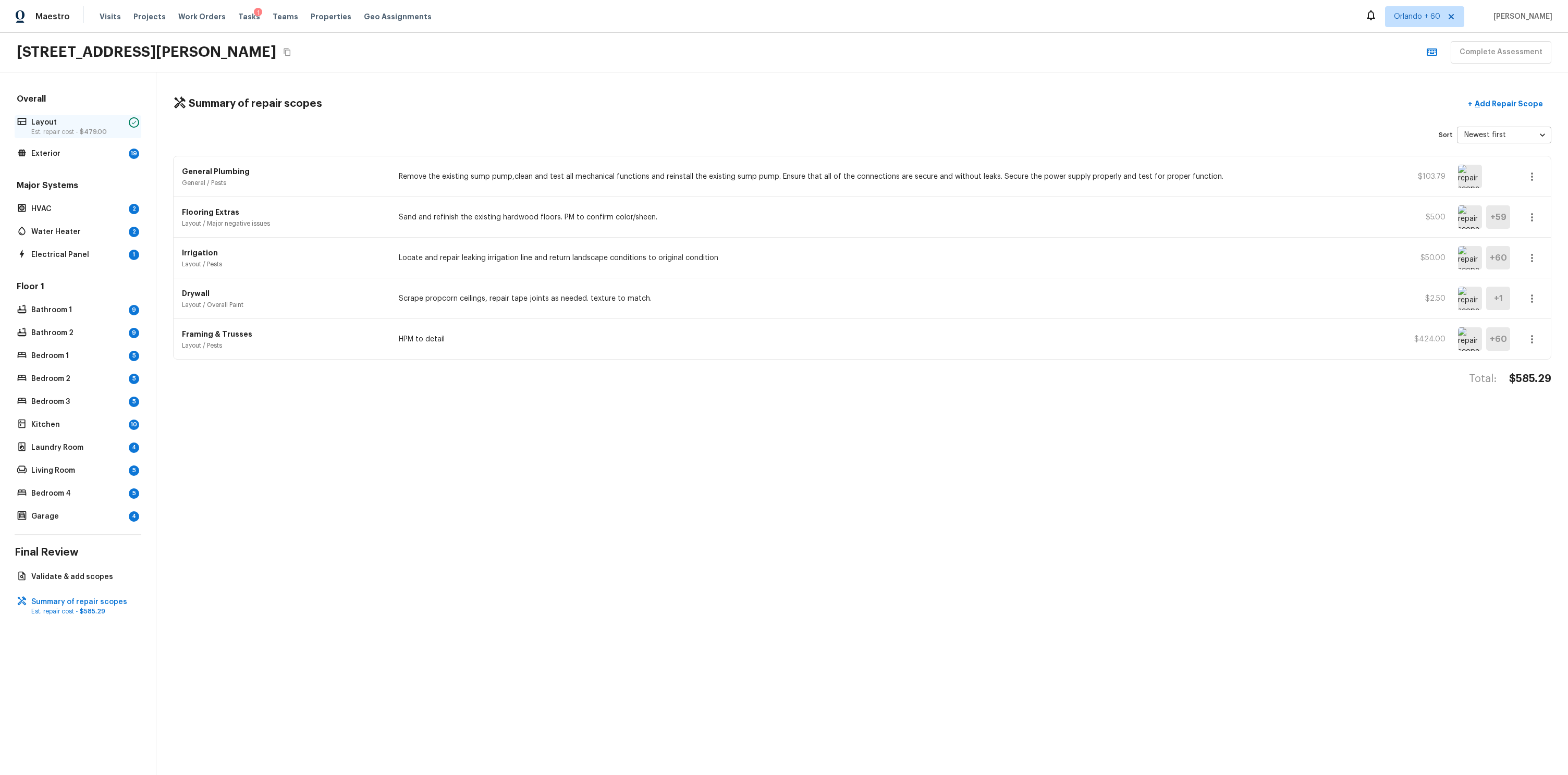
click at [64, 119] on p "Layout" at bounding box center [77, 122] width 93 height 10
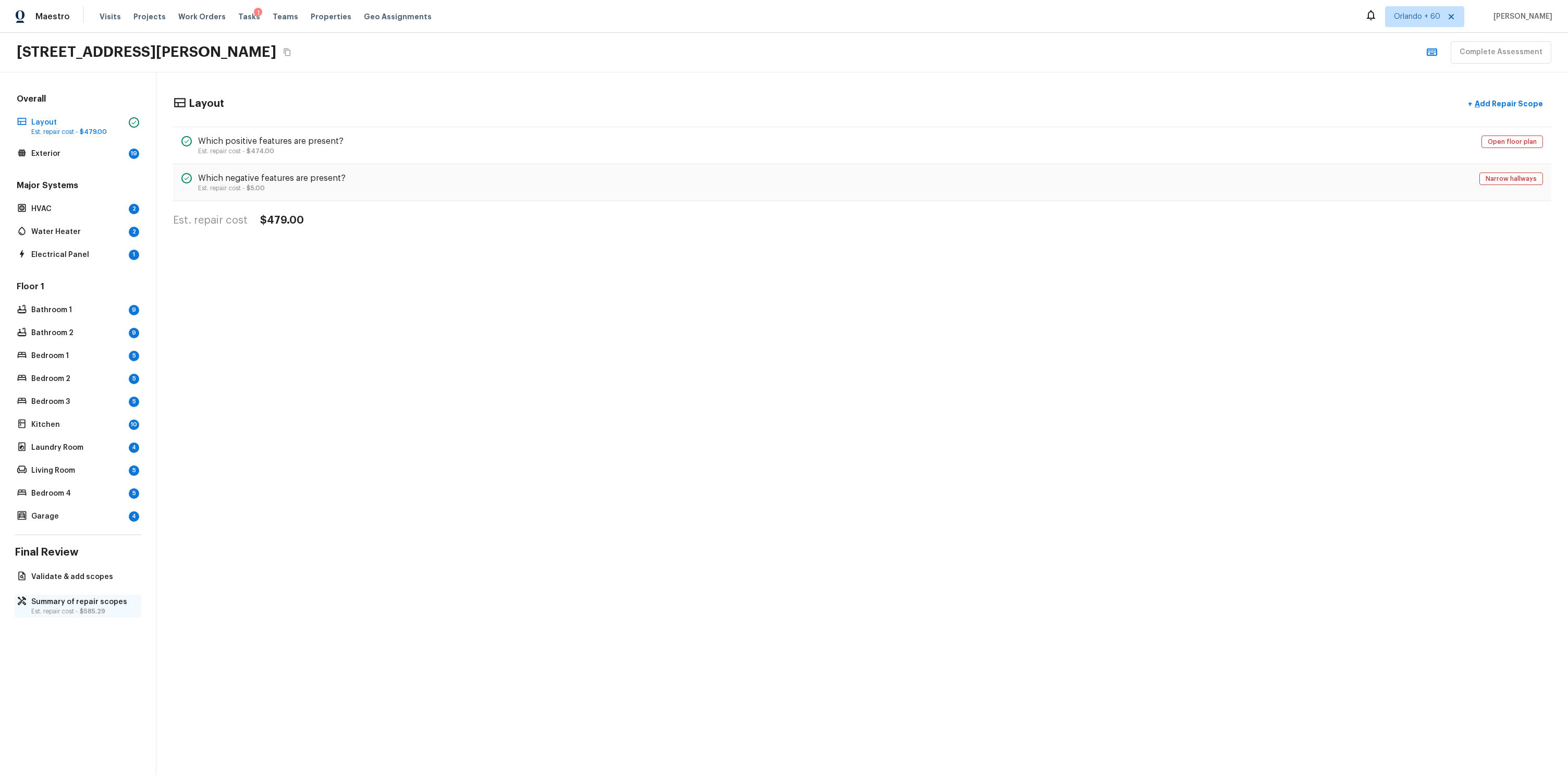
click at [113, 611] on p "Est. repair cost - $585.29" at bounding box center [83, 611] width 103 height 8
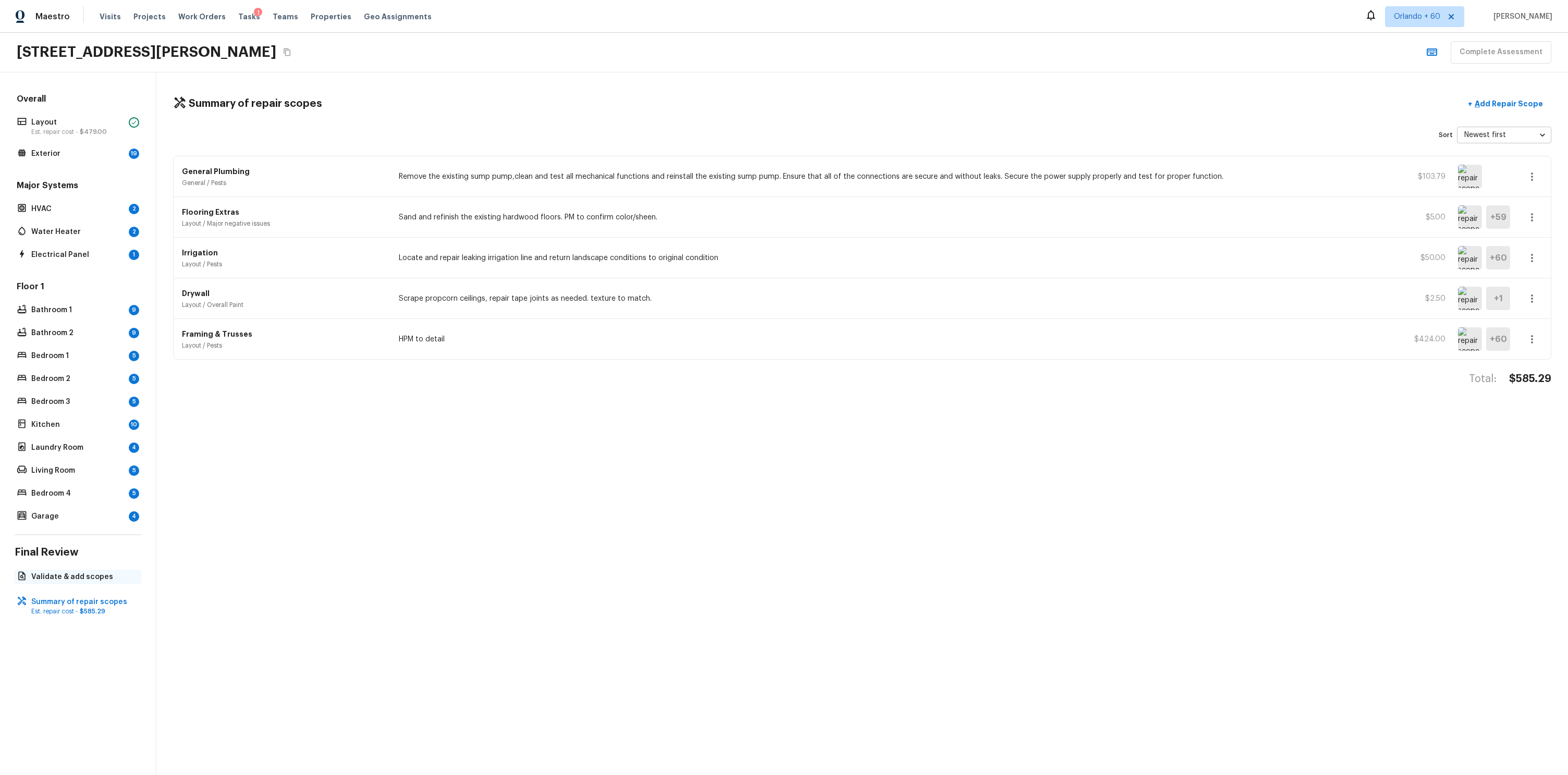
click at [93, 574] on p "Validate & add scopes" at bounding box center [83, 576] width 103 height 10
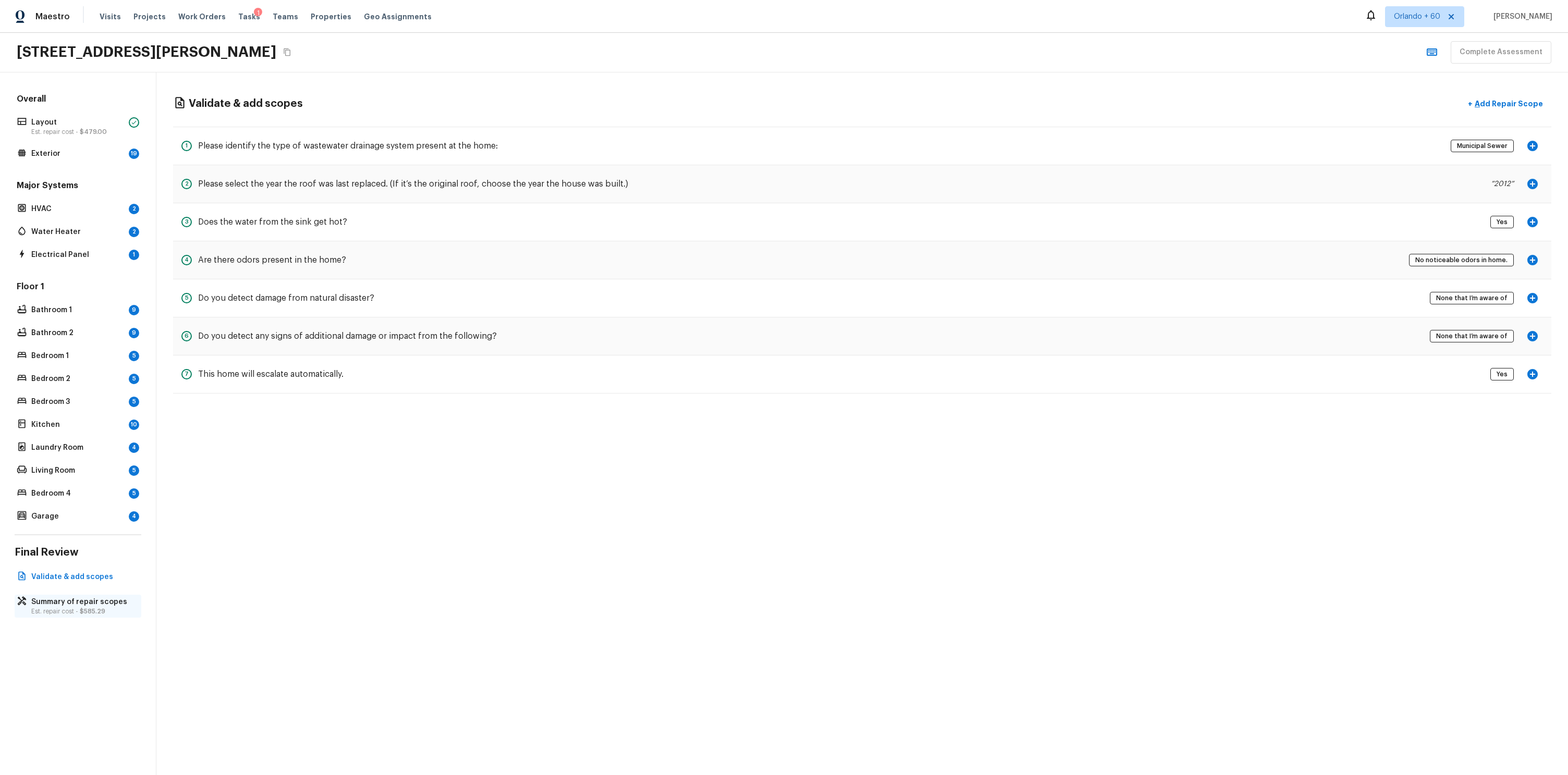
click at [89, 609] on span "$585.29" at bounding box center [93, 611] width 25 height 6
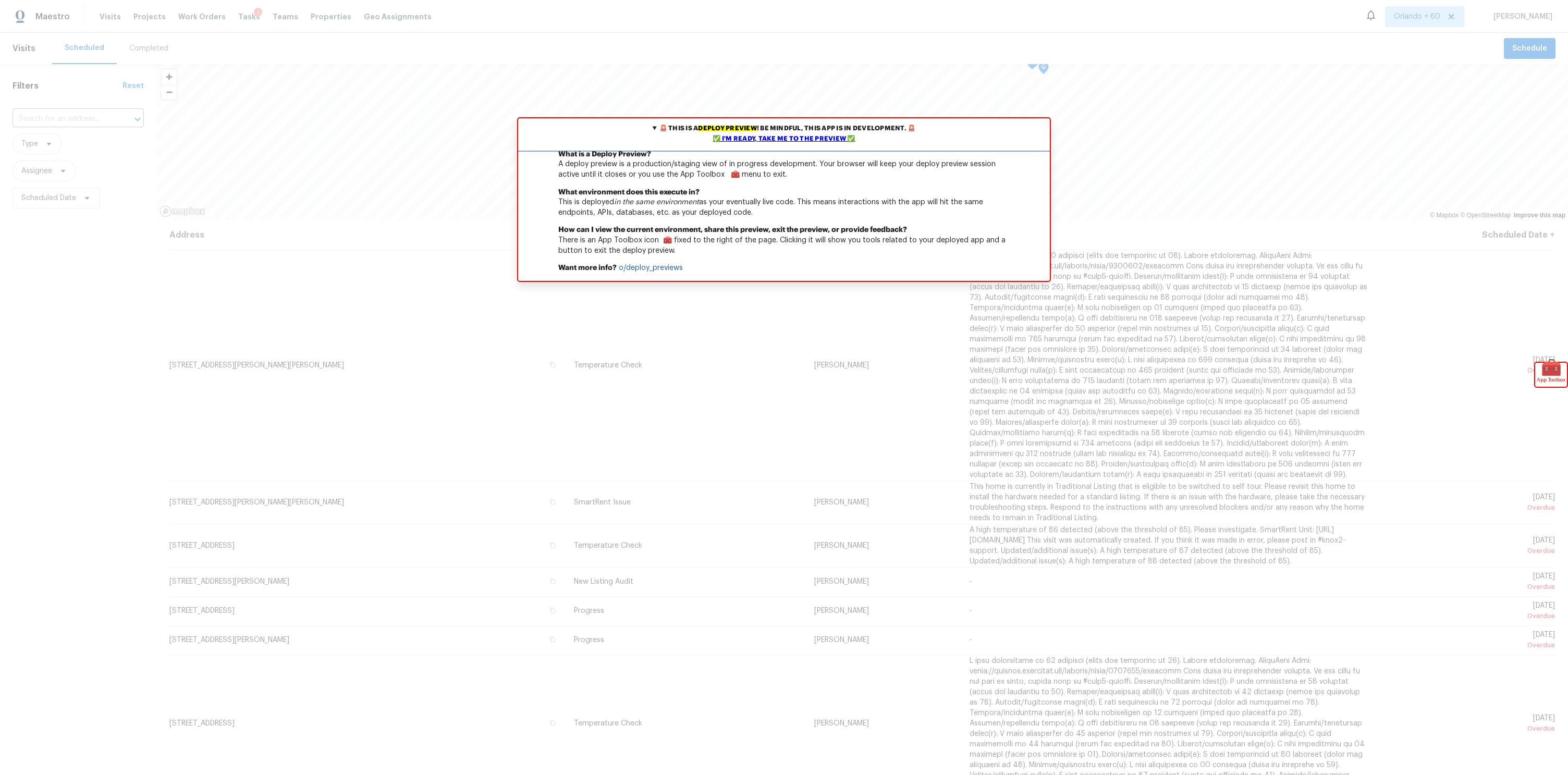
click at [730, 137] on div "✅ I'm ready, take me to the preview ✅" at bounding box center [784, 139] width 526 height 10
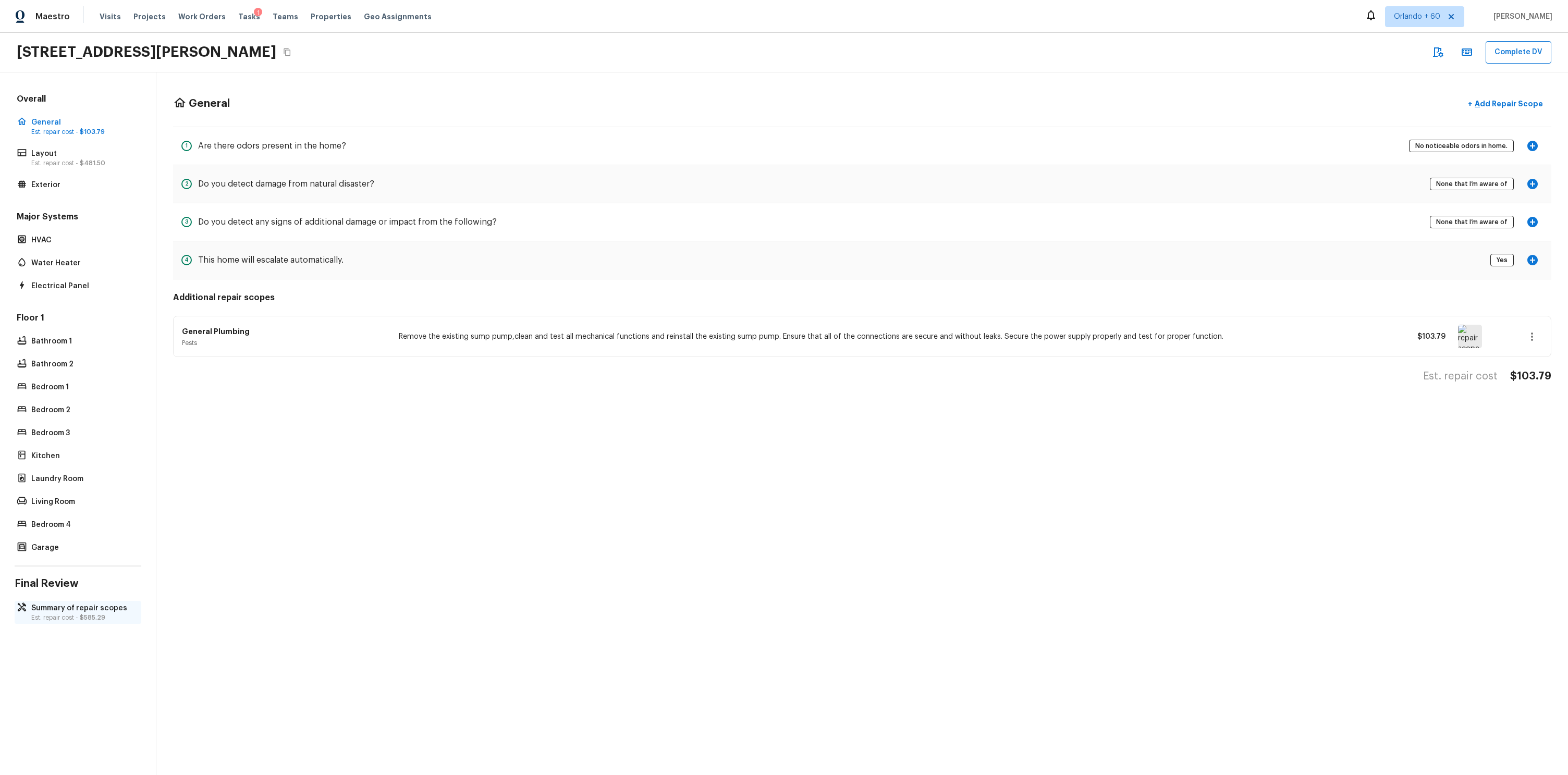
click at [68, 612] on p "Summary of repair scopes" at bounding box center [83, 608] width 103 height 10
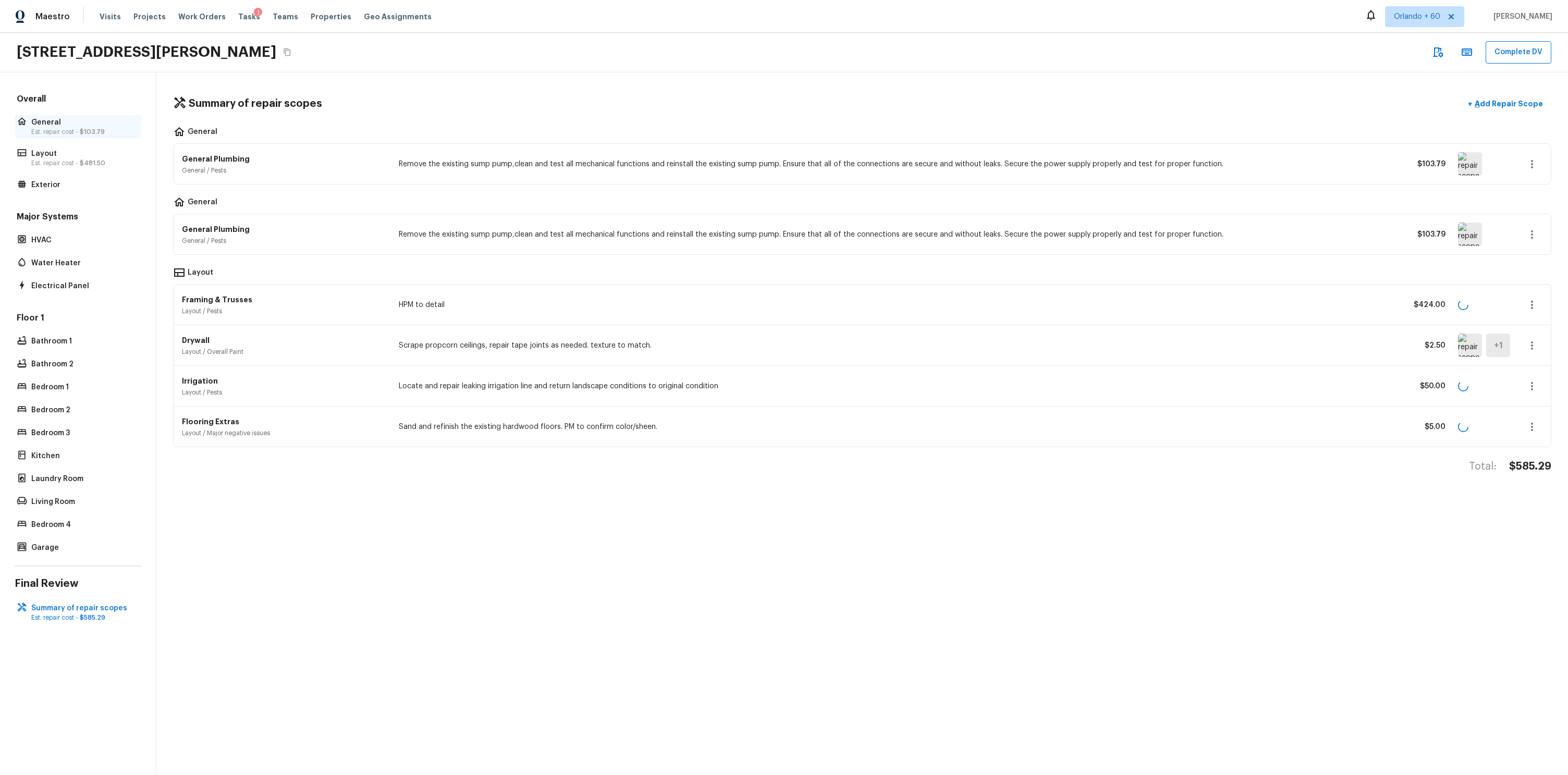
click at [85, 132] on span "$103.79" at bounding box center [93, 132] width 25 height 6
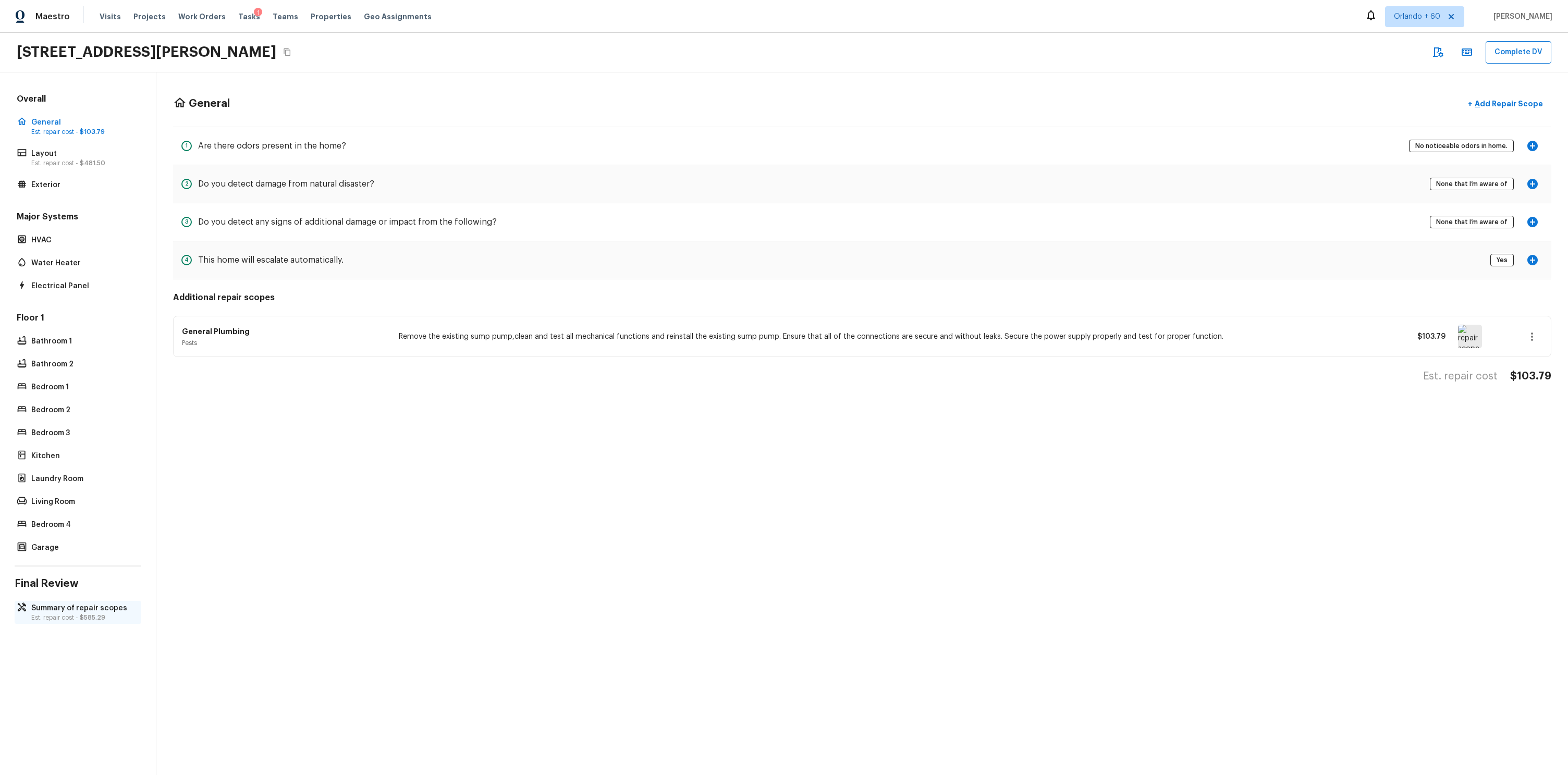
click at [35, 611] on p "Summary of repair scopes" at bounding box center [83, 608] width 103 height 10
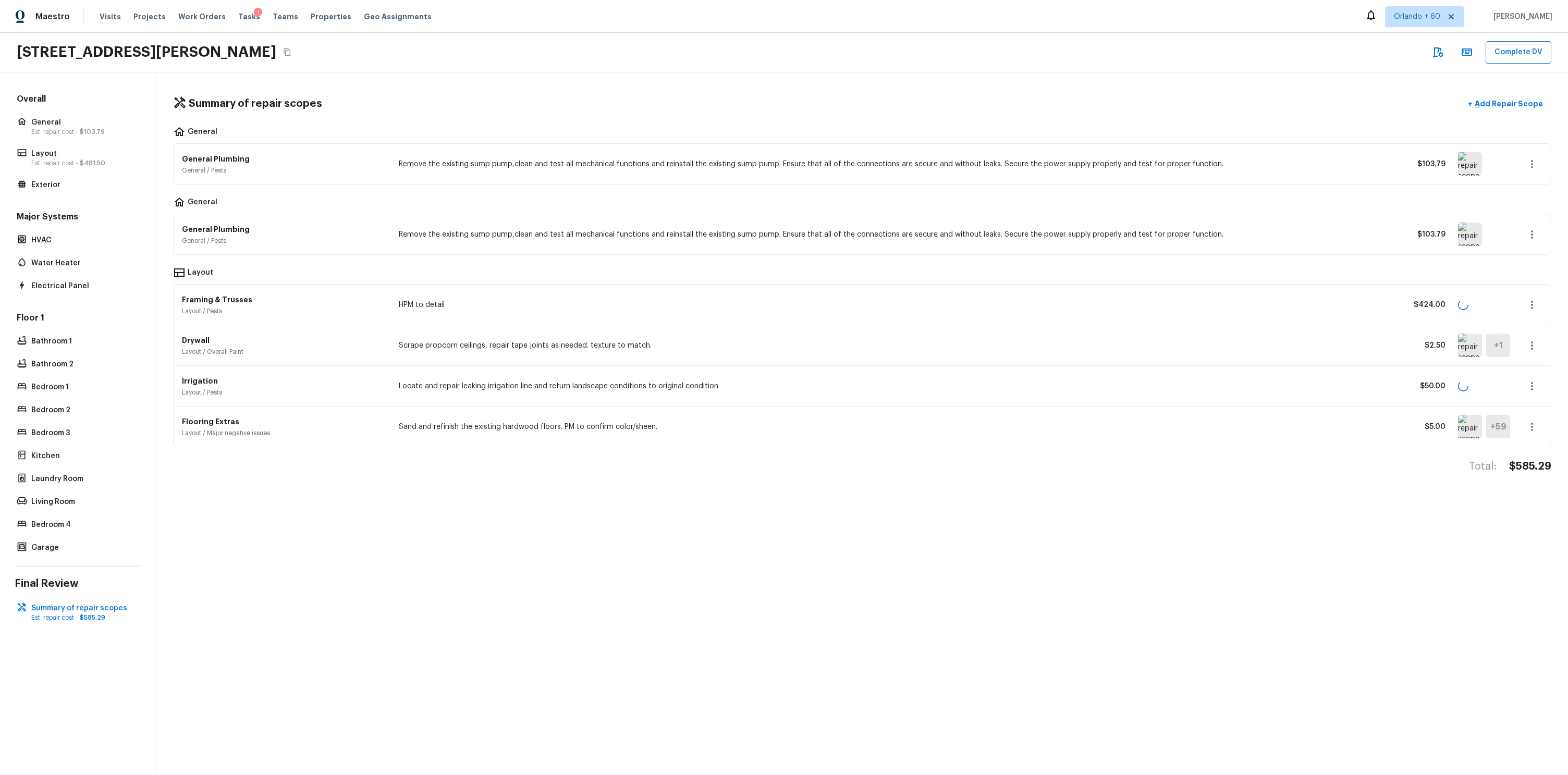
click at [411, 83] on div "Summary of repair scopes + Add Repair Scope General General Plumbing General / …" at bounding box center [861, 424] width 1411 height 702
click at [62, 128] on p "Est. repair cost - $103.79" at bounding box center [83, 132] width 103 height 8
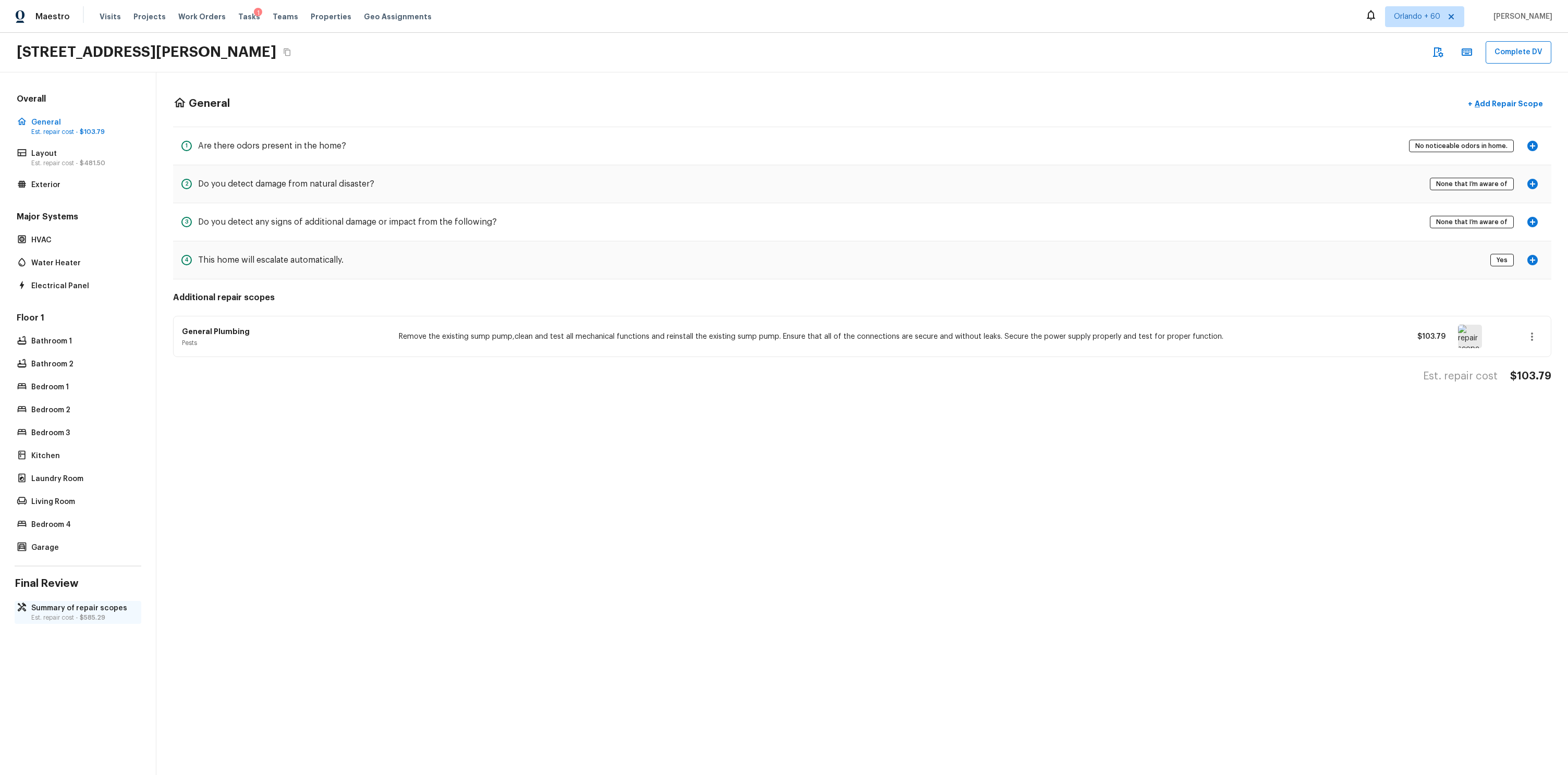
click at [85, 616] on span "$585.29" at bounding box center [93, 617] width 25 height 6
click at [93, 609] on p "Summary of repair scopes" at bounding box center [83, 608] width 103 height 10
